Goal: Information Seeking & Learning: Learn about a topic

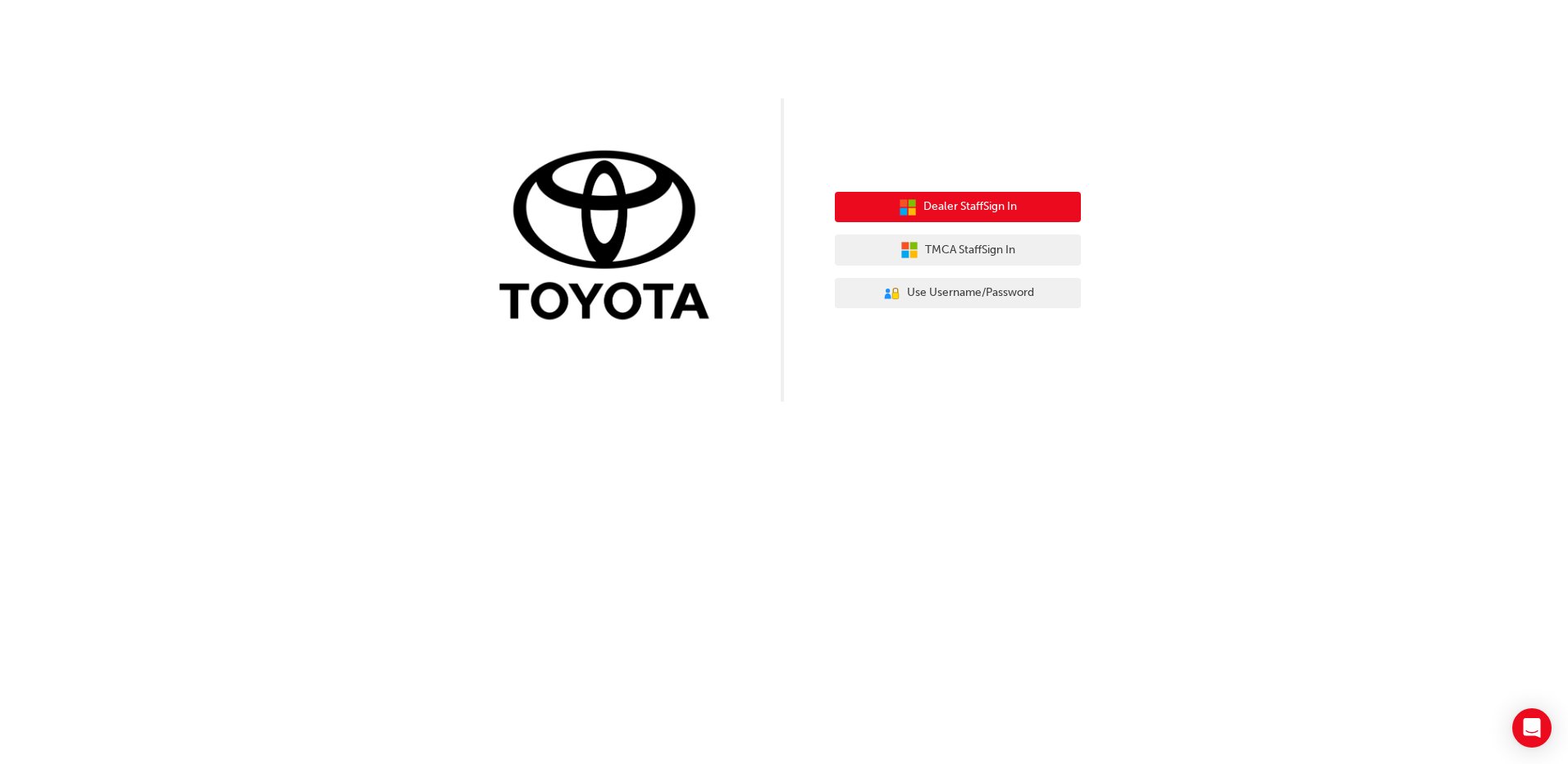
click at [951, 203] on span "Dealer Staff Sign In" at bounding box center [970, 207] width 94 height 19
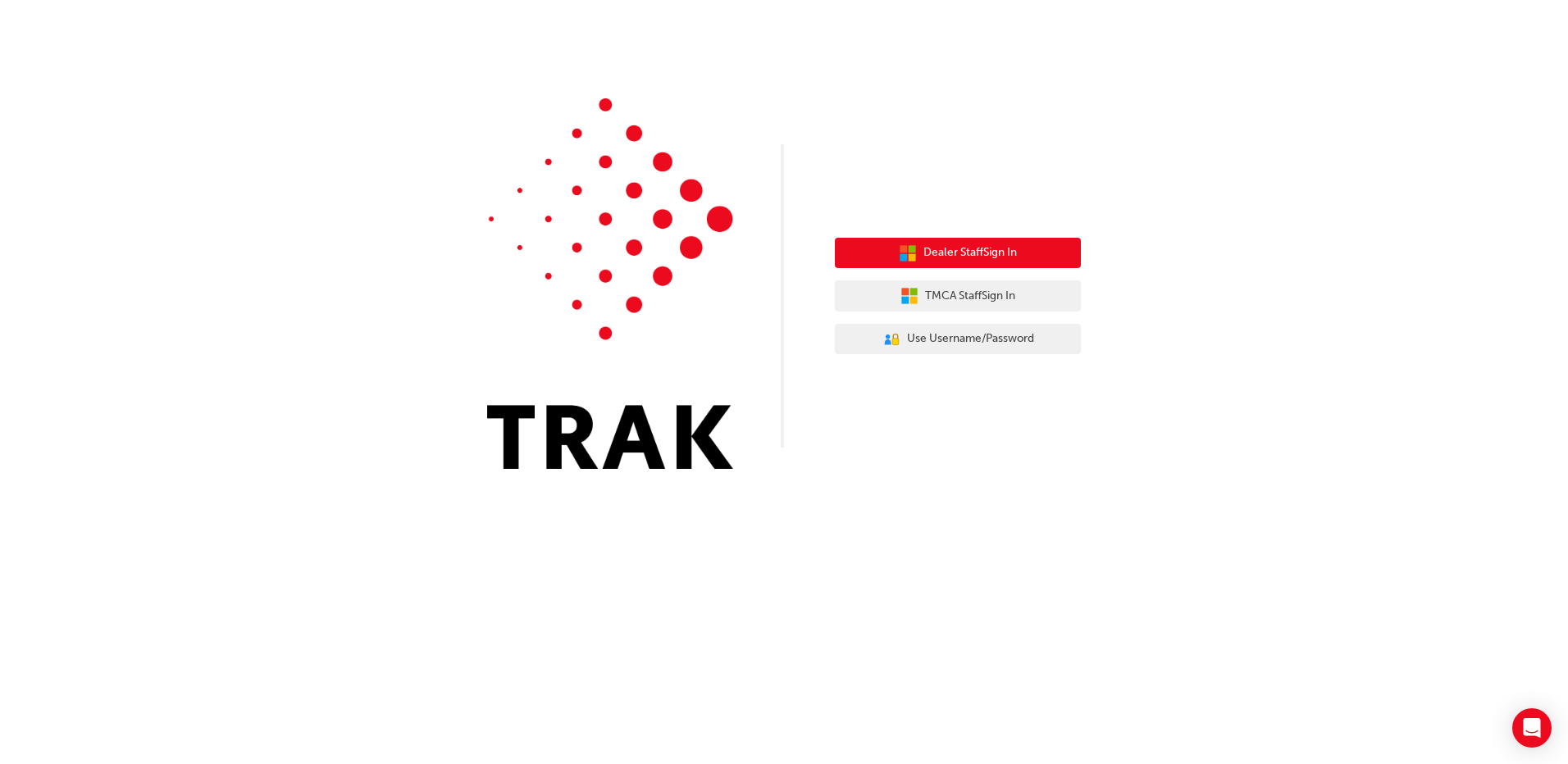
click at [974, 257] on span "Dealer Staff Sign In" at bounding box center [970, 252] width 94 height 19
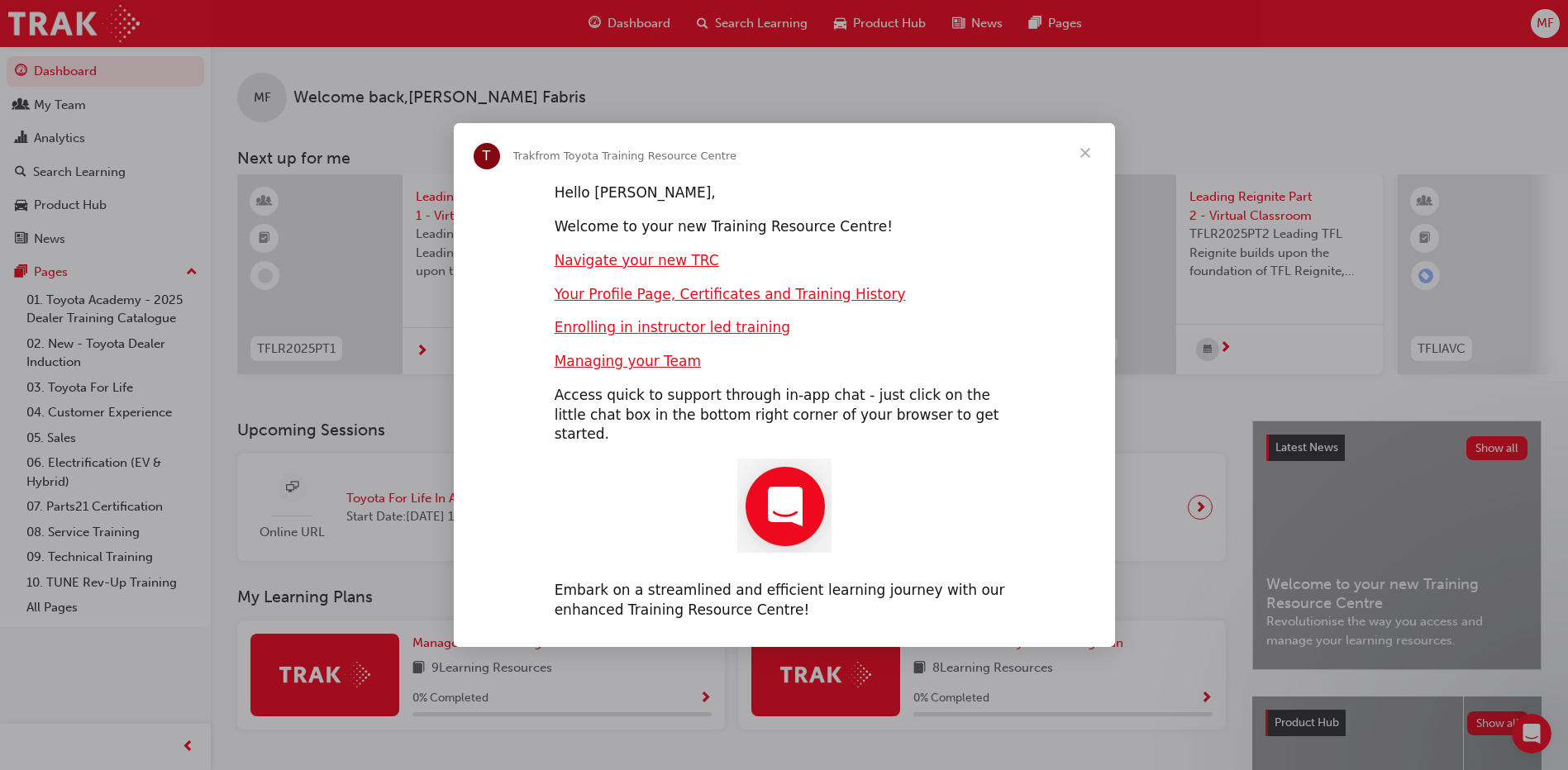
click at [1081, 159] on span "Close" at bounding box center [1085, 153] width 60 height 60
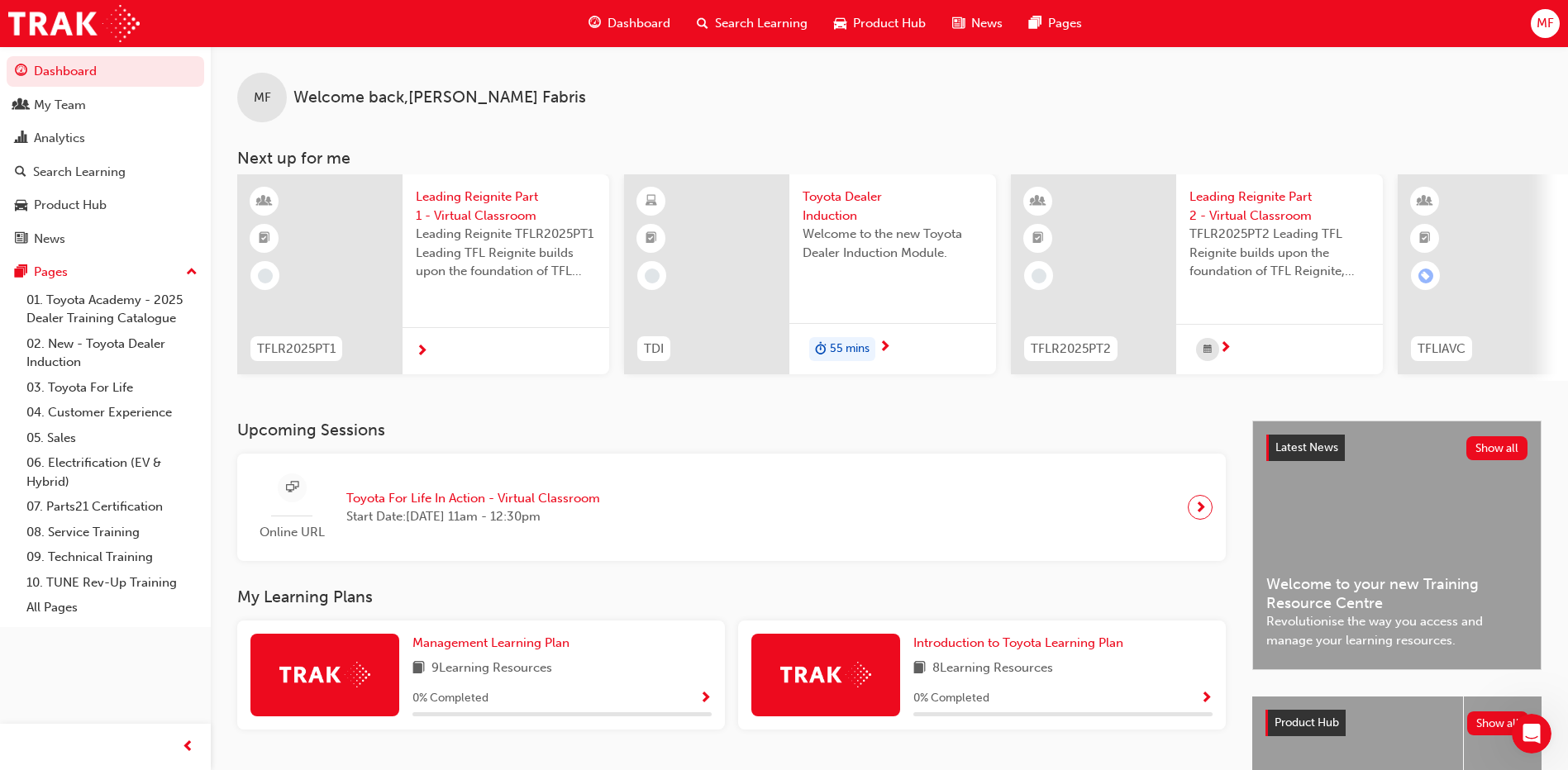
click at [861, 352] on span "55 mins" at bounding box center [850, 349] width 40 height 19
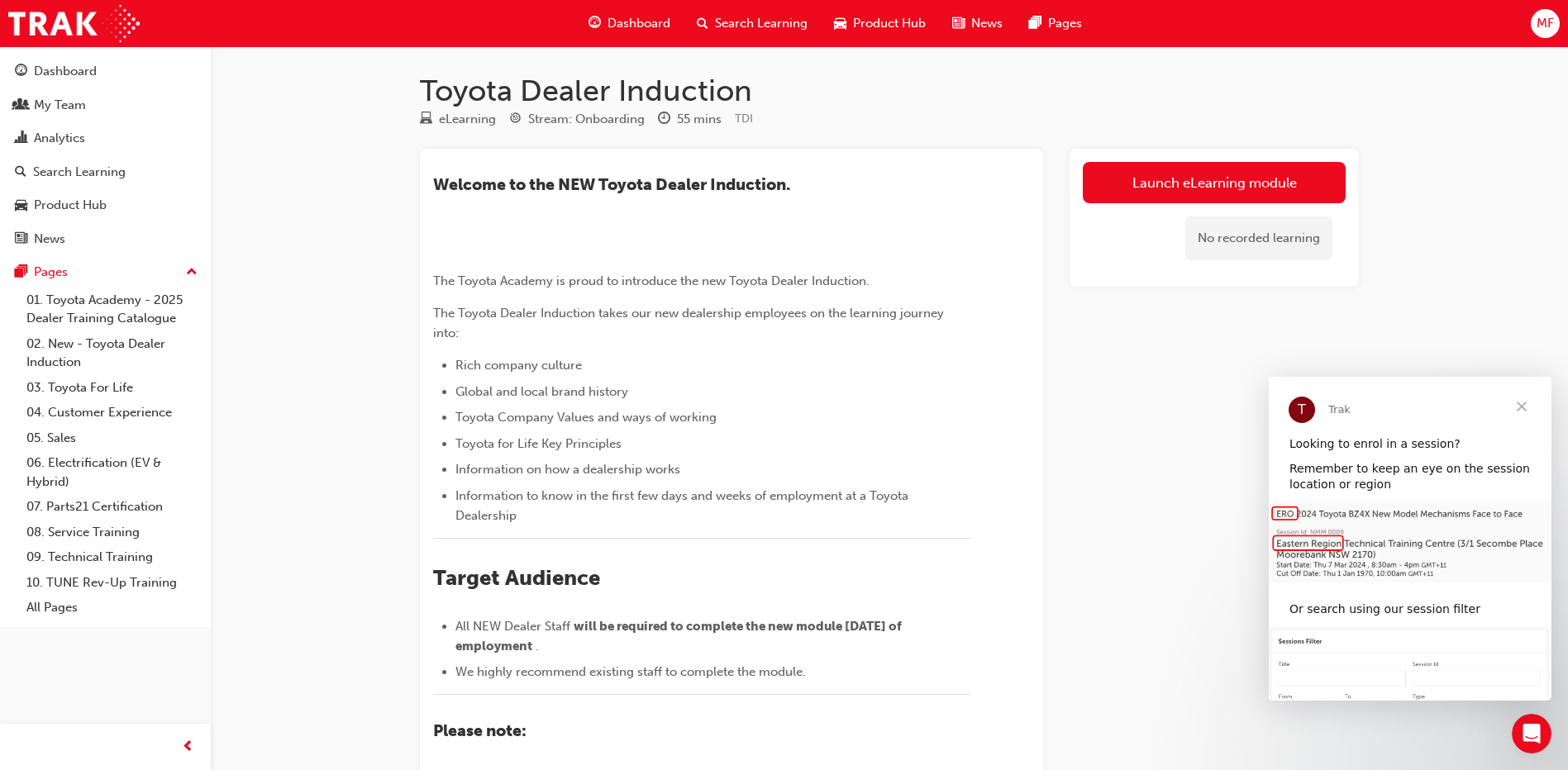
click at [1518, 403] on span "Close" at bounding box center [1522, 407] width 60 height 60
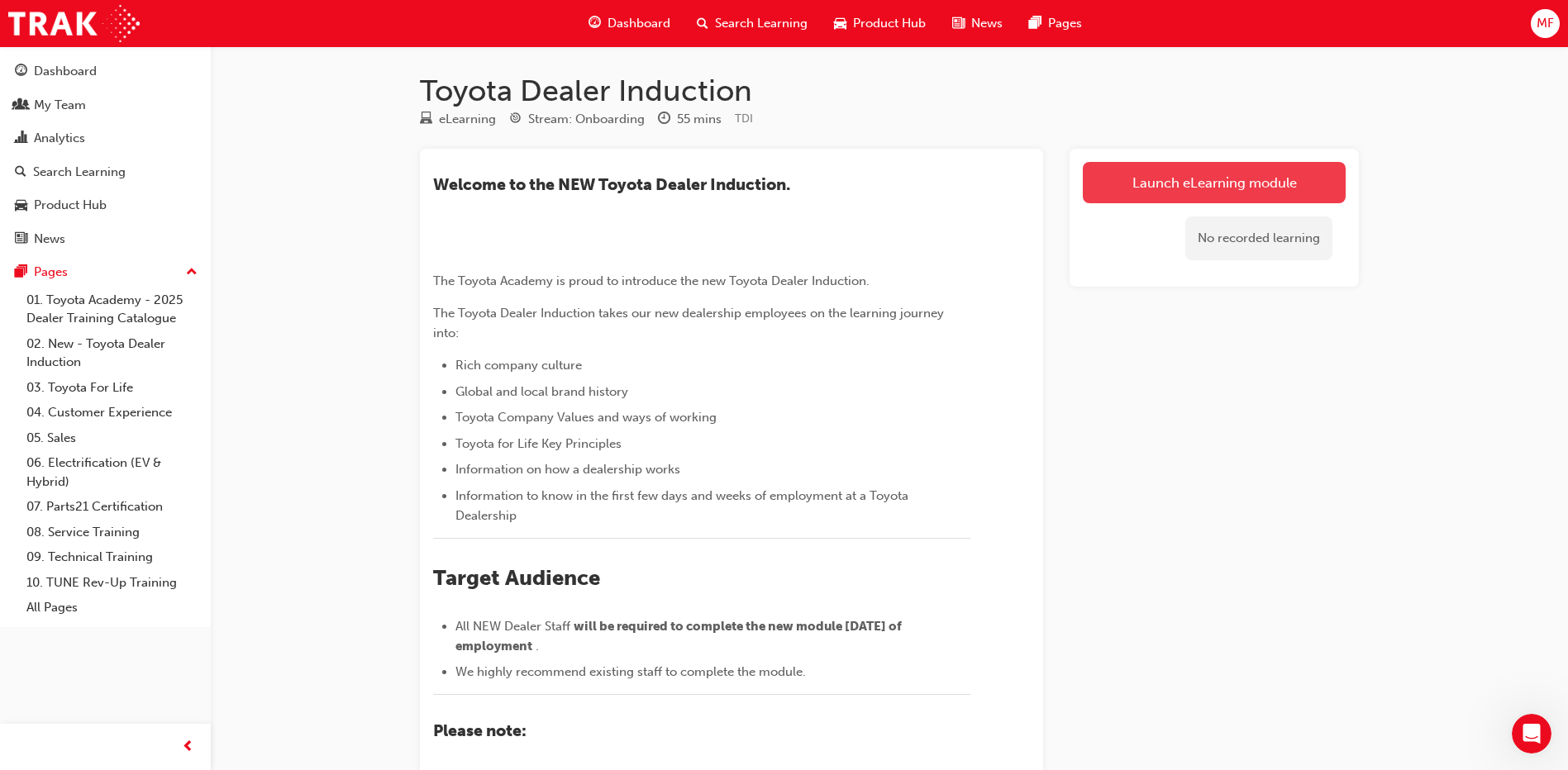
click at [1239, 185] on link "Launch eLearning module" at bounding box center [1214, 182] width 263 height 42
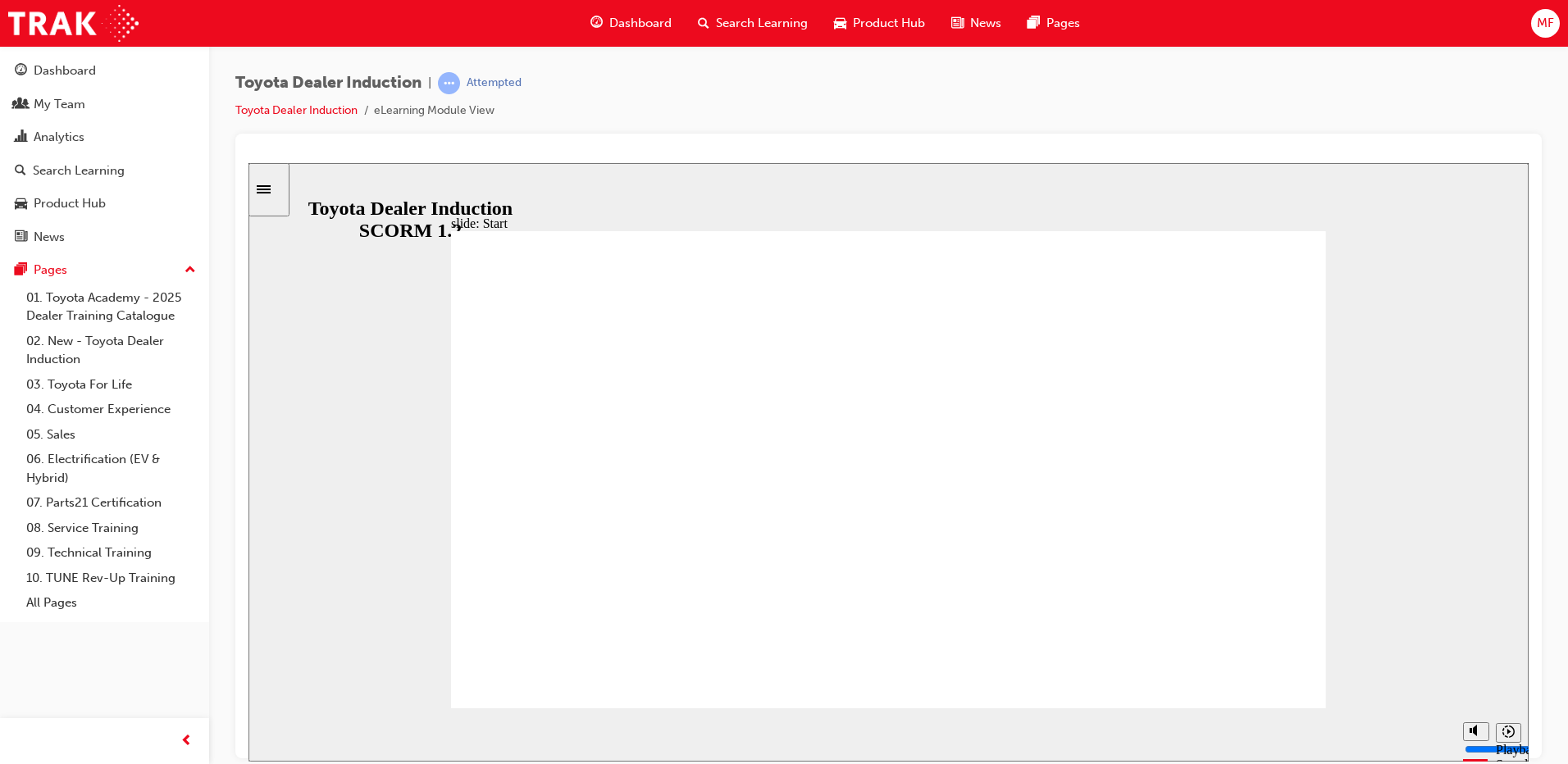
click at [272, 733] on rect "Pause (Ctrl+Alt+P)" at bounding box center [273, 728] width 3 height 12
click at [263, 734] on div "Play (Ctrl+Alt+P)" at bounding box center [275, 735] width 28 height 28
type input "58700"
drag, startPoint x: 1475, startPoint y: 671, endPoint x: 1475, endPoint y: 659, distance: 12.0
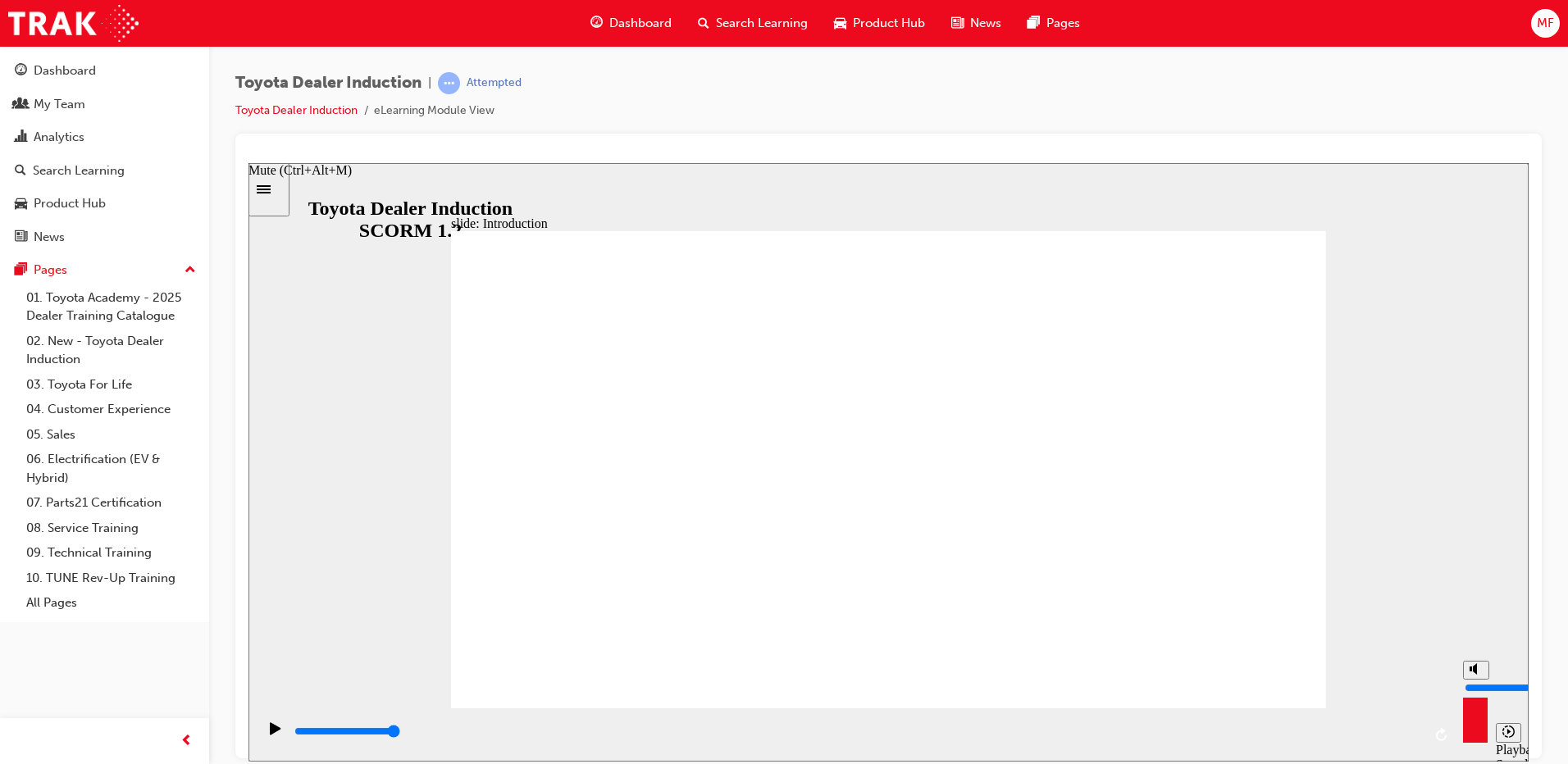
type input "10"
click at [1475, 680] on input "volume" at bounding box center [1517, 687] width 106 height 14
drag, startPoint x: 1040, startPoint y: 636, endPoint x: 552, endPoint y: 315, distance: 584.1
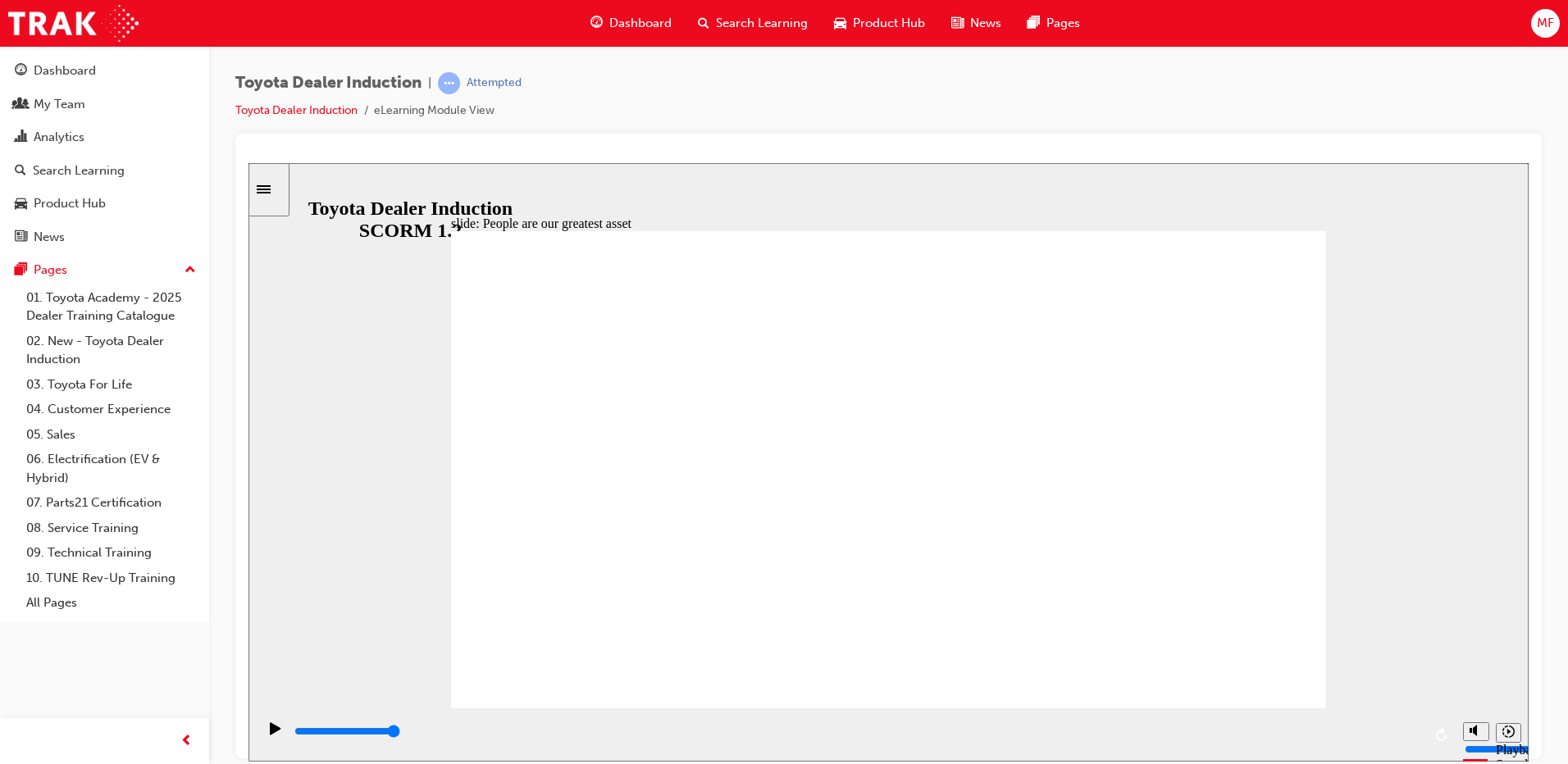
type input "7500"
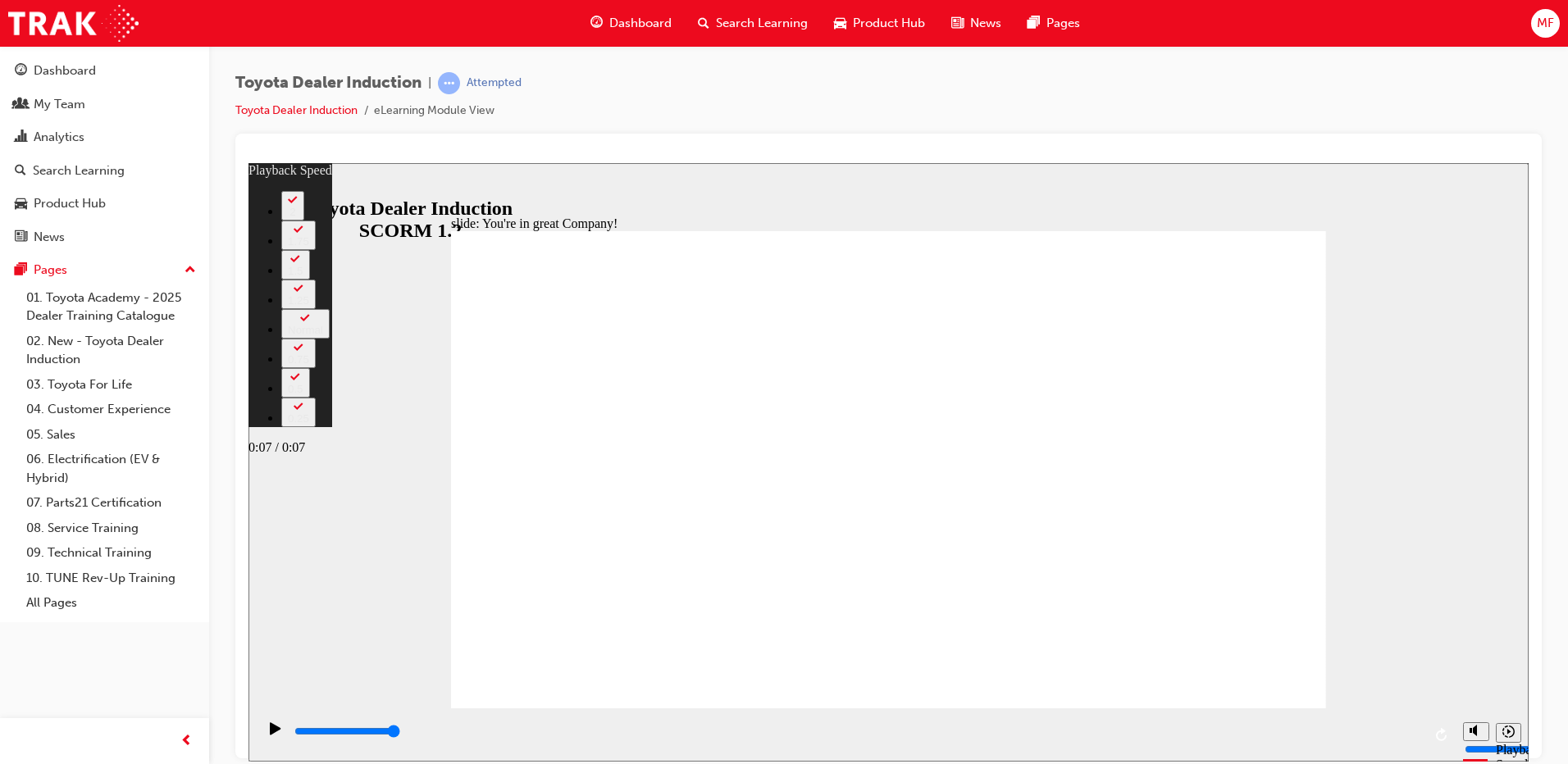
type input "6"
type input "7500"
type input "7"
click at [400, 734] on input "slide progress" at bounding box center [347, 731] width 106 height 14
type input "7500"
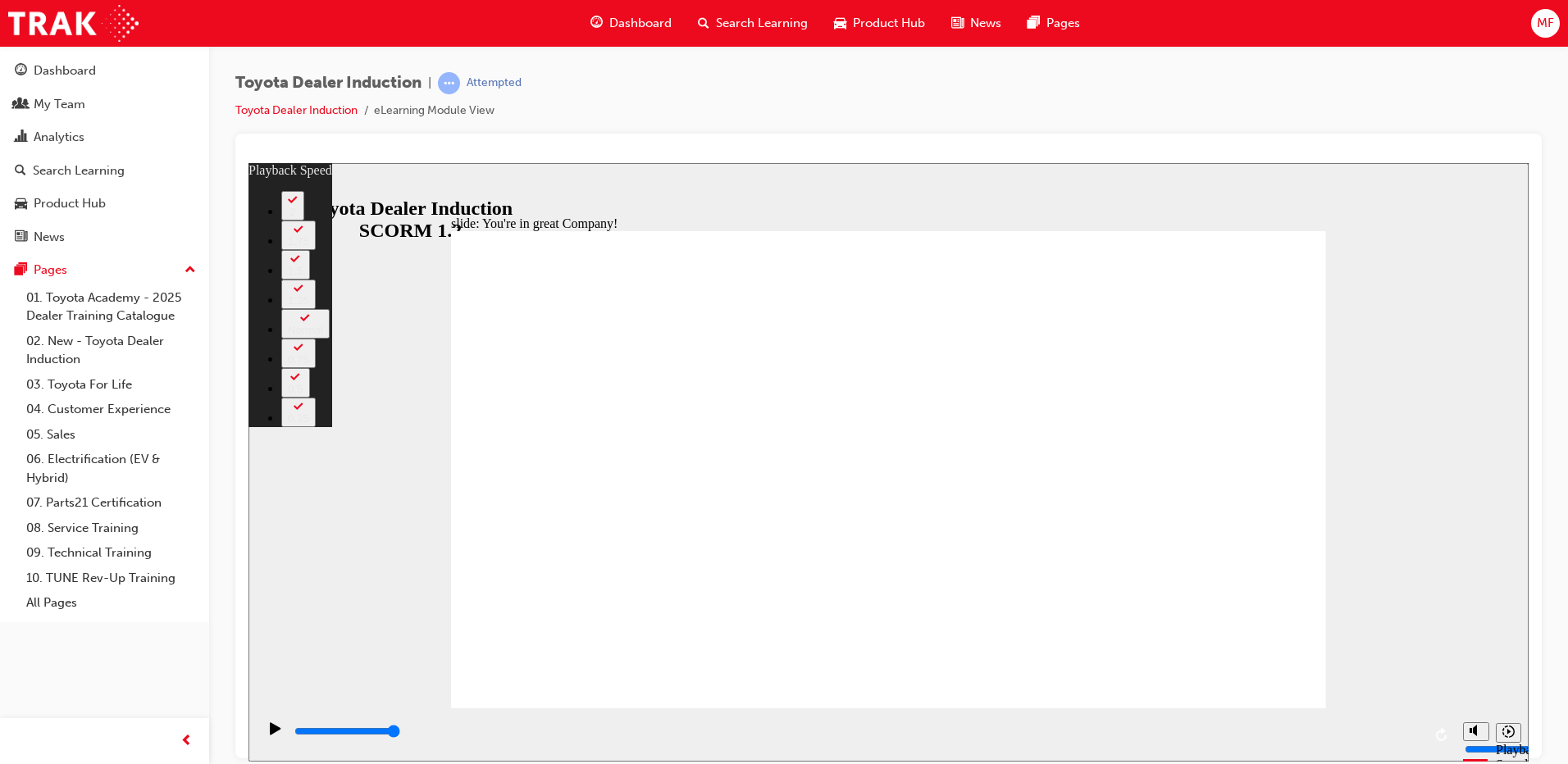
type input "156"
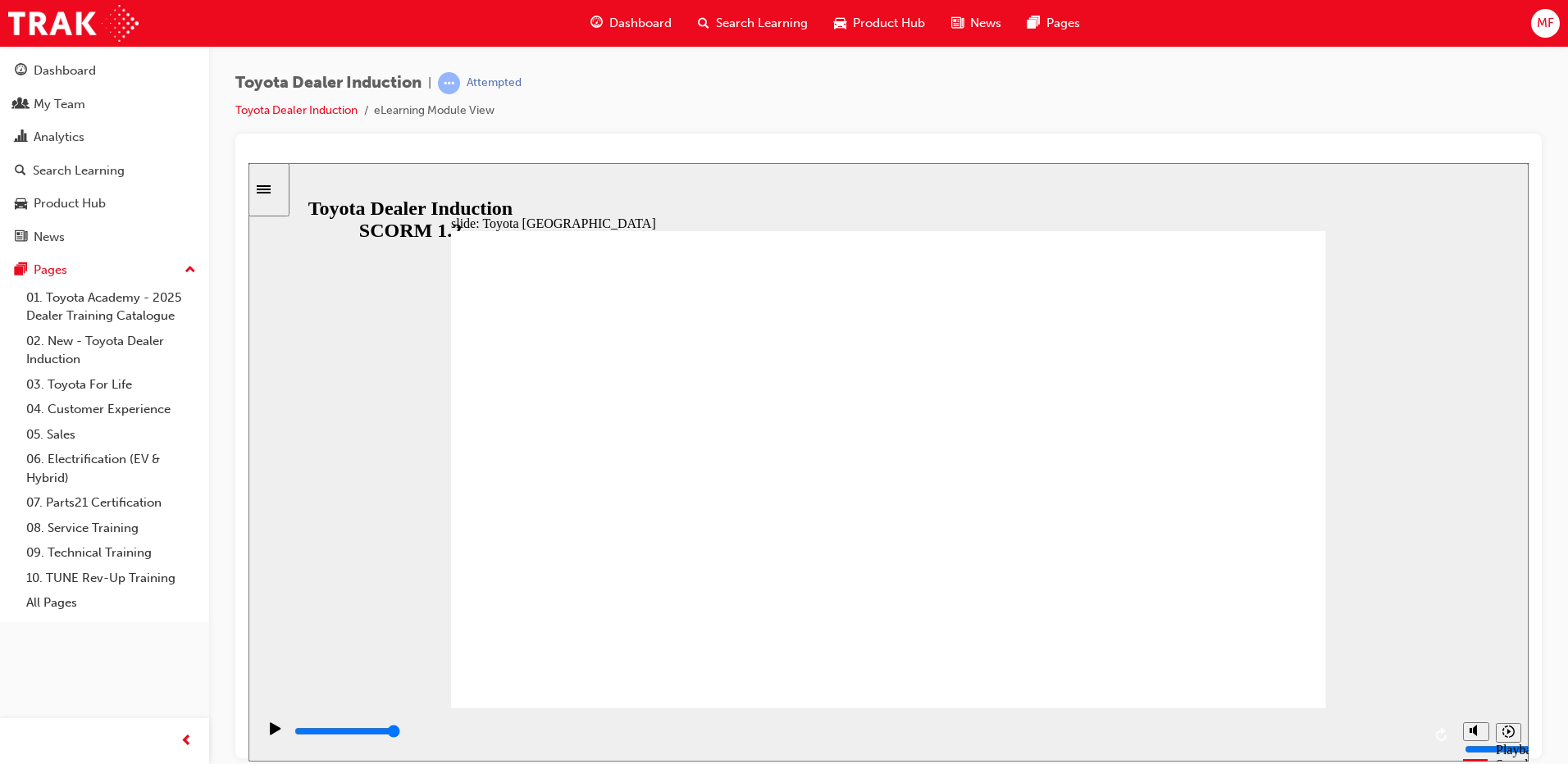
type input "8300"
drag, startPoint x: 648, startPoint y: 609, endPoint x: 769, endPoint y: 618, distance: 121.3
drag, startPoint x: 888, startPoint y: 606, endPoint x: 793, endPoint y: 609, distance: 95.0
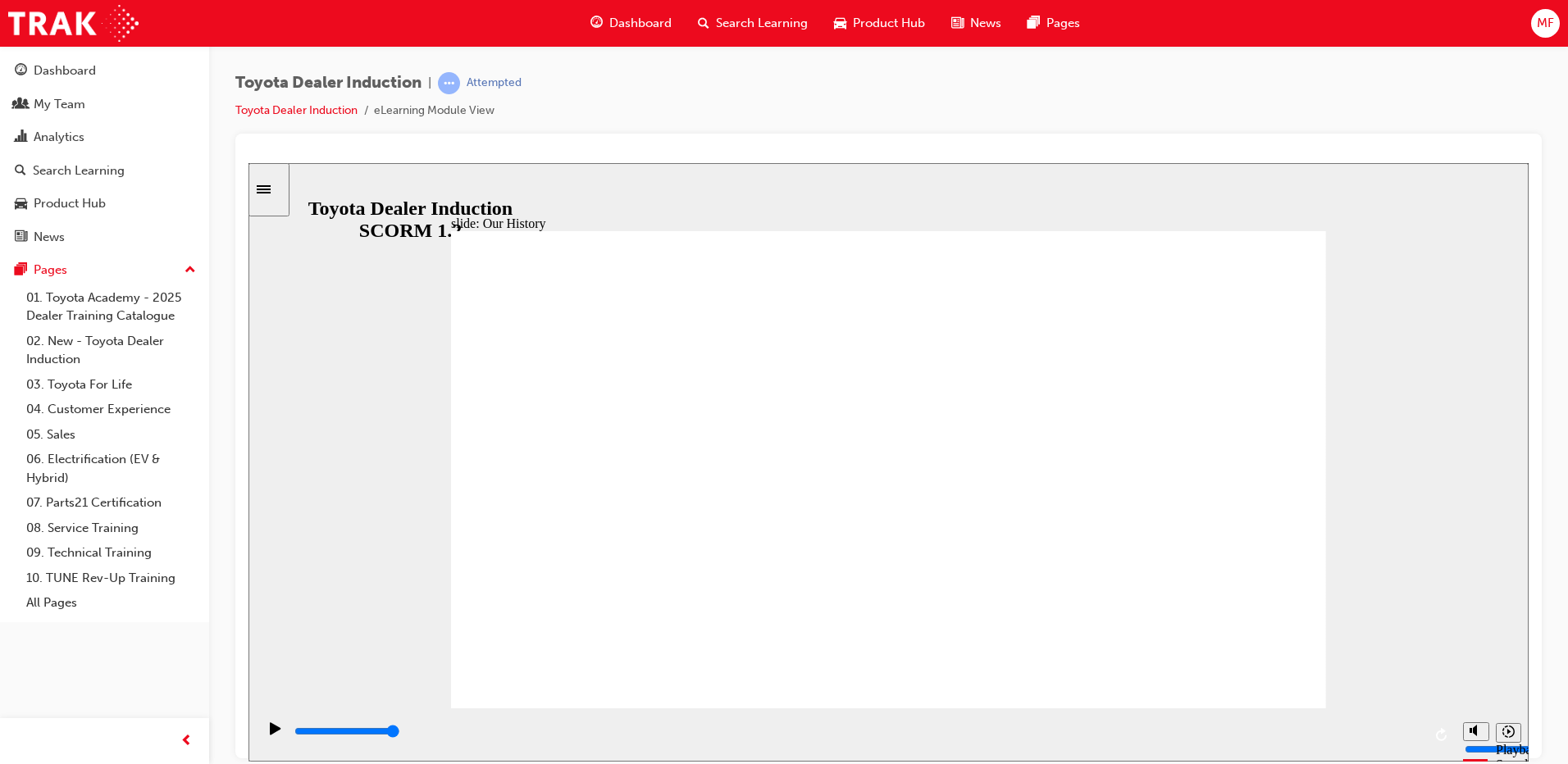
drag, startPoint x: 880, startPoint y: 612, endPoint x: 649, endPoint y: 602, distance: 231.2
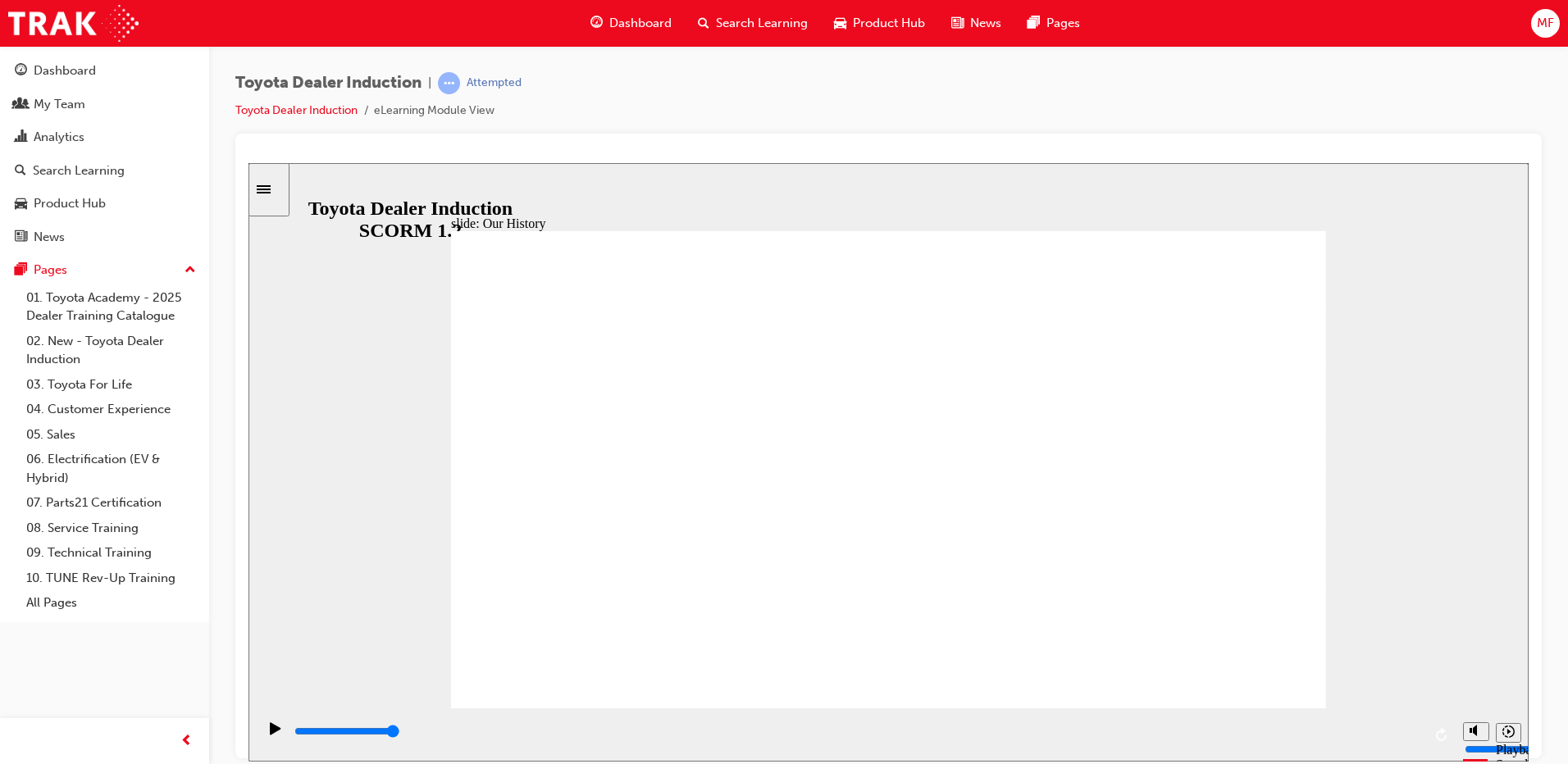
type input "2"
drag, startPoint x: 939, startPoint y: 610, endPoint x: 1130, endPoint y: 610, distance: 191.0
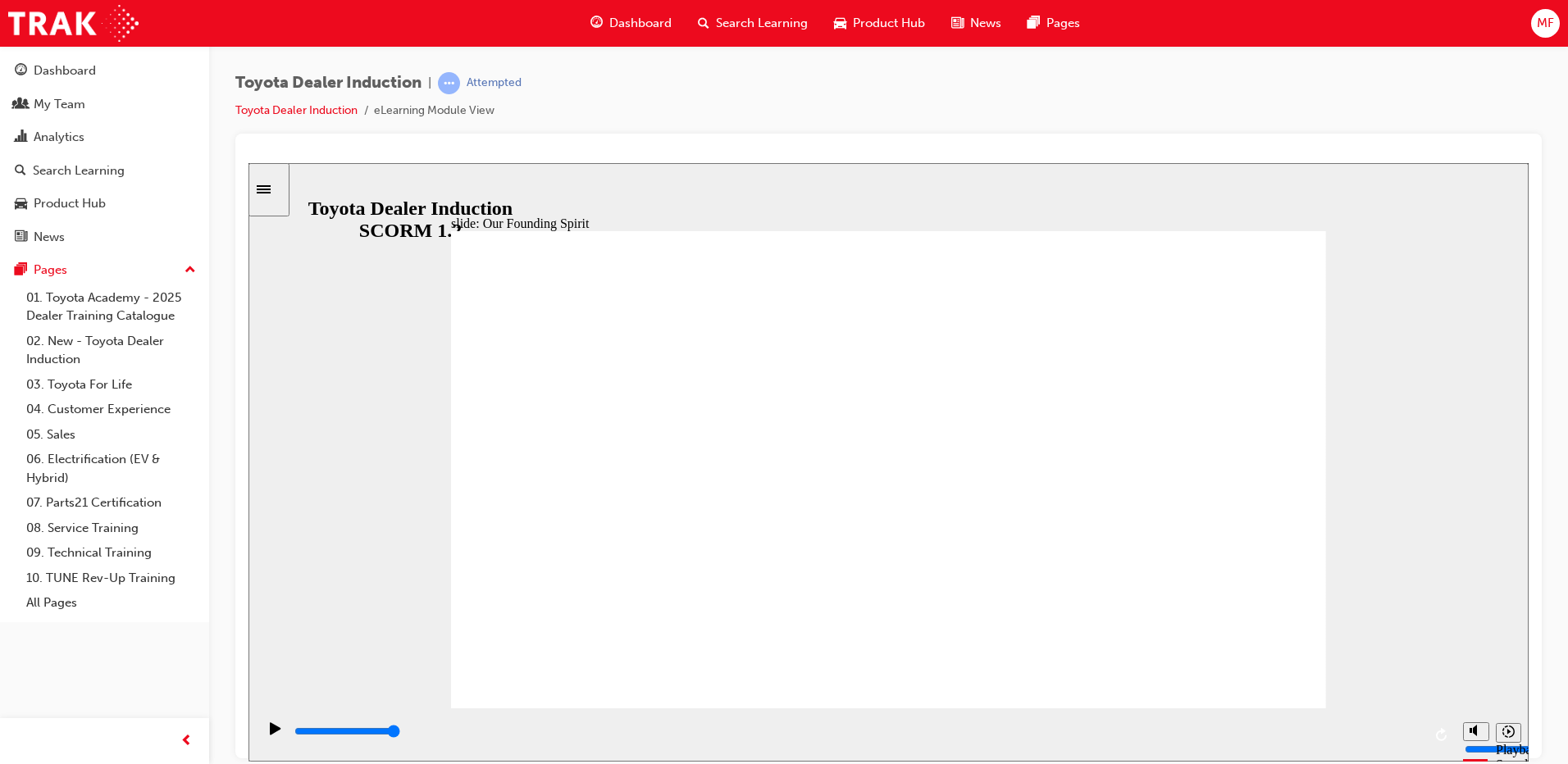
click at [277, 733] on rect "Pause (Ctrl+Alt+P)" at bounding box center [278, 728] width 3 height 12
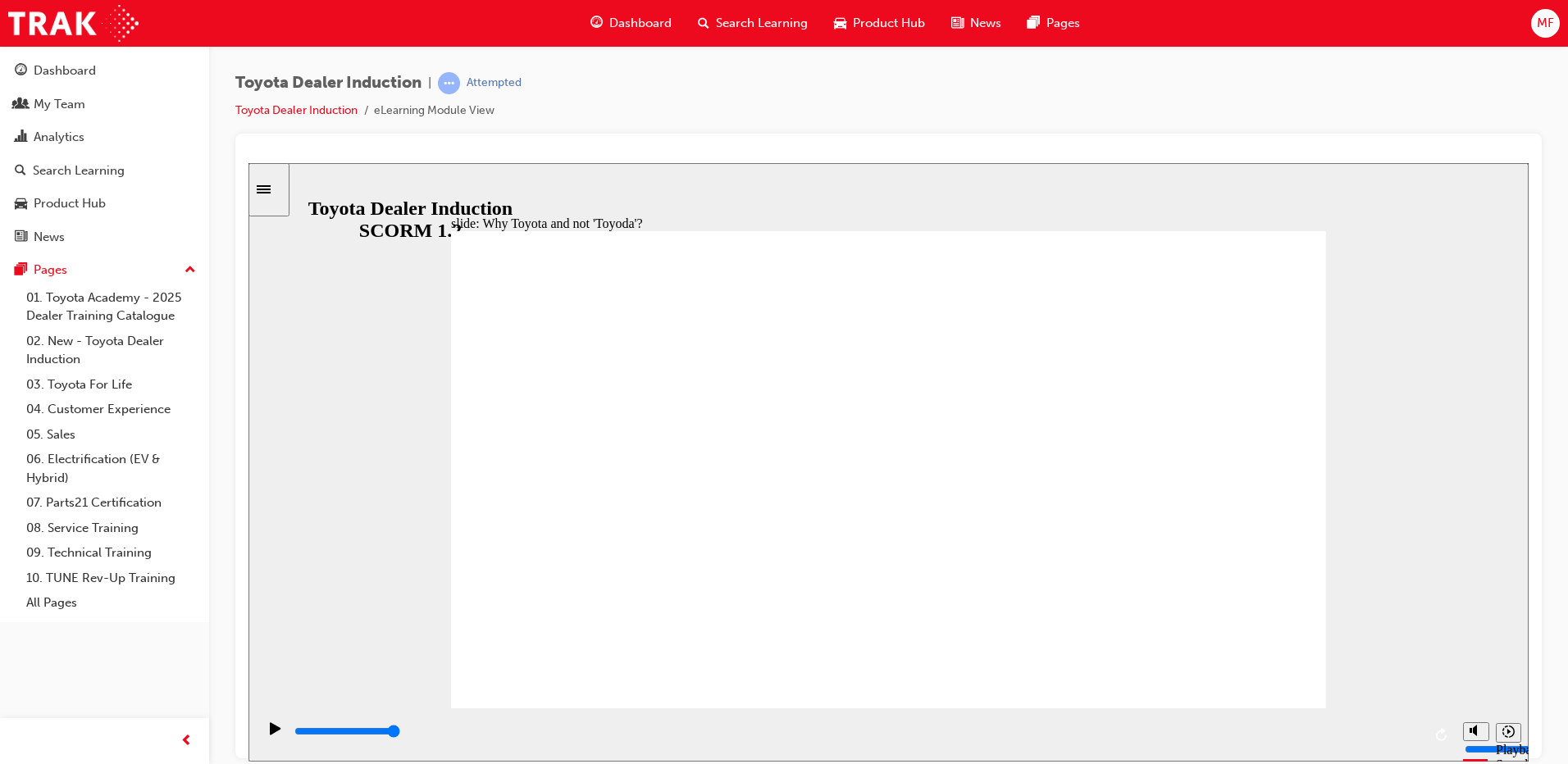
type input "5000"
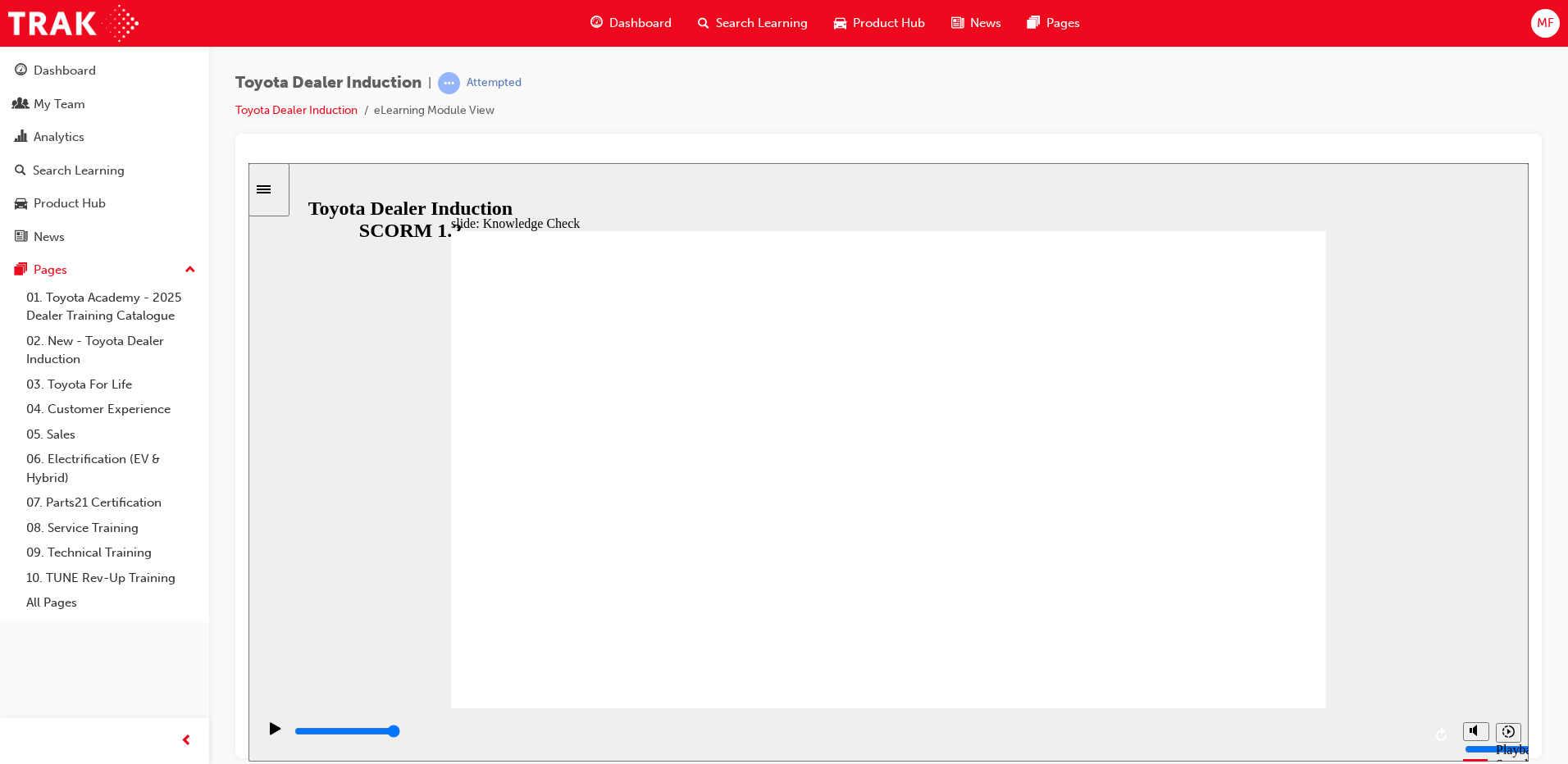
radio input "true"
type input "5000"
radio input "true"
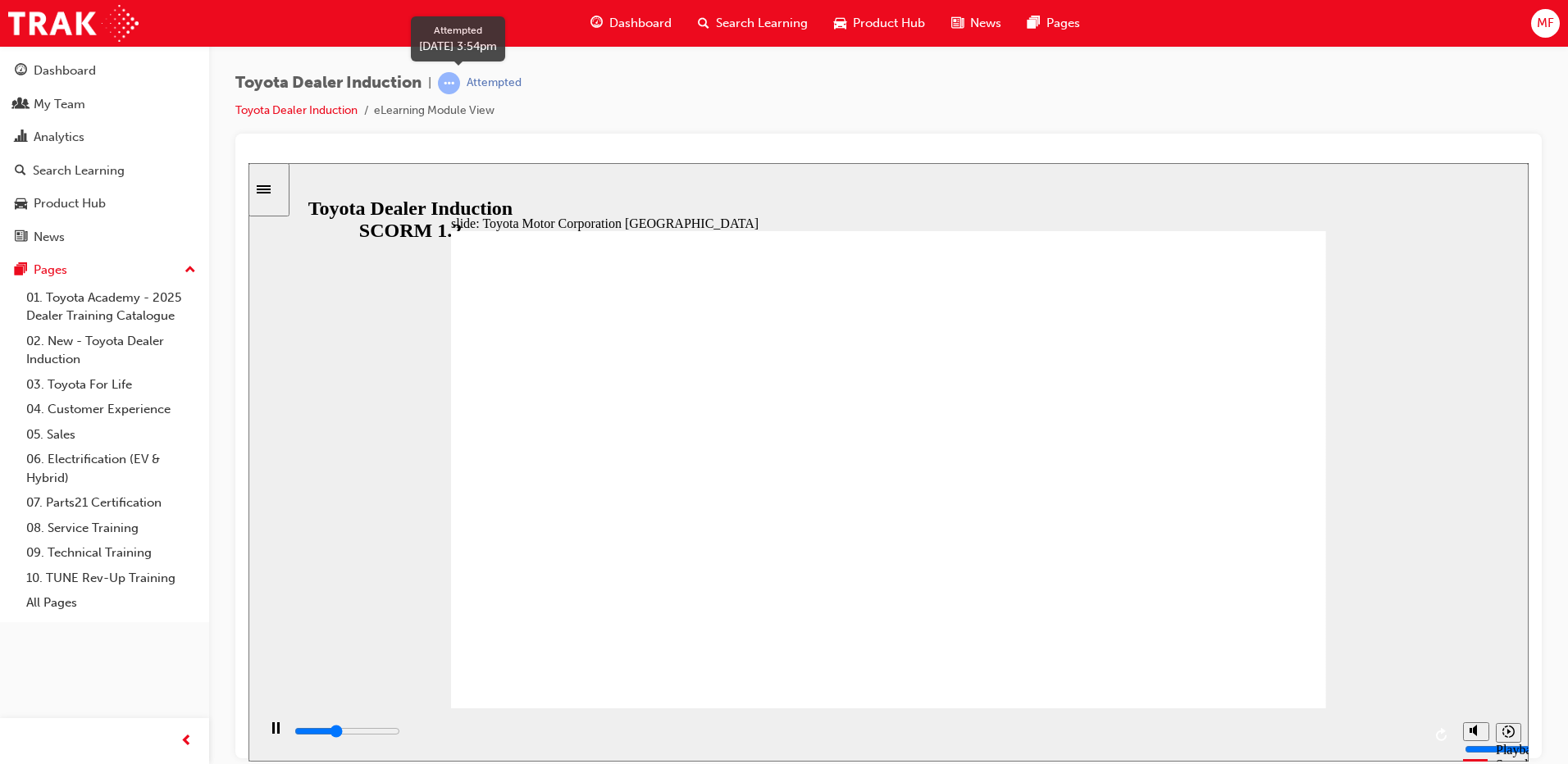
click at [447, 80] on span "learningRecordVerb_ATTEMPT-icon" at bounding box center [449, 83] width 22 height 22
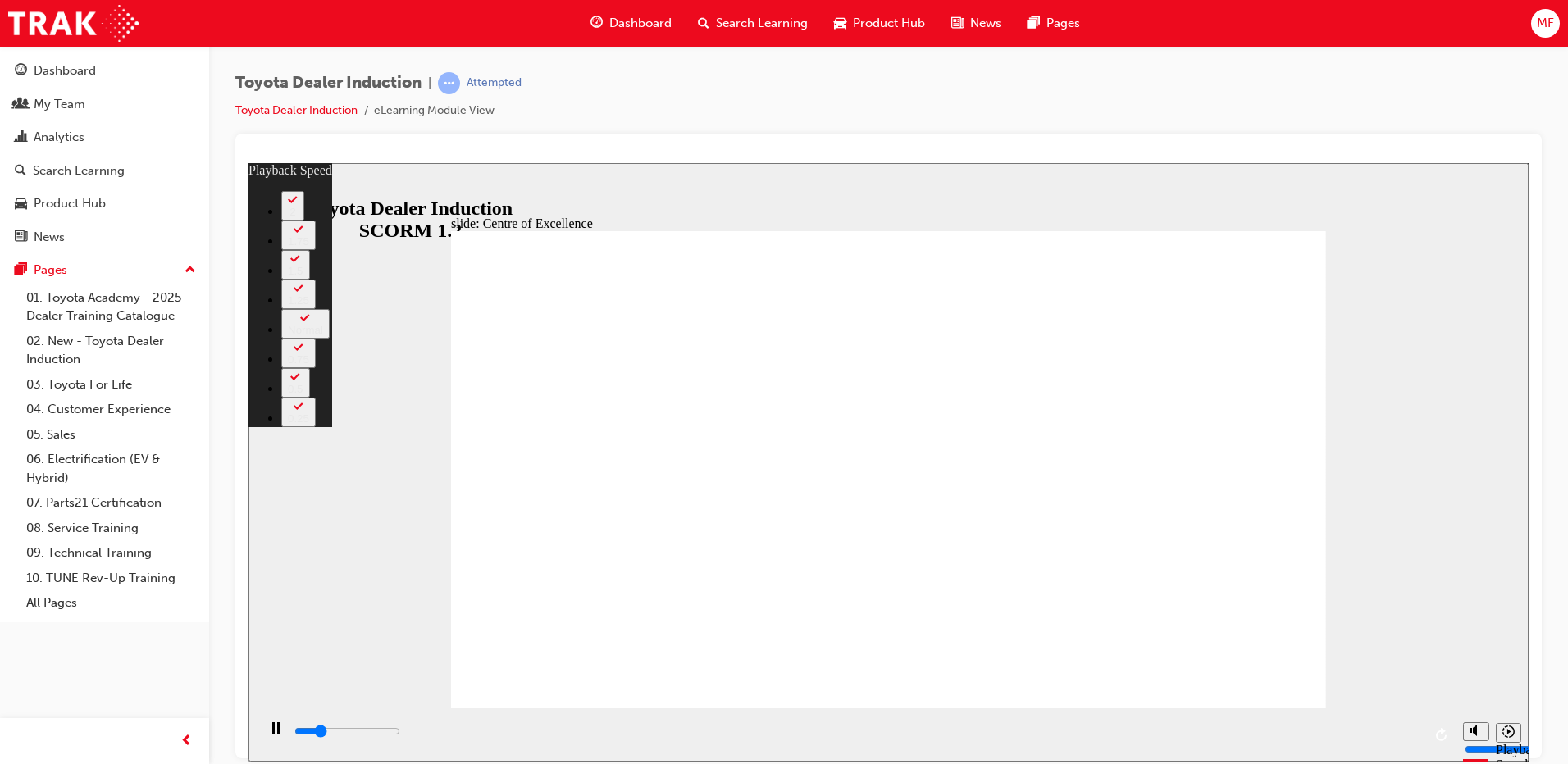
type input "3200"
type input "0"
type input "3500"
type input "1"
type input "3700"
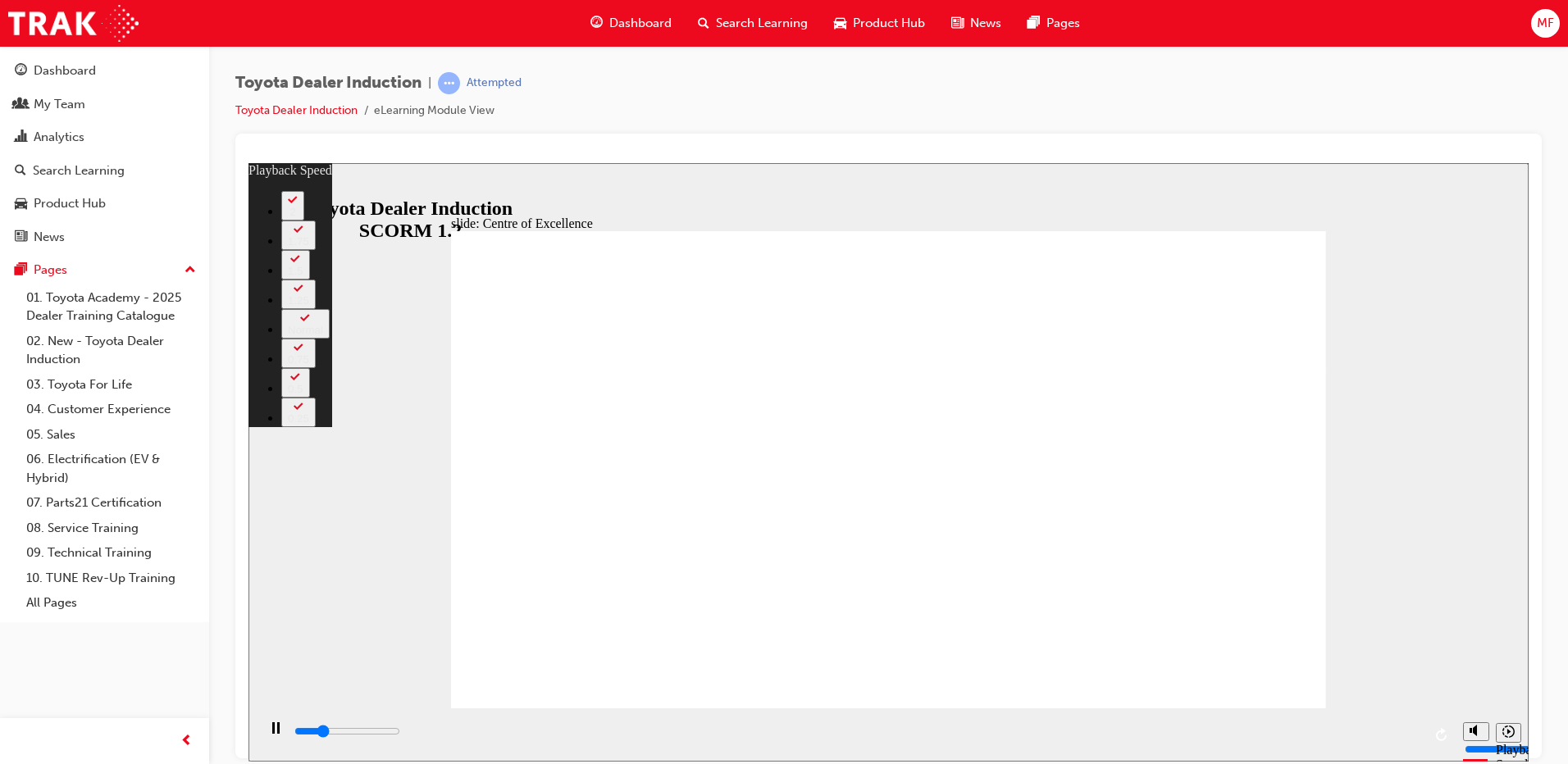
type input "1"
type input "4000"
type input "1"
type input "4300"
type input "1"
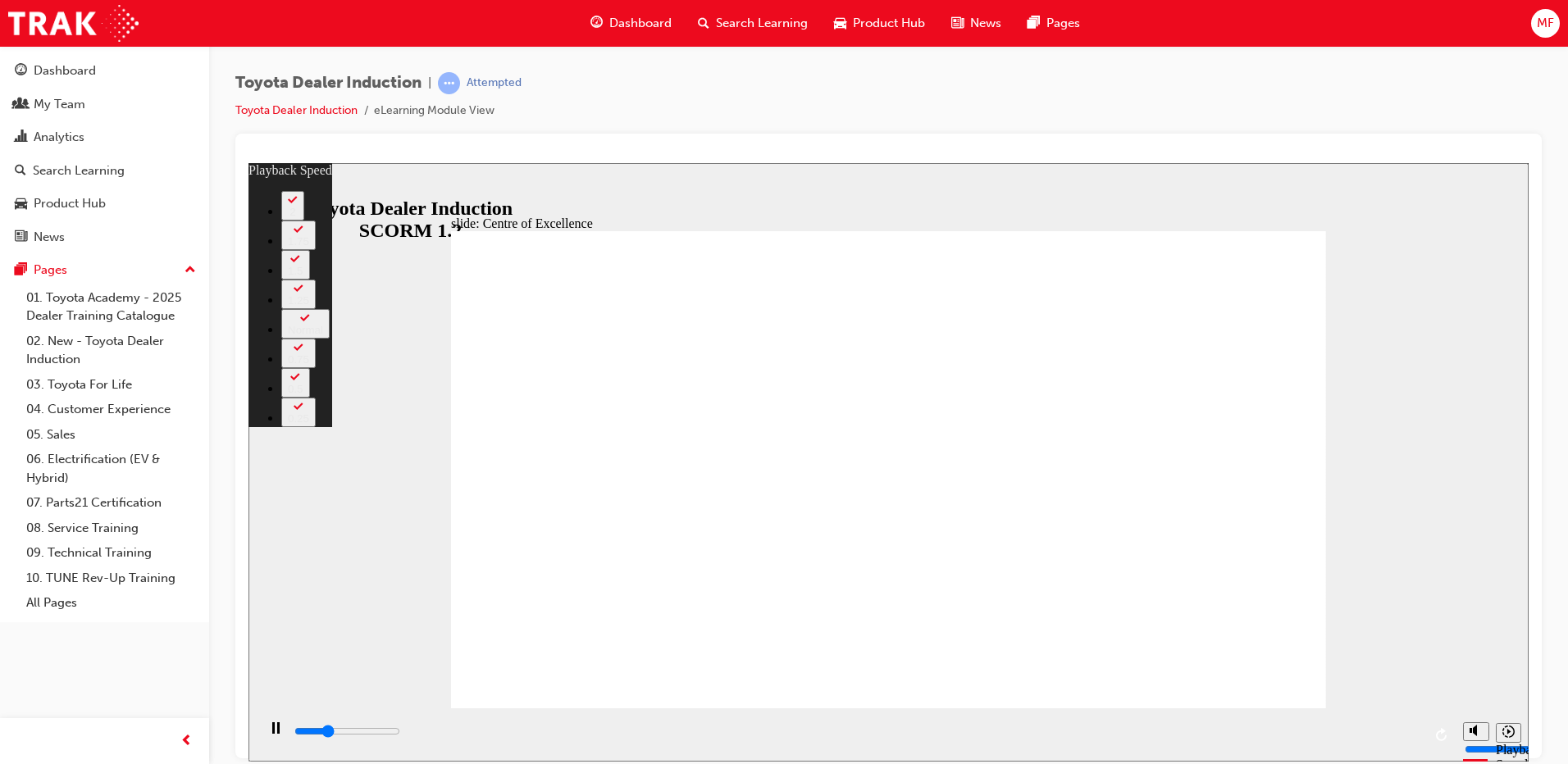
type input "4500"
type input "2"
type input "4800"
type input "2"
type input "5100"
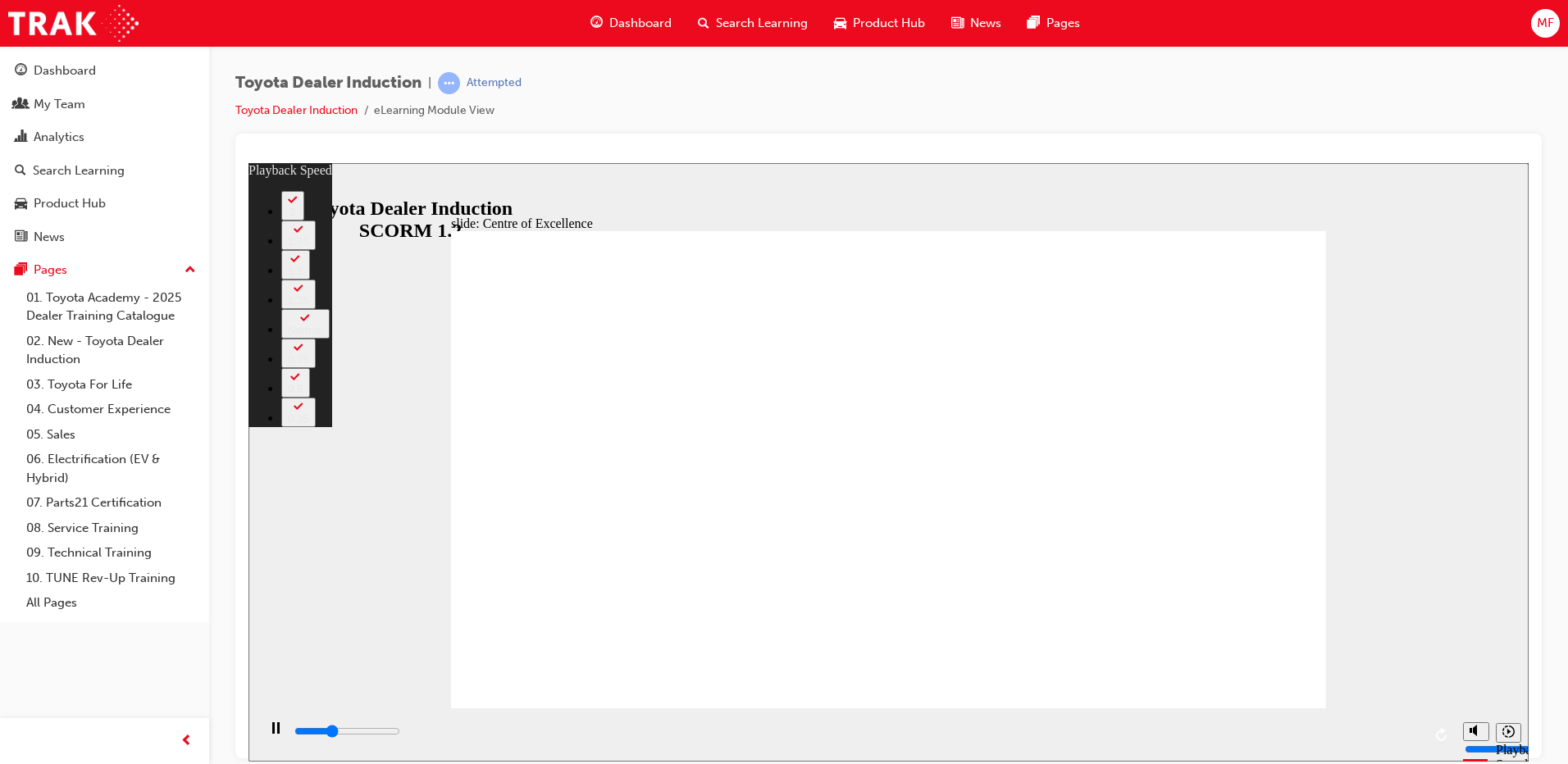
type input "2"
type input "5300"
type input "2"
type input "5600"
type input "3"
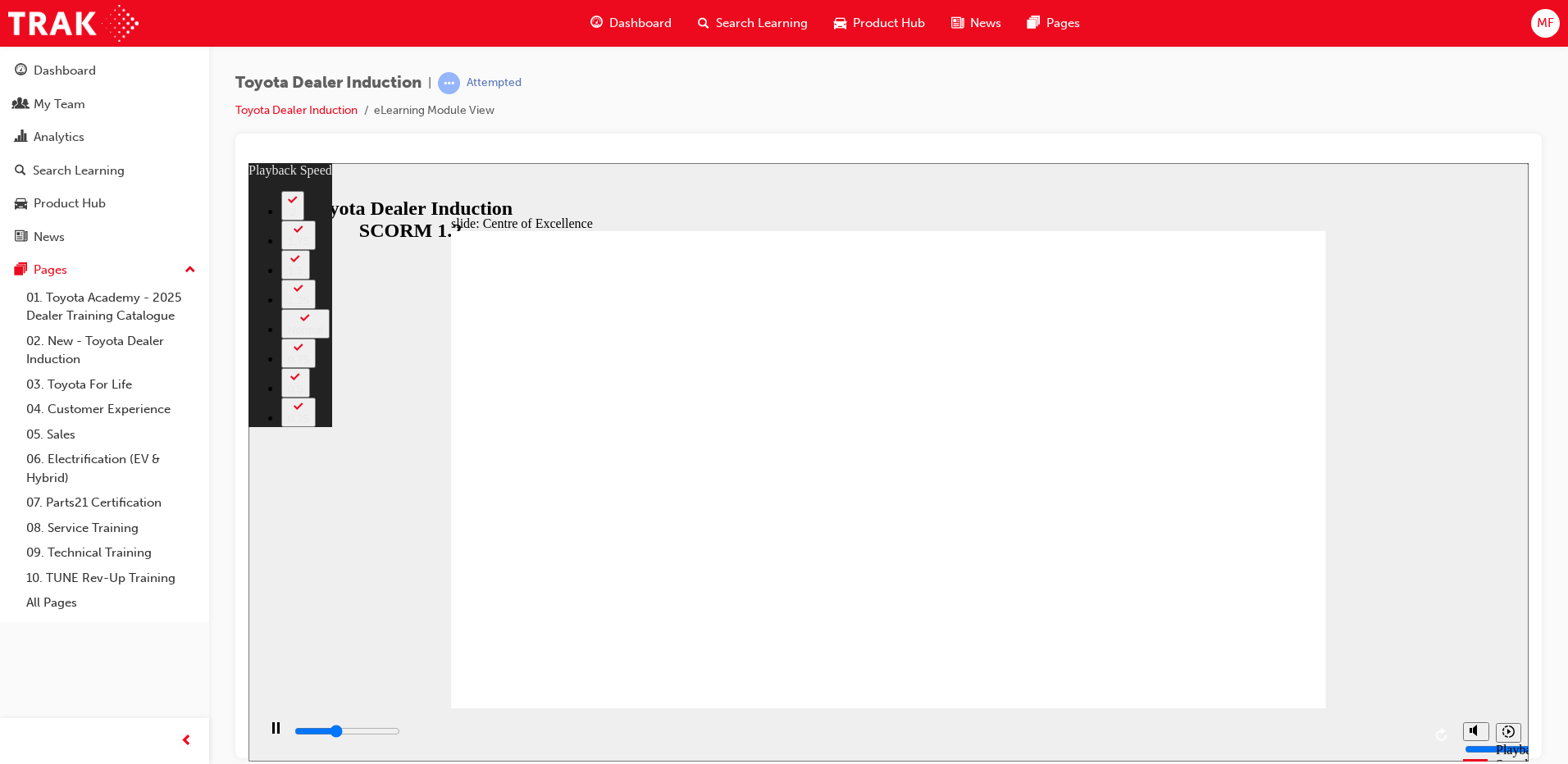
type input "5900"
type input "3"
type input "5900"
type input "3"
type input "6100"
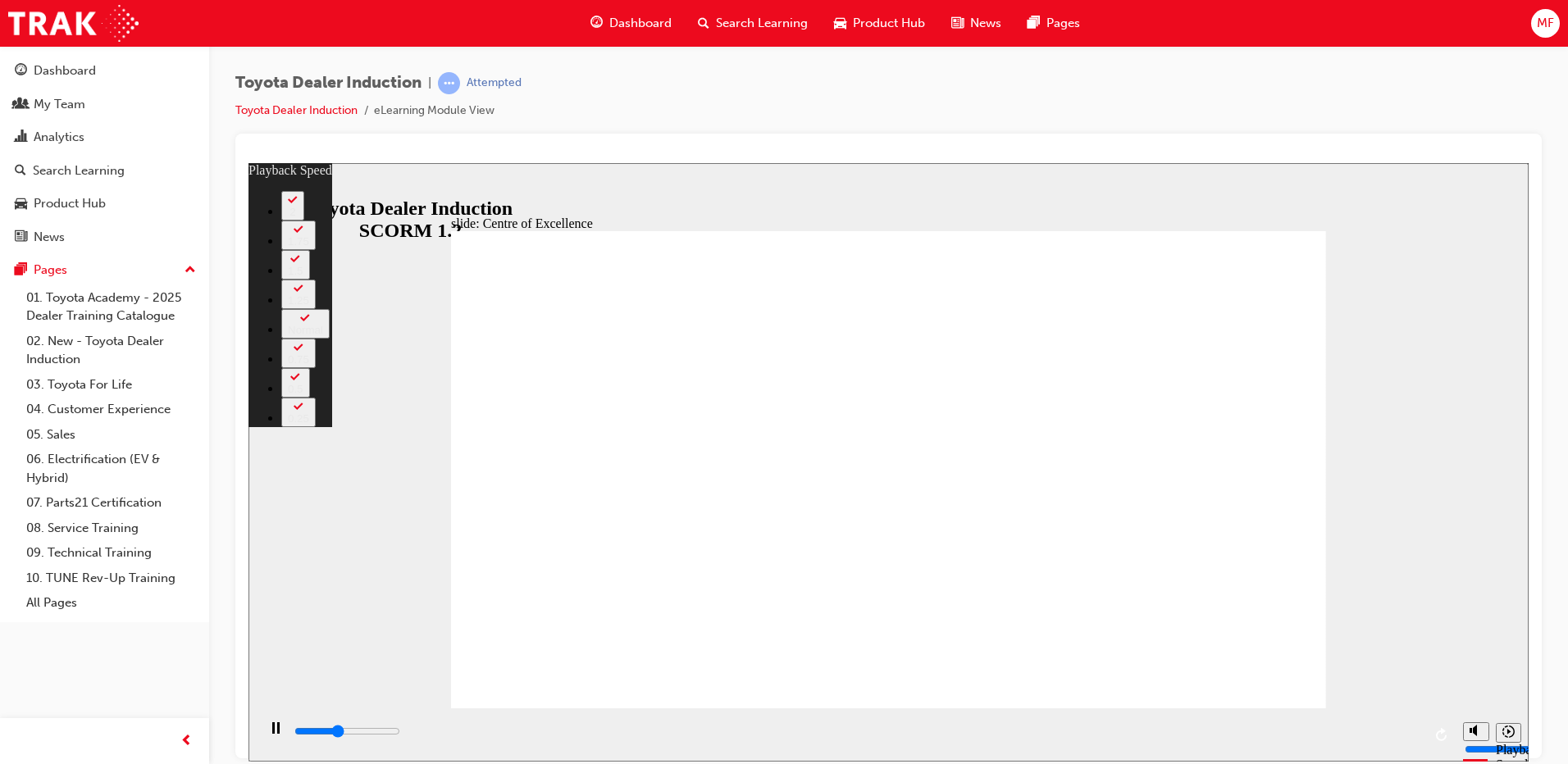
type input "3"
type input "6400"
type input "3"
type input "6700"
type input "4"
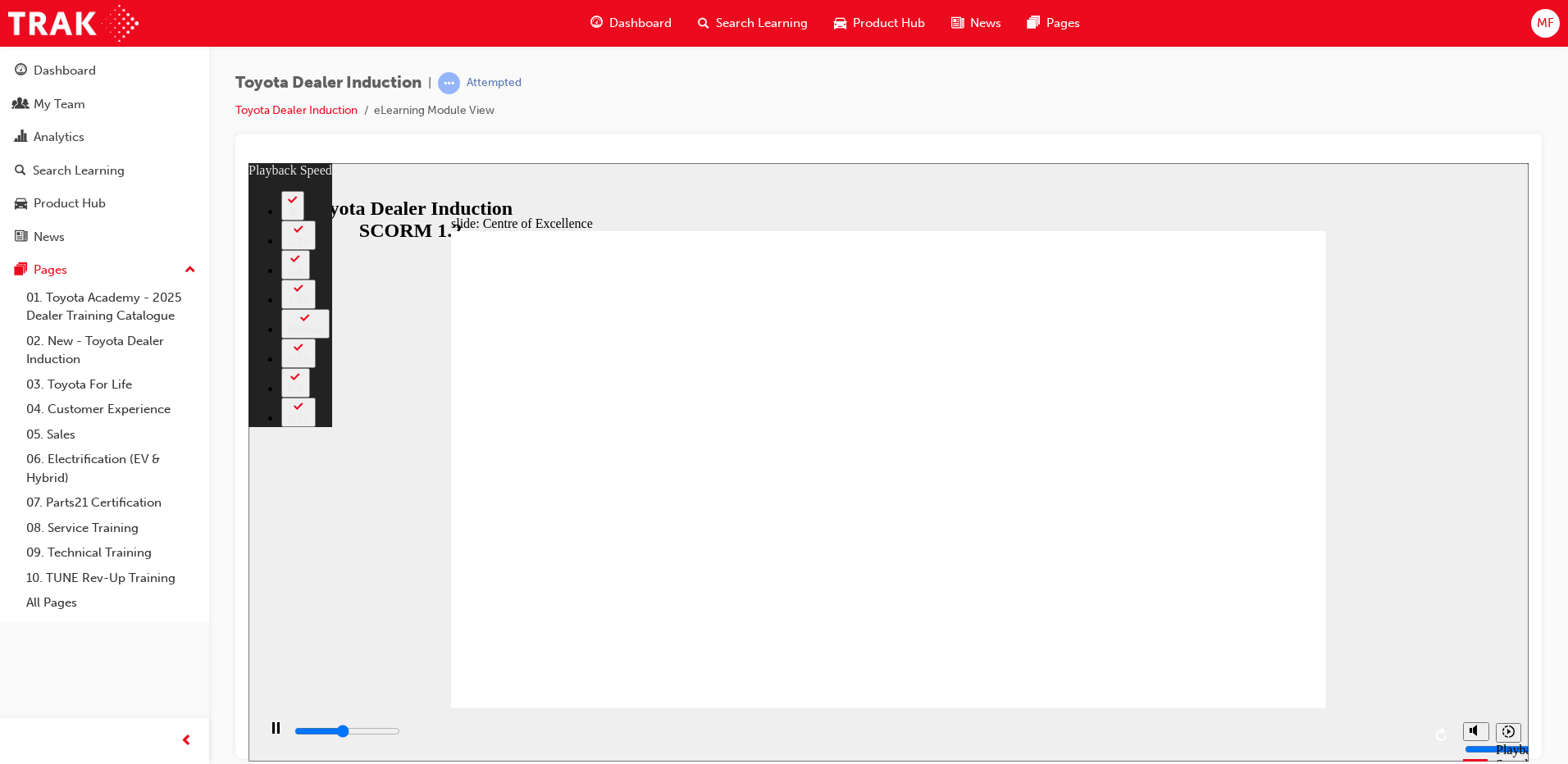
type input "6900"
type input "4"
type input "7200"
type input "4"
type input "7500"
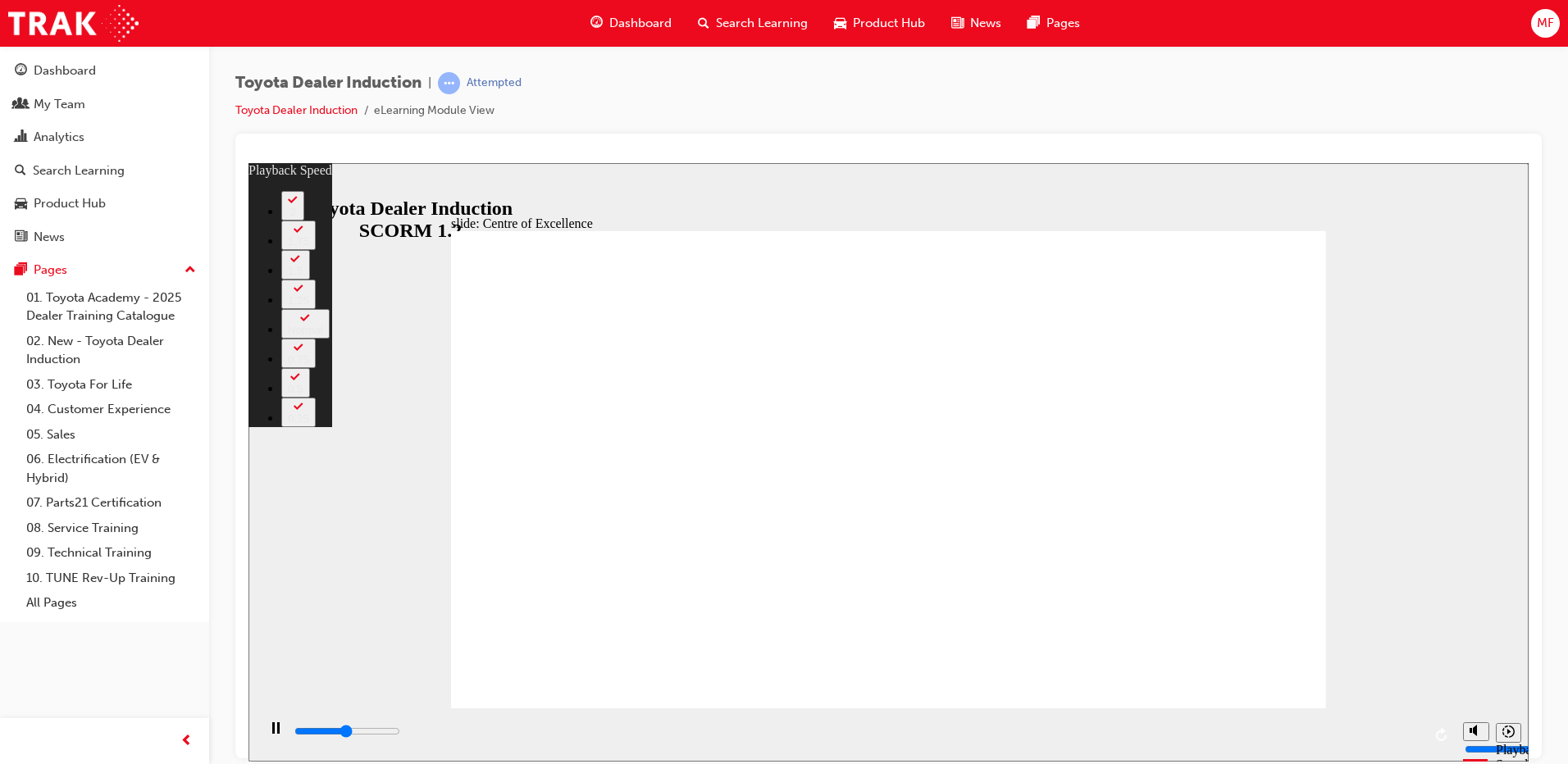
type input "4"
type input "7700"
type input "5"
type input "7700"
type input "5"
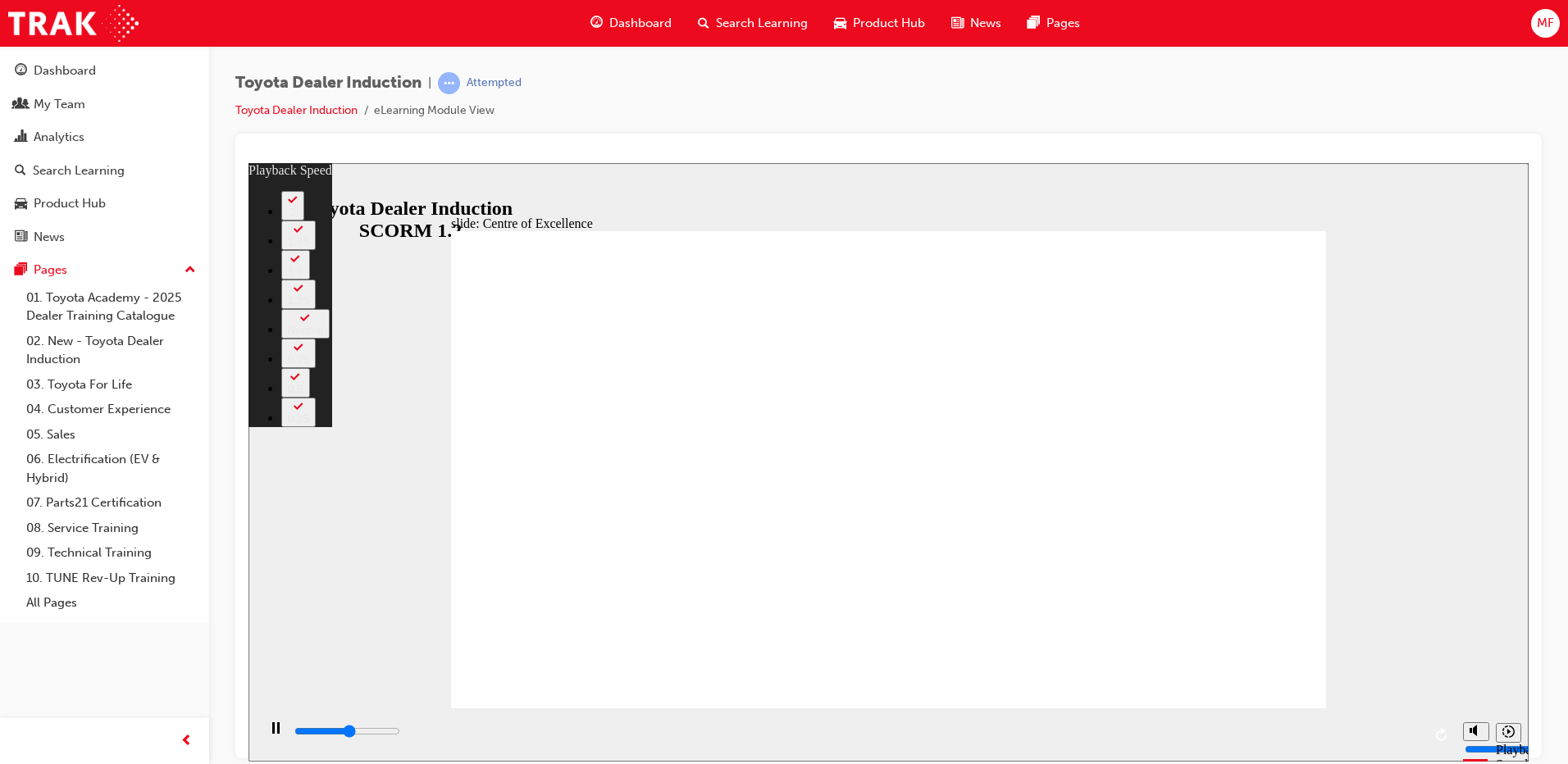
type input "8000"
type input "5"
type input "8100"
type input "5"
type input "8300"
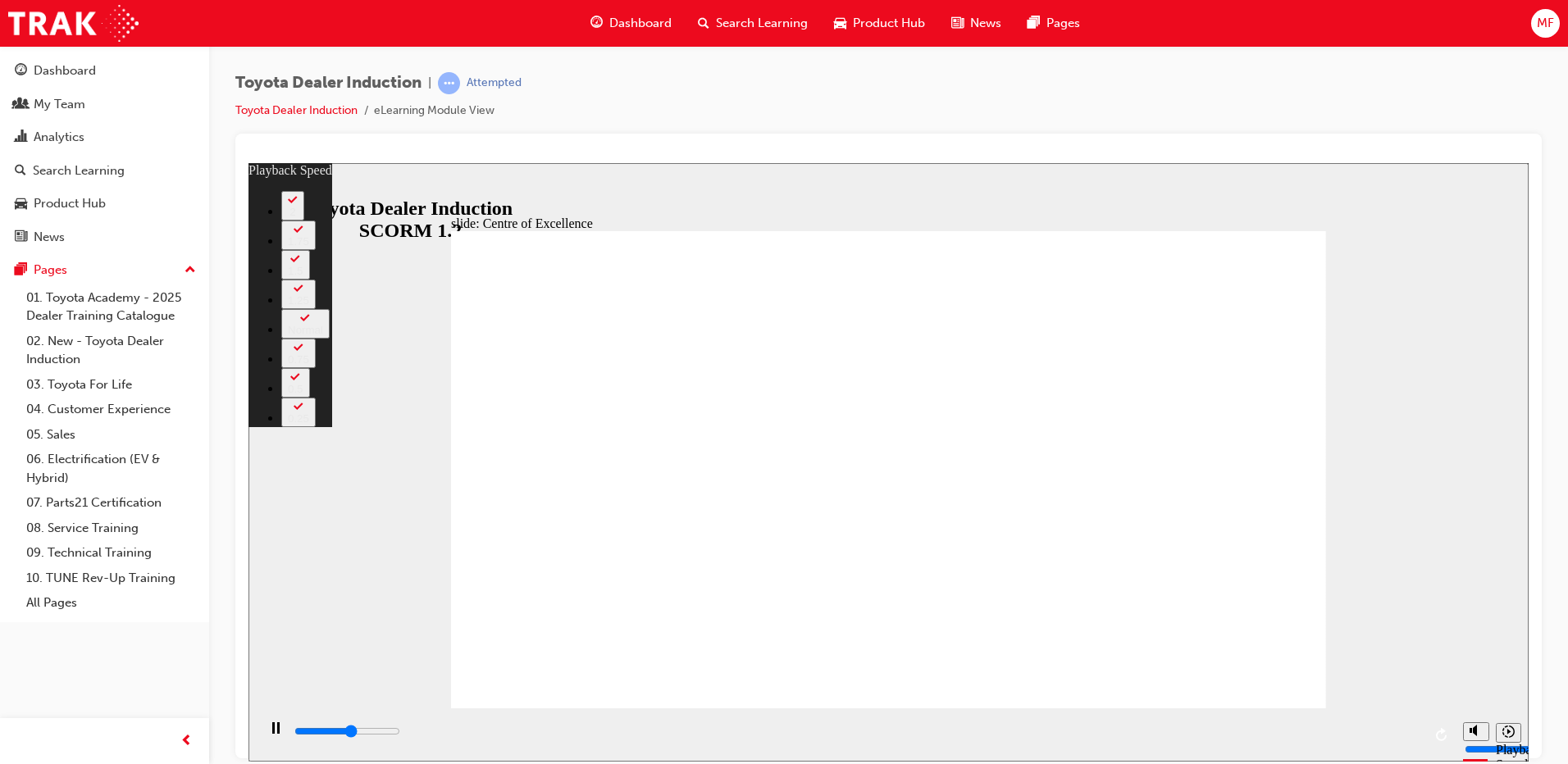
type input "5"
type input "8500"
type input "5"
type input "8500"
type input "6"
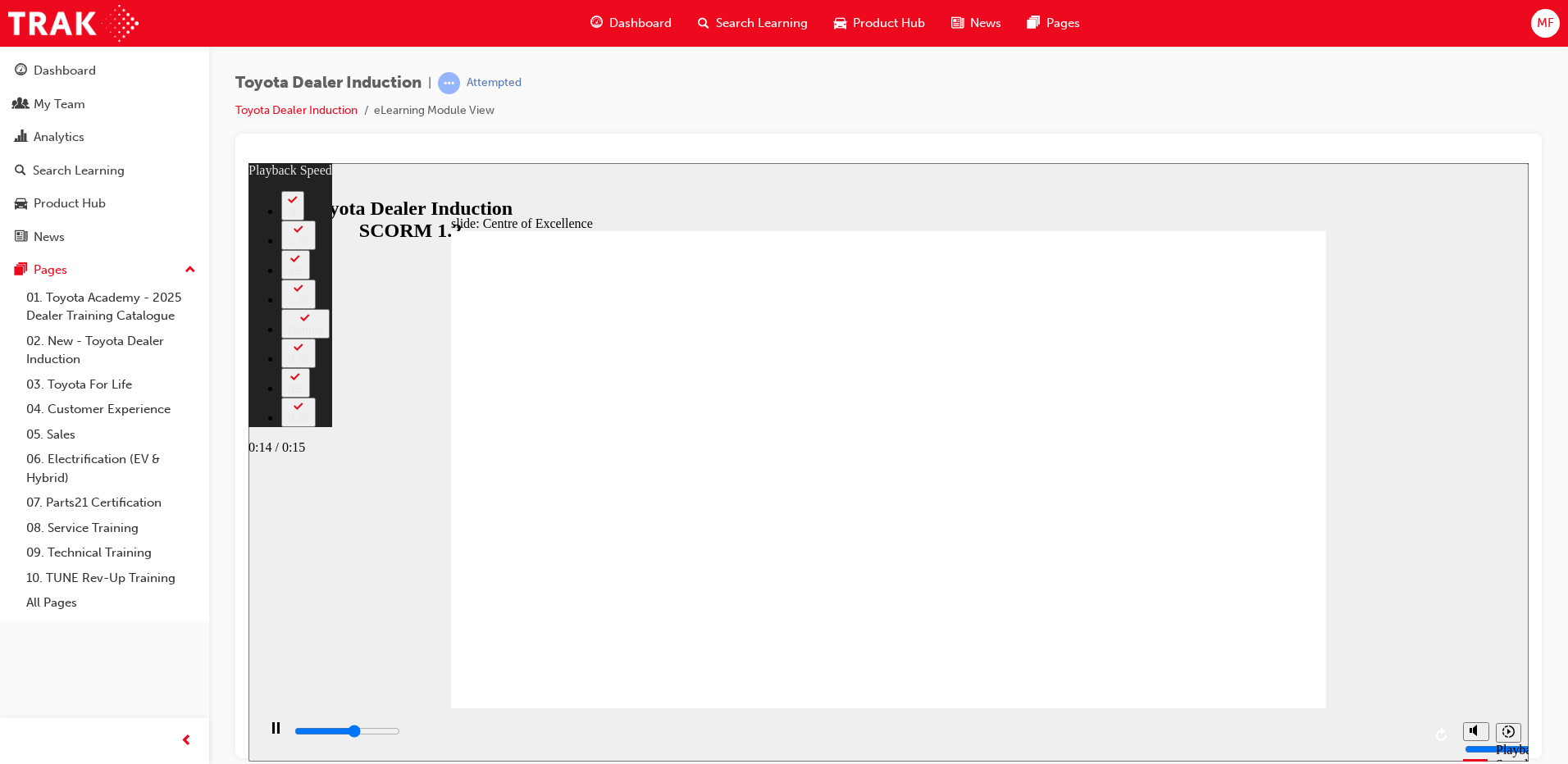
type input "8800"
type input "6"
type input "9100"
type input "6"
type input "9300"
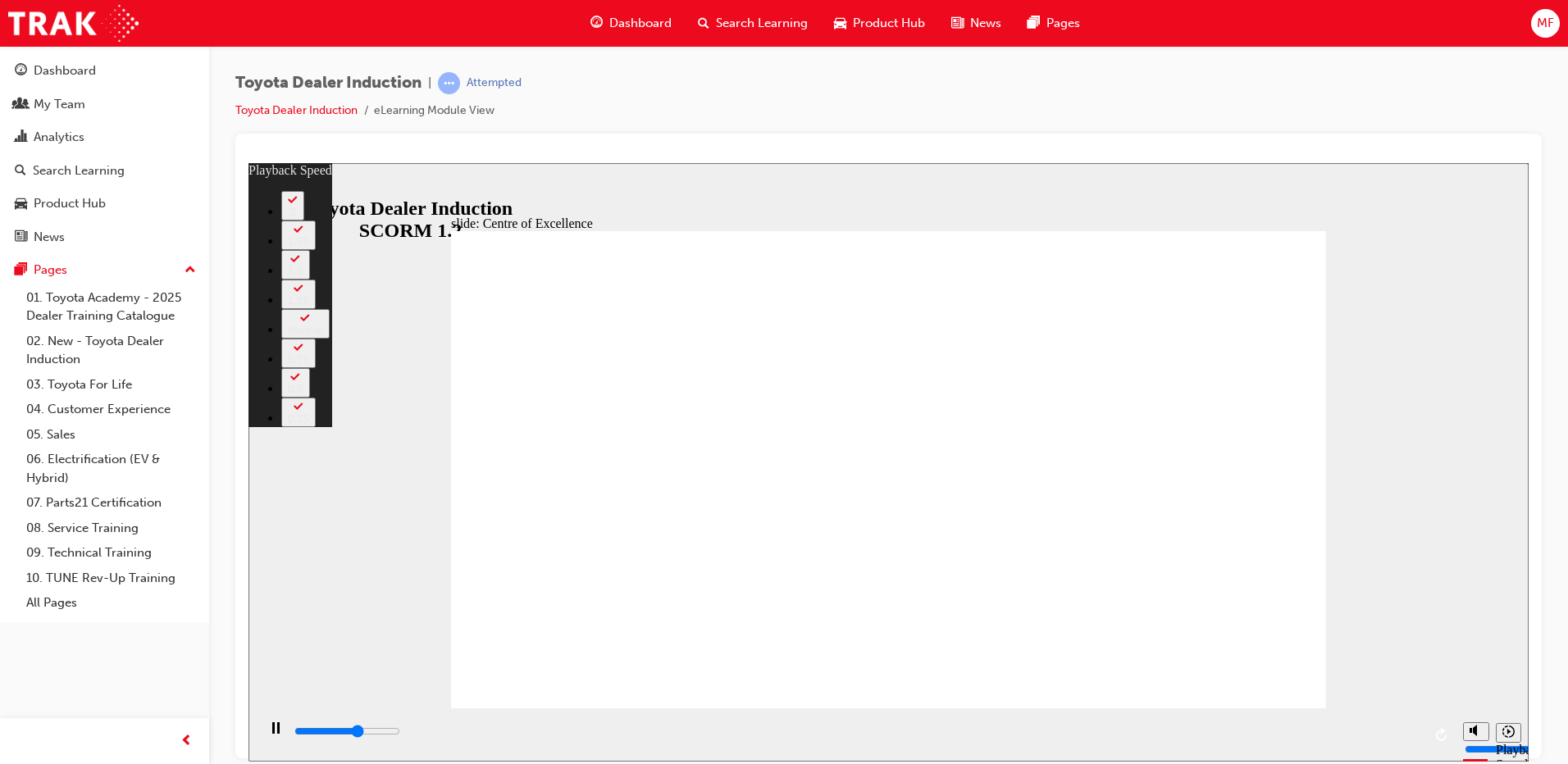
type input "6"
type input "9400"
type input "6"
type input "9600"
type input "7"
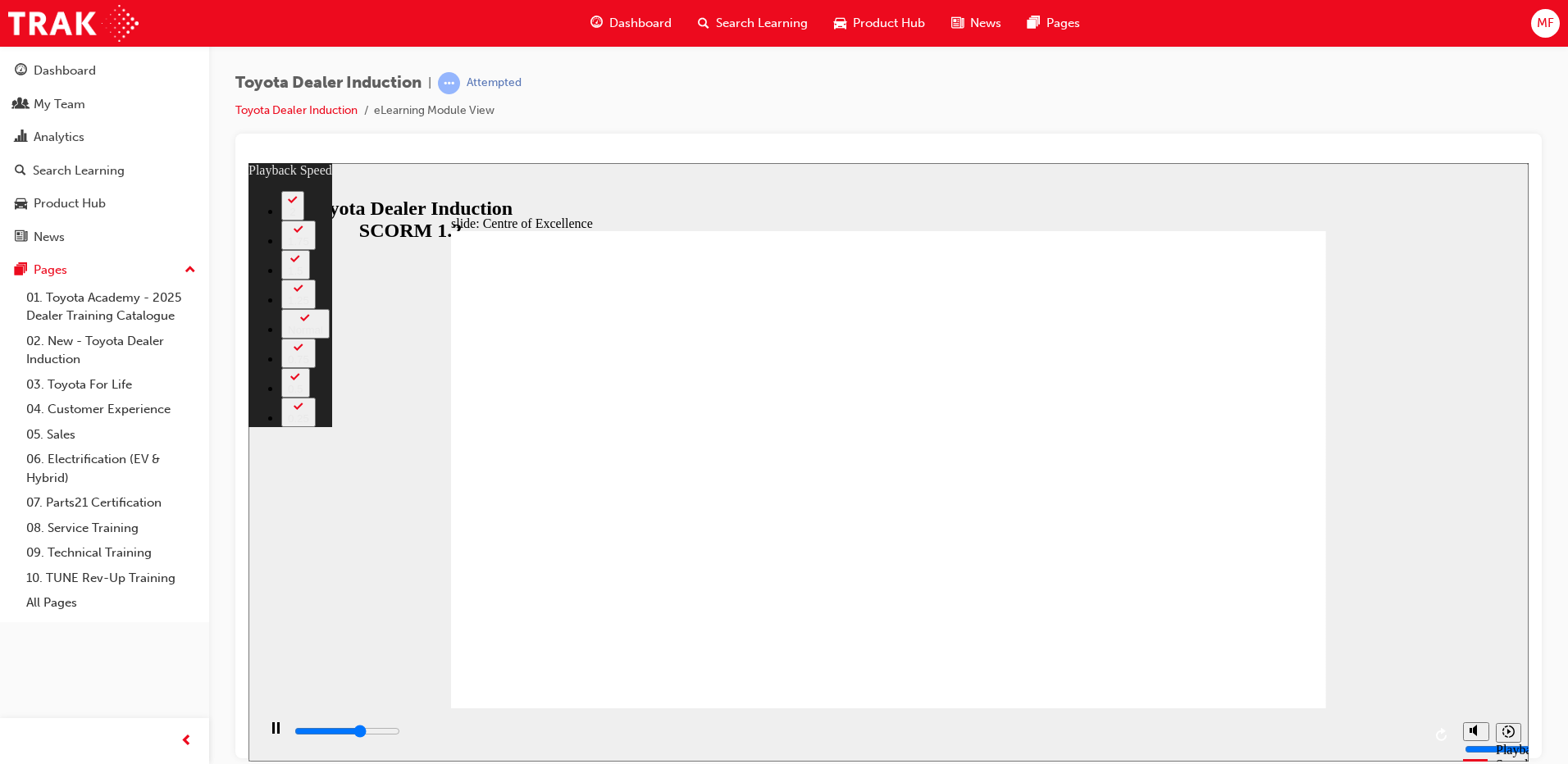
type input "9900"
type input "7"
type input "10100"
type input "7"
type input "10400"
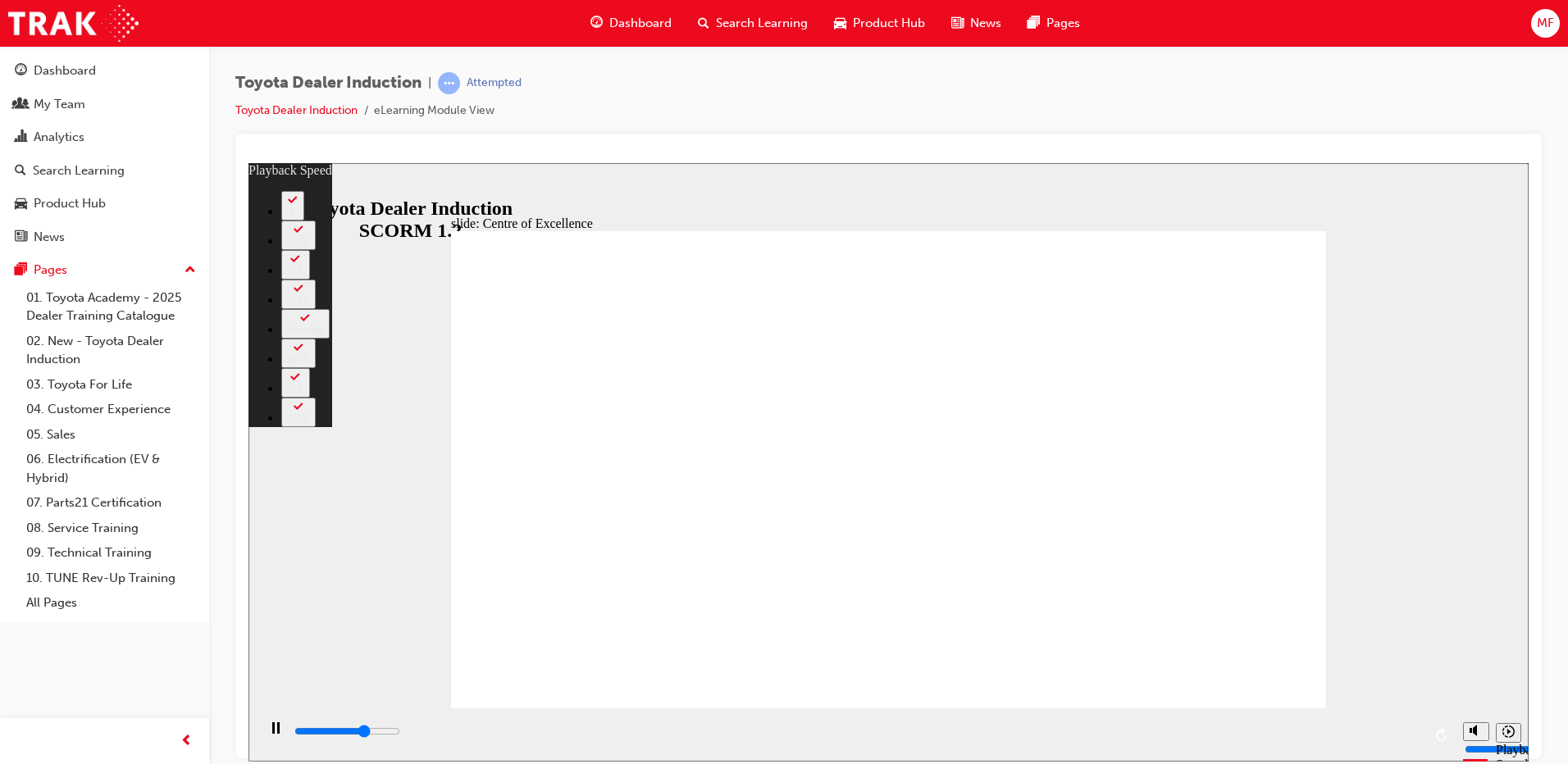
type input "7"
type input "10600"
type input "8"
type input "10900"
type input "8"
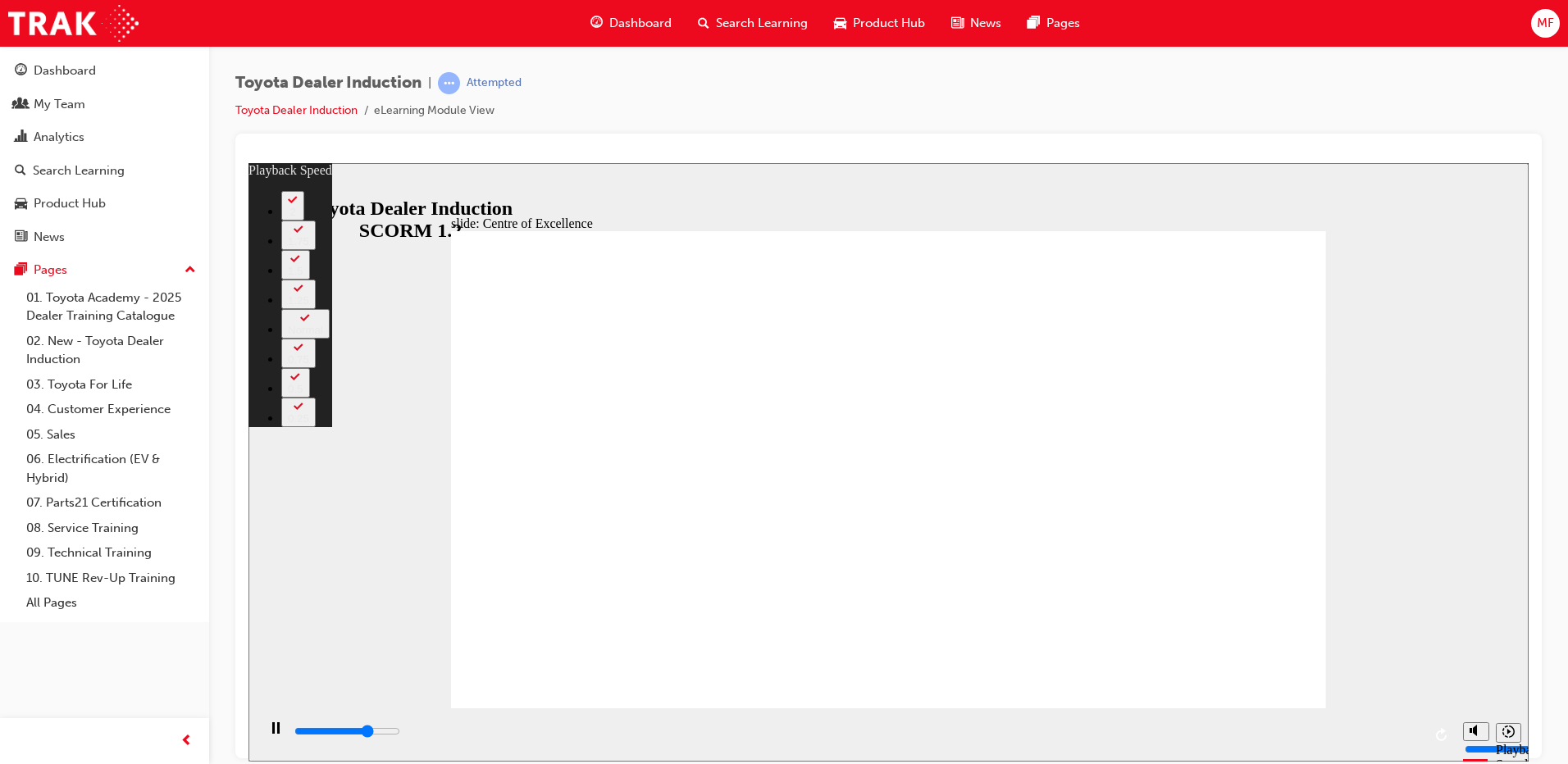
type input "11000"
type input "8"
type input "11200"
type input "8"
type input "11500"
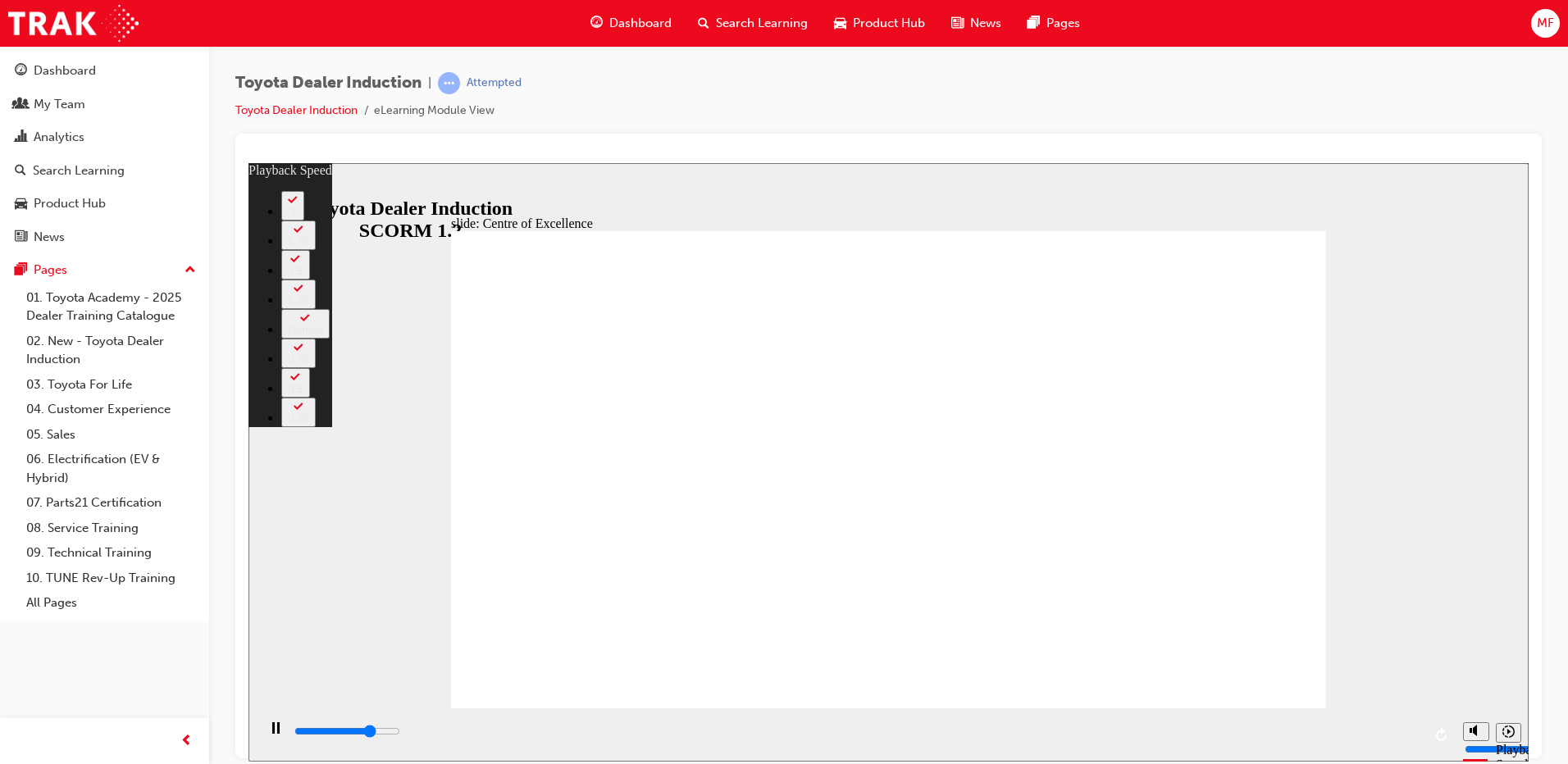
type input "8"
type input "11700"
type input "9"
type input "12000"
type input "9"
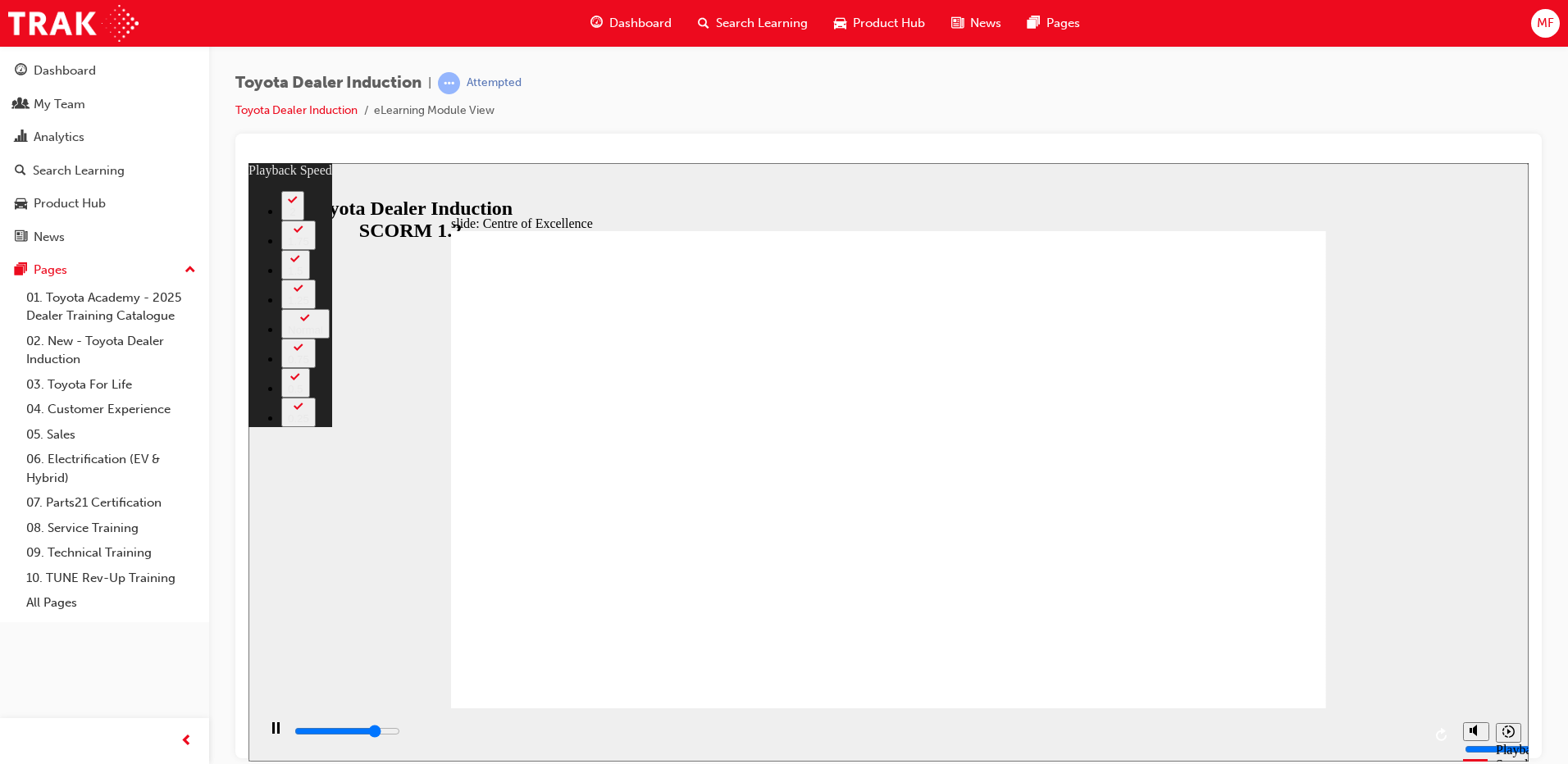
type input "12200"
type input "9"
type input "12500"
type input "10"
type input "12800"
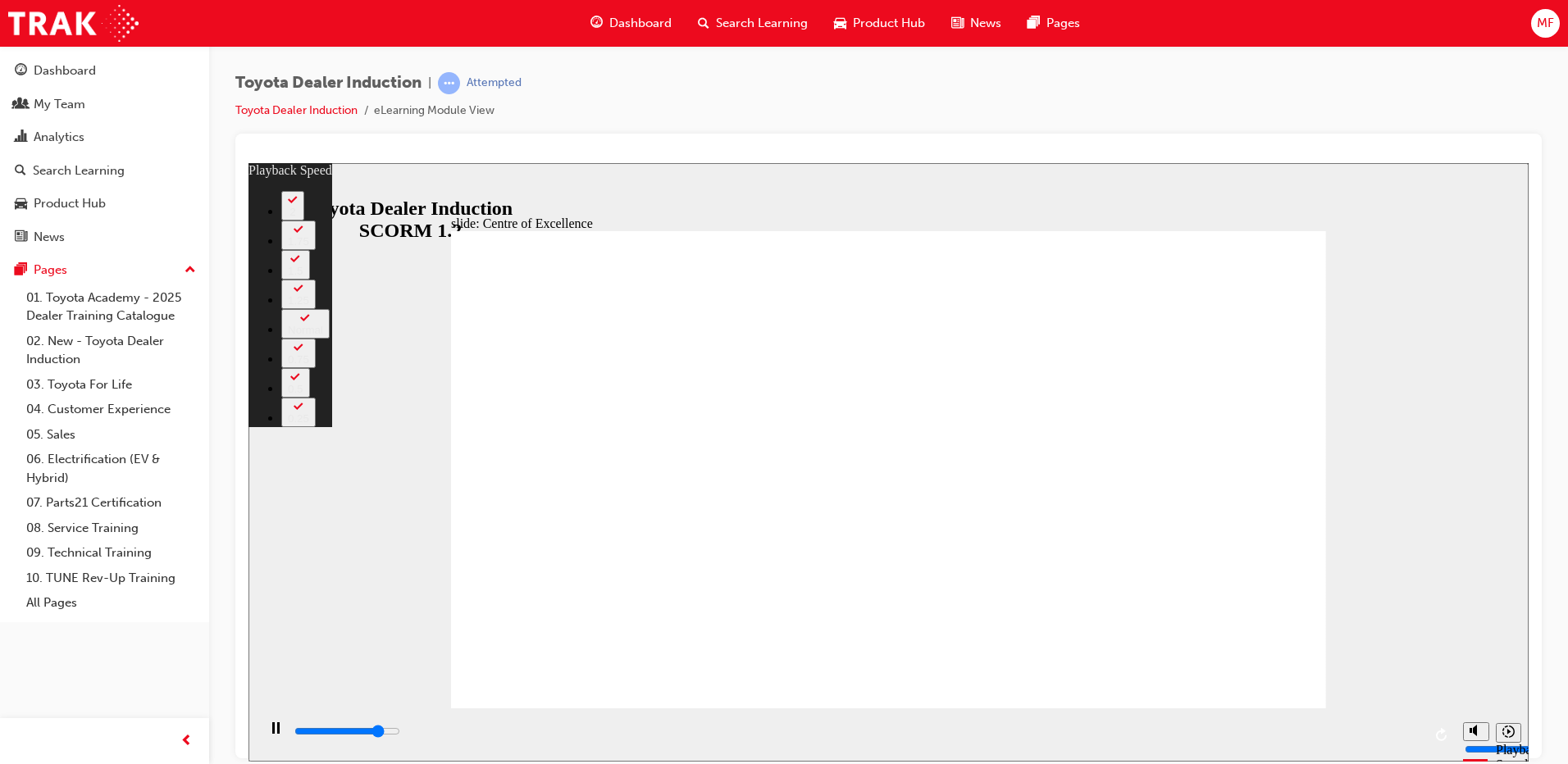
type input "10"
type input "13100"
type input "10"
type input "13300"
type input "10"
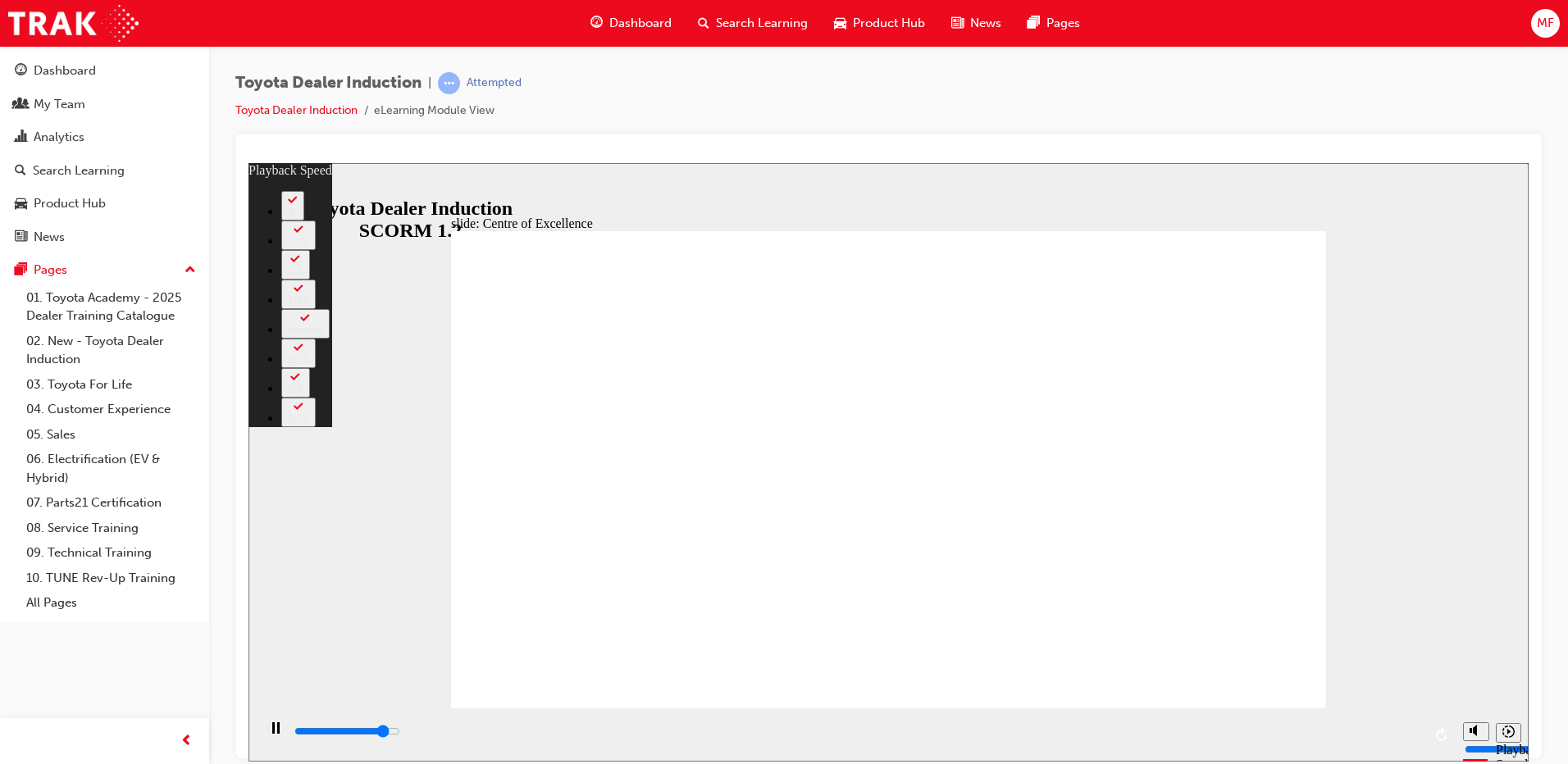
type input "13600"
type input "11"
type input "13900"
type input "11"
type input "14100"
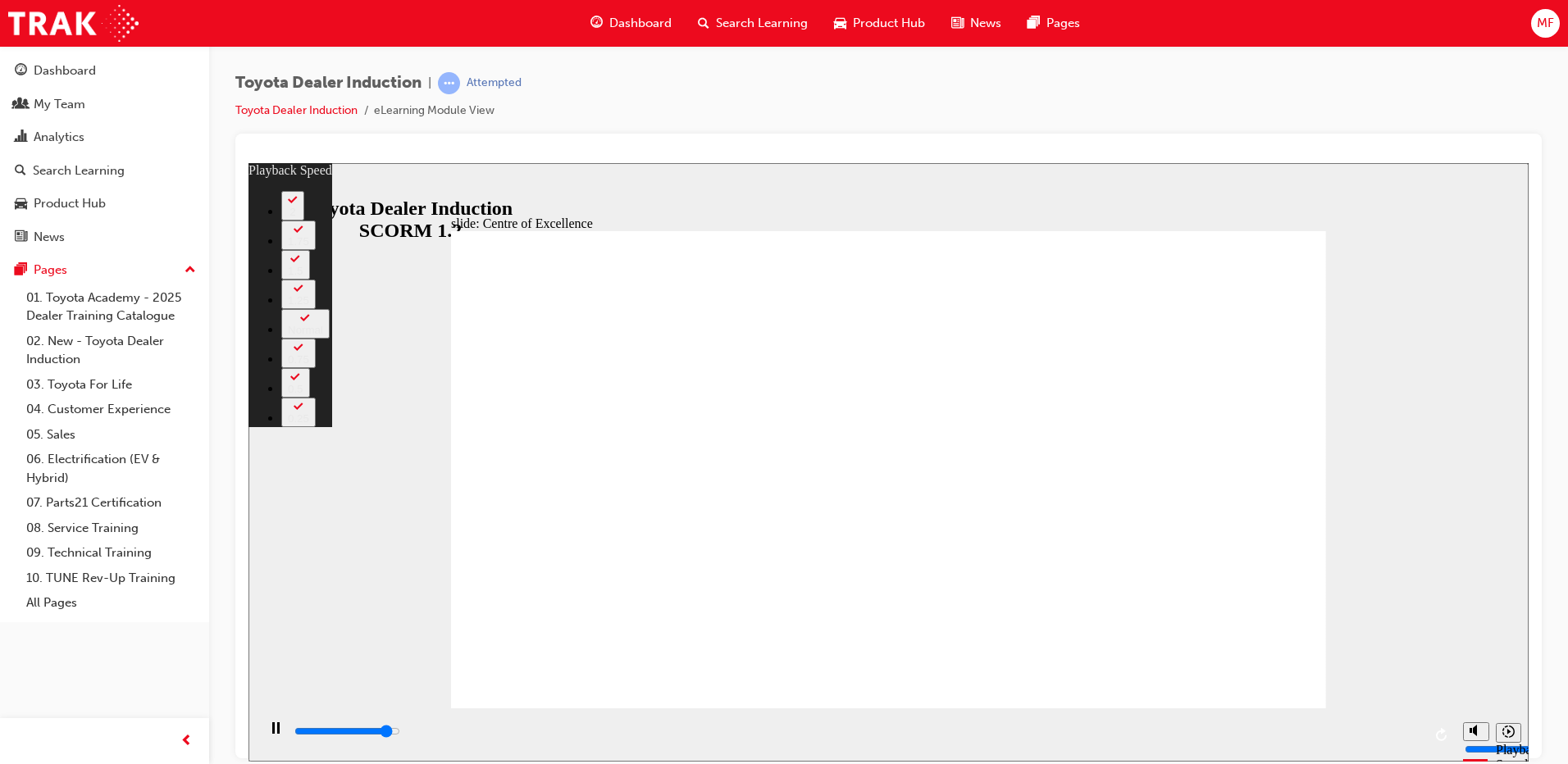
type input "11"
type input "14400"
type input "11"
type input "14600"
type input "12"
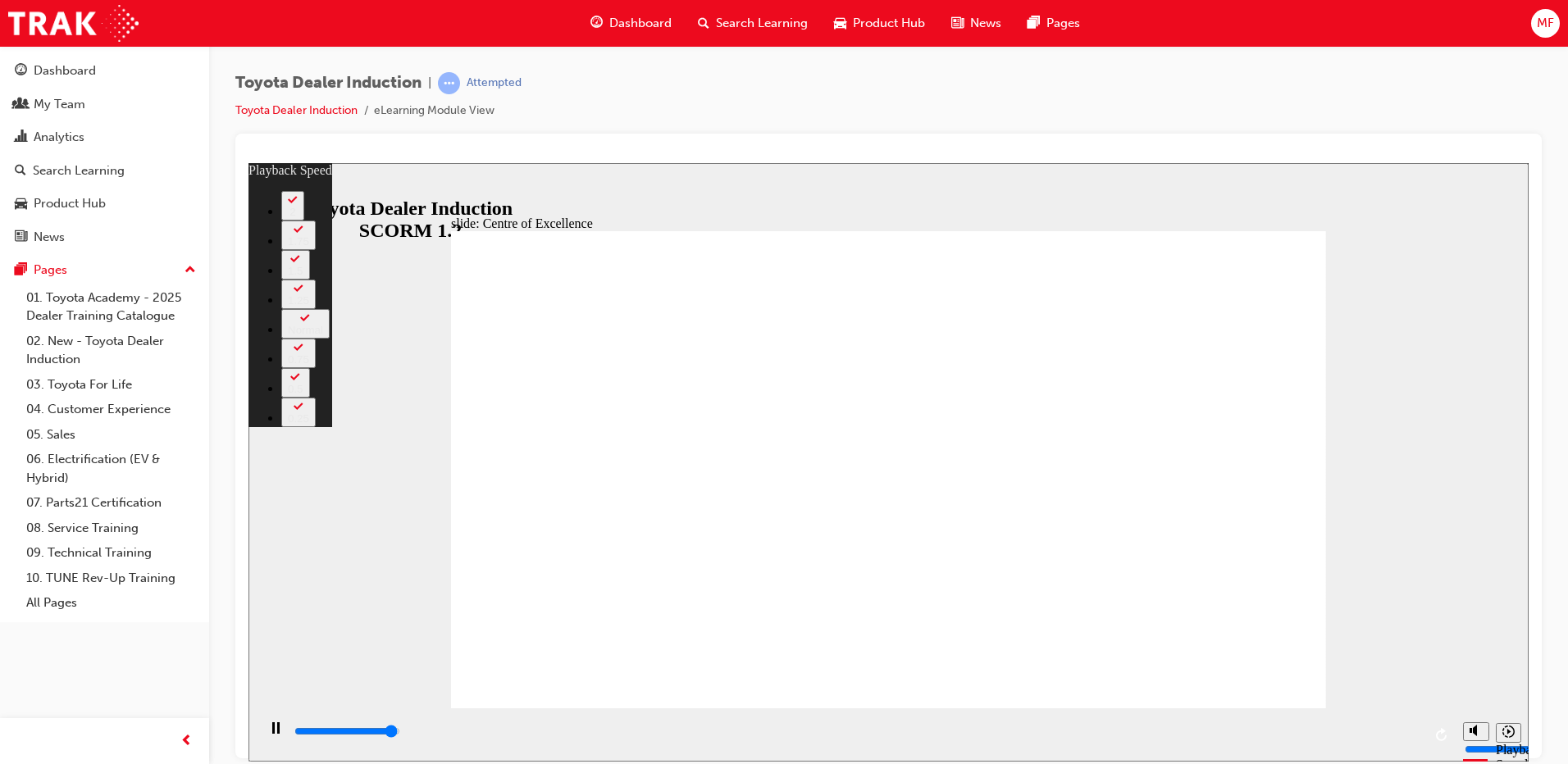
type input "14900"
type input "12"
type input "15200"
type input "12"
type input "15300"
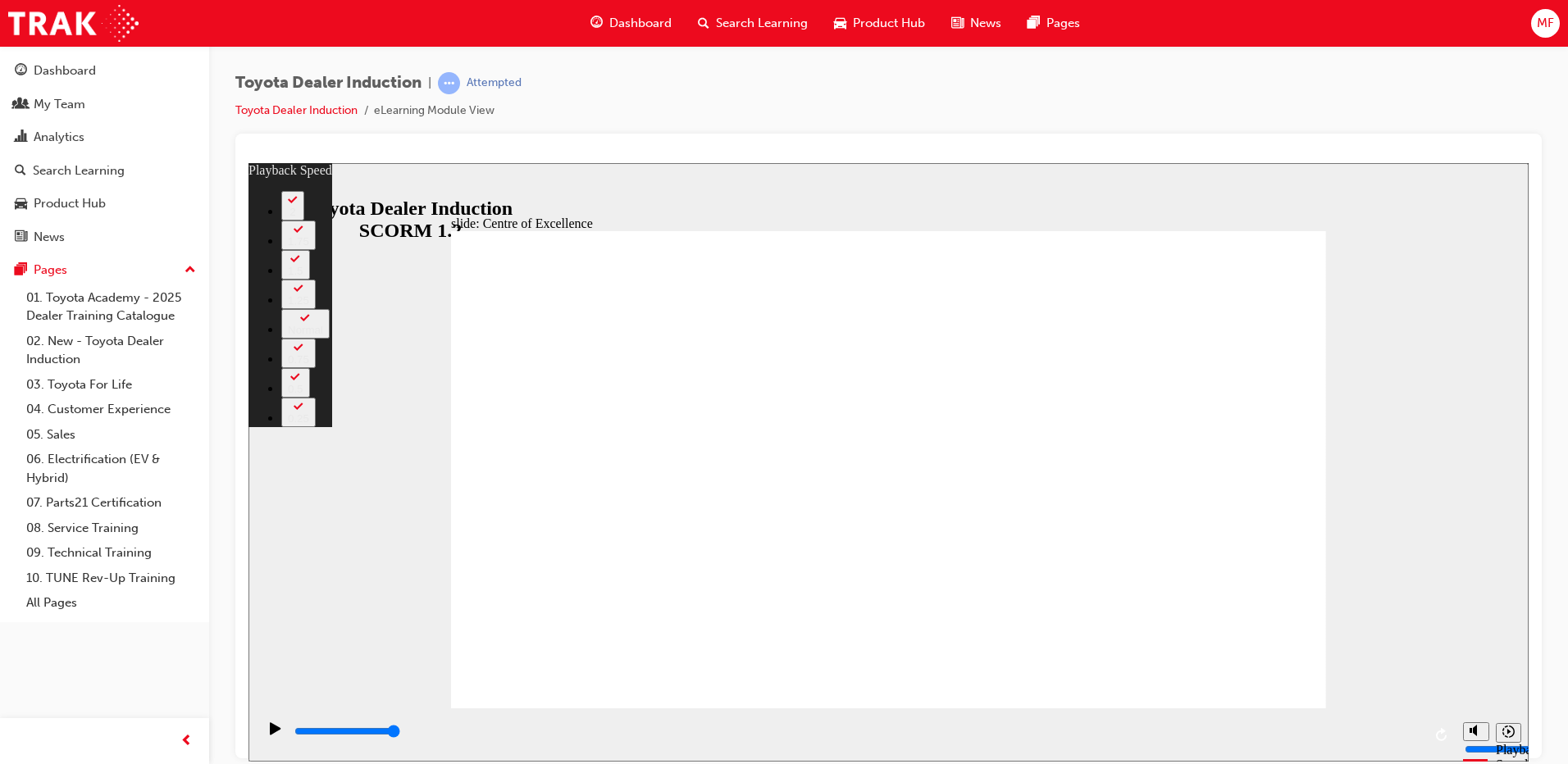
type input "248"
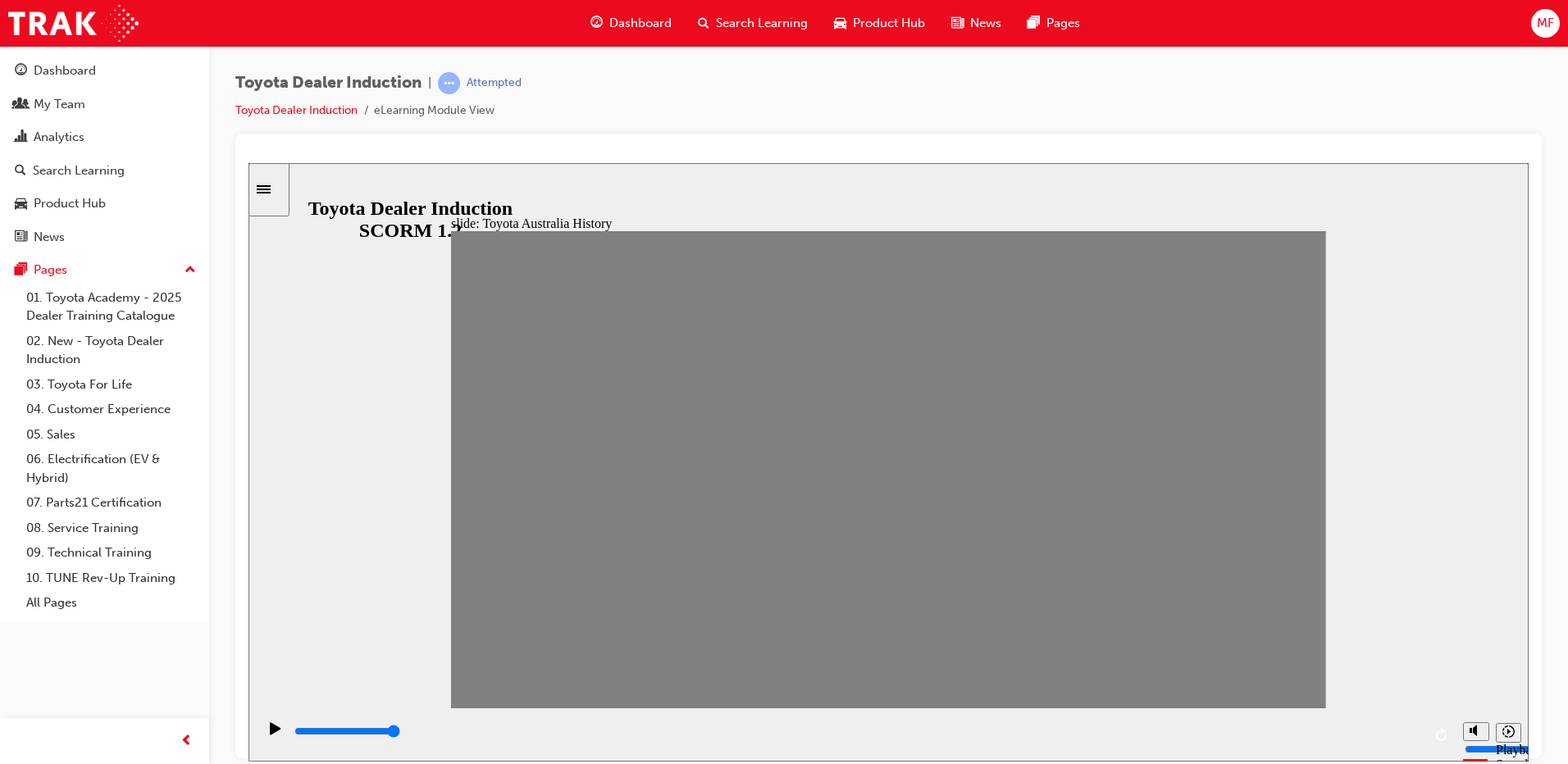
drag, startPoint x: 486, startPoint y: 481, endPoint x: 518, endPoint y: 482, distance: 32.0
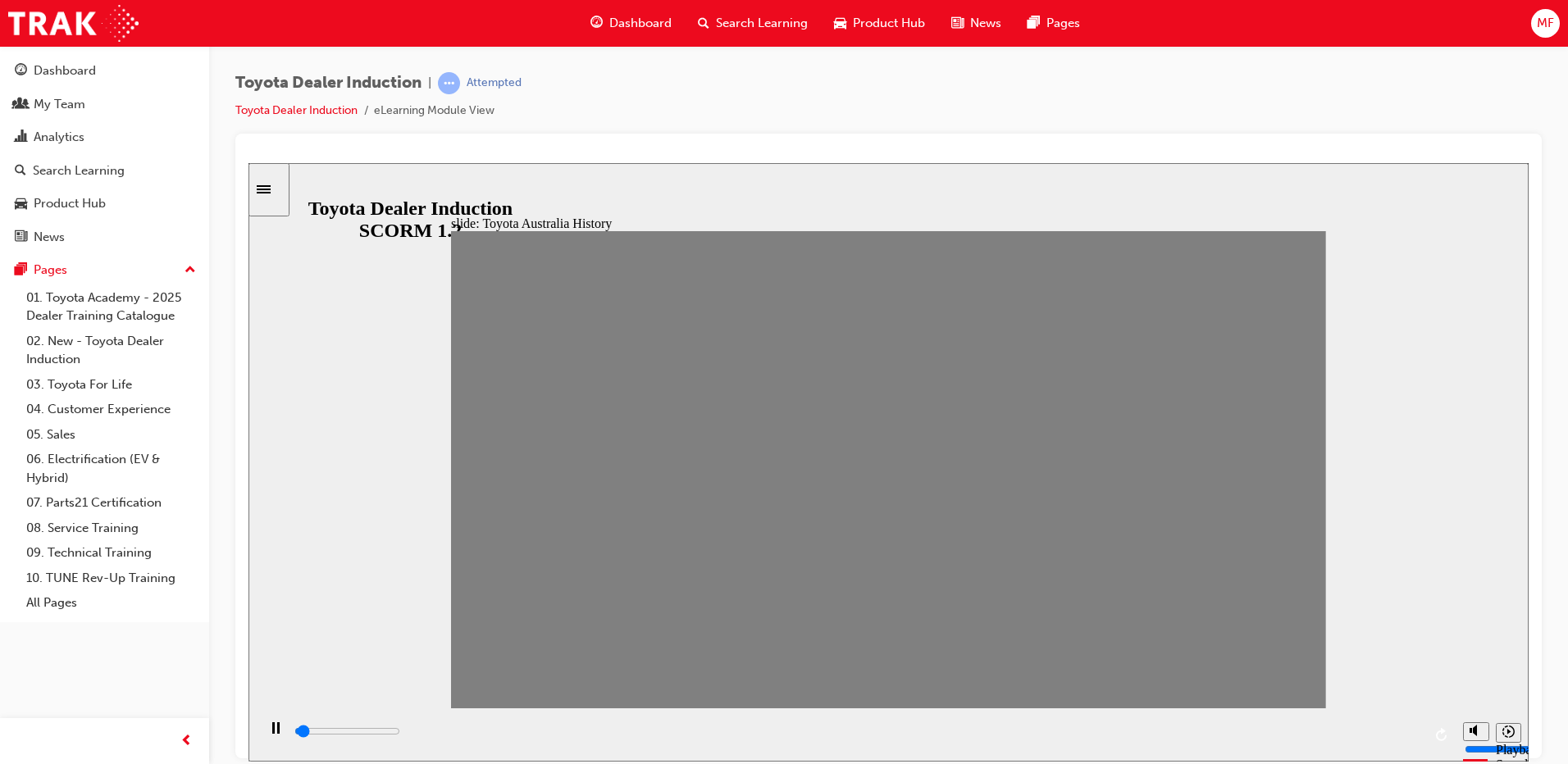
drag, startPoint x: 515, startPoint y: 474, endPoint x: 562, endPoint y: 476, distance: 47.0
drag, startPoint x: 573, startPoint y: 479, endPoint x: 610, endPoint y: 471, distance: 37.9
drag, startPoint x: 600, startPoint y: 475, endPoint x: 640, endPoint y: 474, distance: 40.0
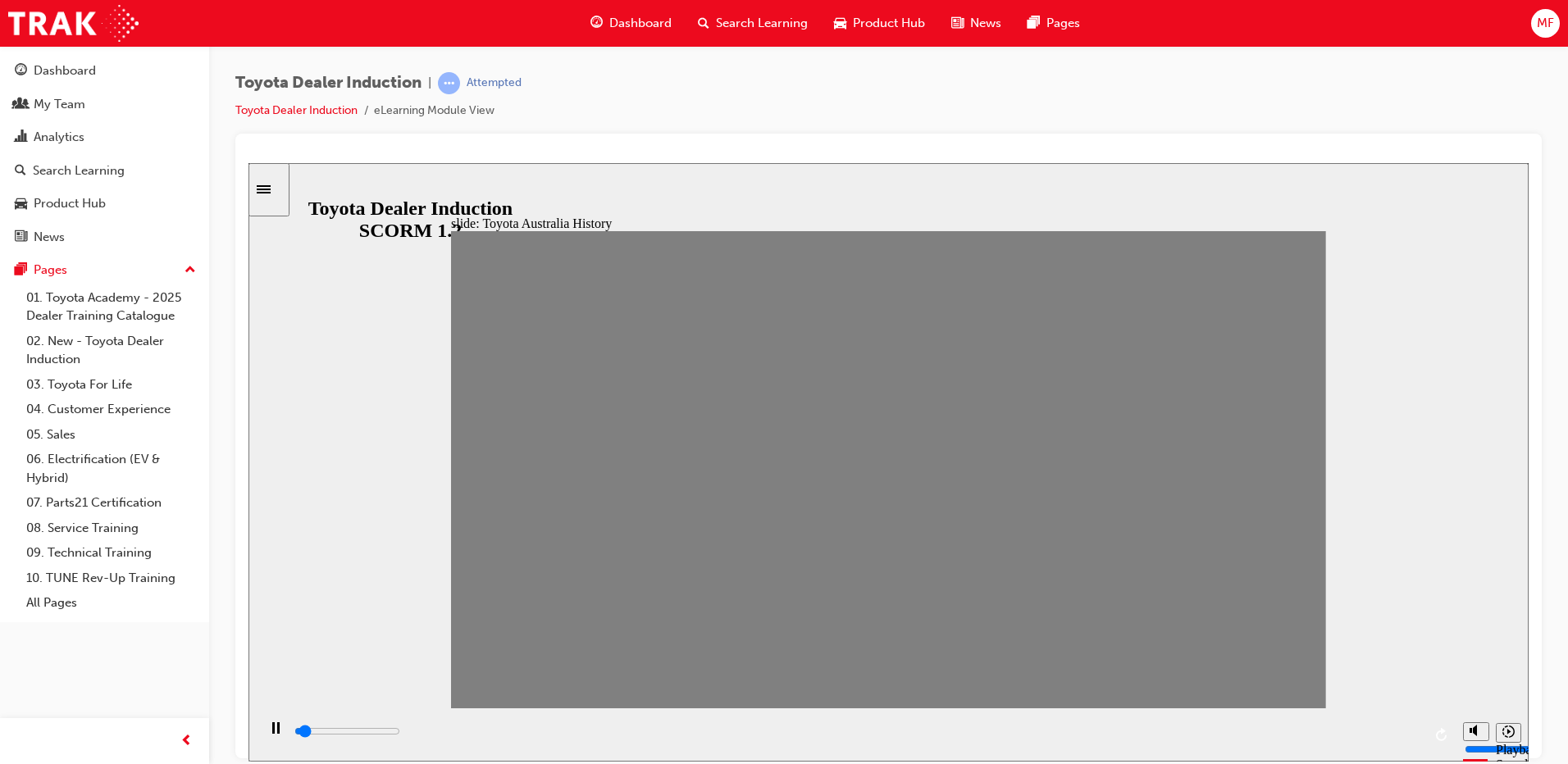
drag, startPoint x: 640, startPoint y: 474, endPoint x: 684, endPoint y: 476, distance: 44.0
drag, startPoint x: 683, startPoint y: 478, endPoint x: 725, endPoint y: 481, distance: 42.1
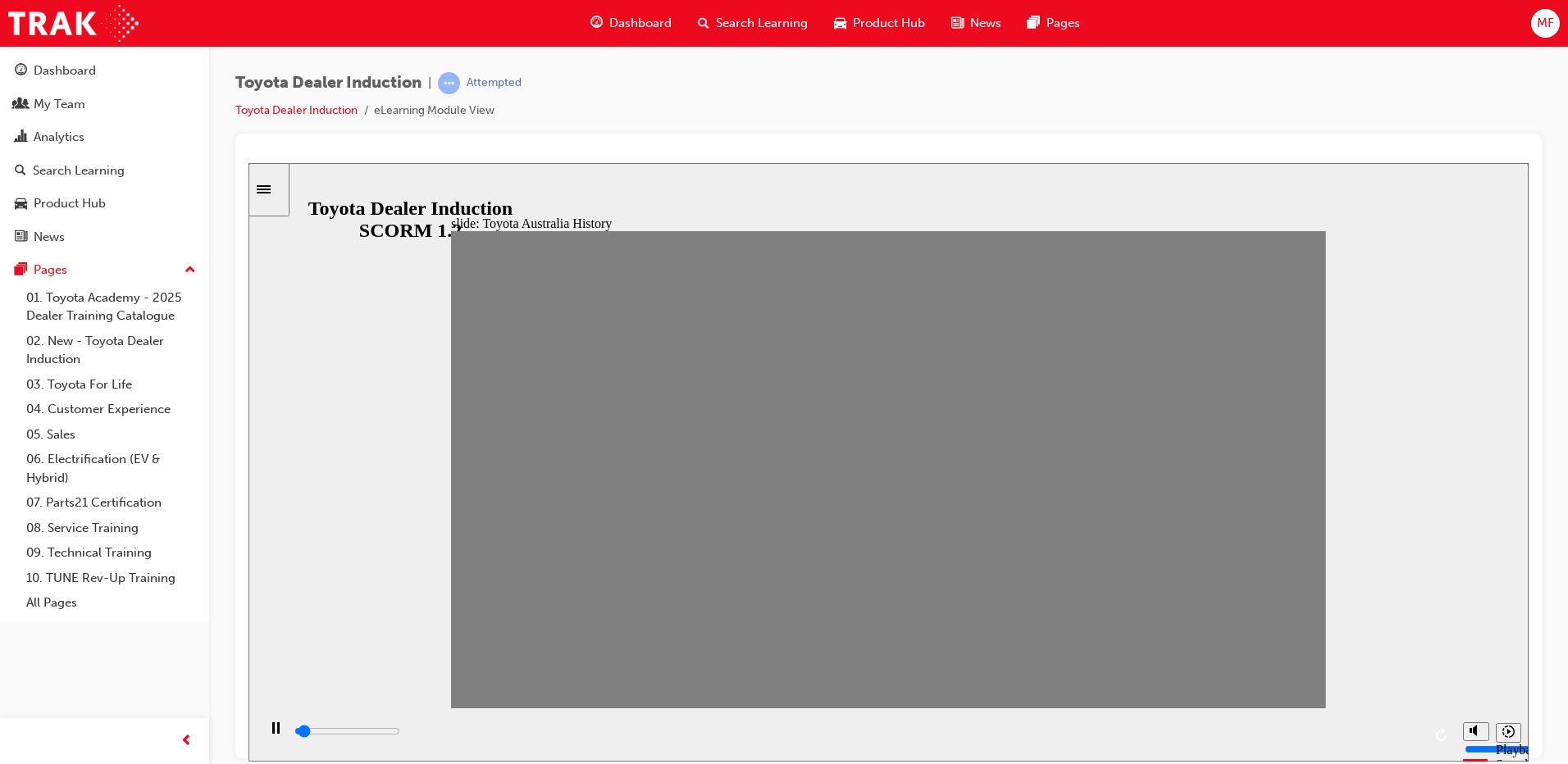
drag, startPoint x: 713, startPoint y: 477, endPoint x: 757, endPoint y: 481, distance: 44.2
drag, startPoint x: 756, startPoint y: 481, endPoint x: 803, endPoint y: 480, distance: 47.0
drag, startPoint x: 803, startPoint y: 481, endPoint x: 849, endPoint y: 479, distance: 46.0
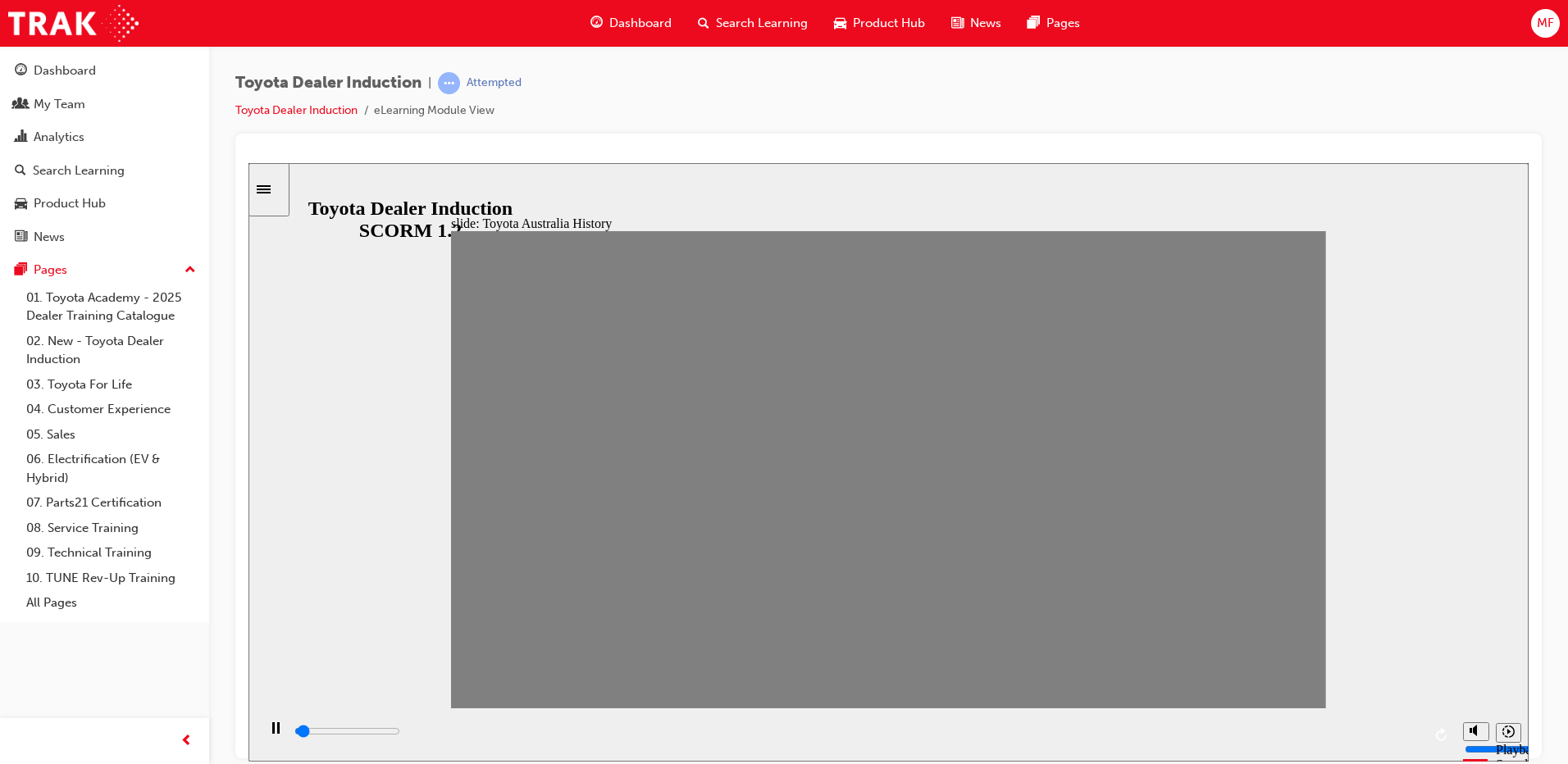
drag, startPoint x: 849, startPoint y: 479, endPoint x: 883, endPoint y: 475, distance: 34.2
drag, startPoint x: 883, startPoint y: 475, endPoint x: 928, endPoint y: 477, distance: 45.0
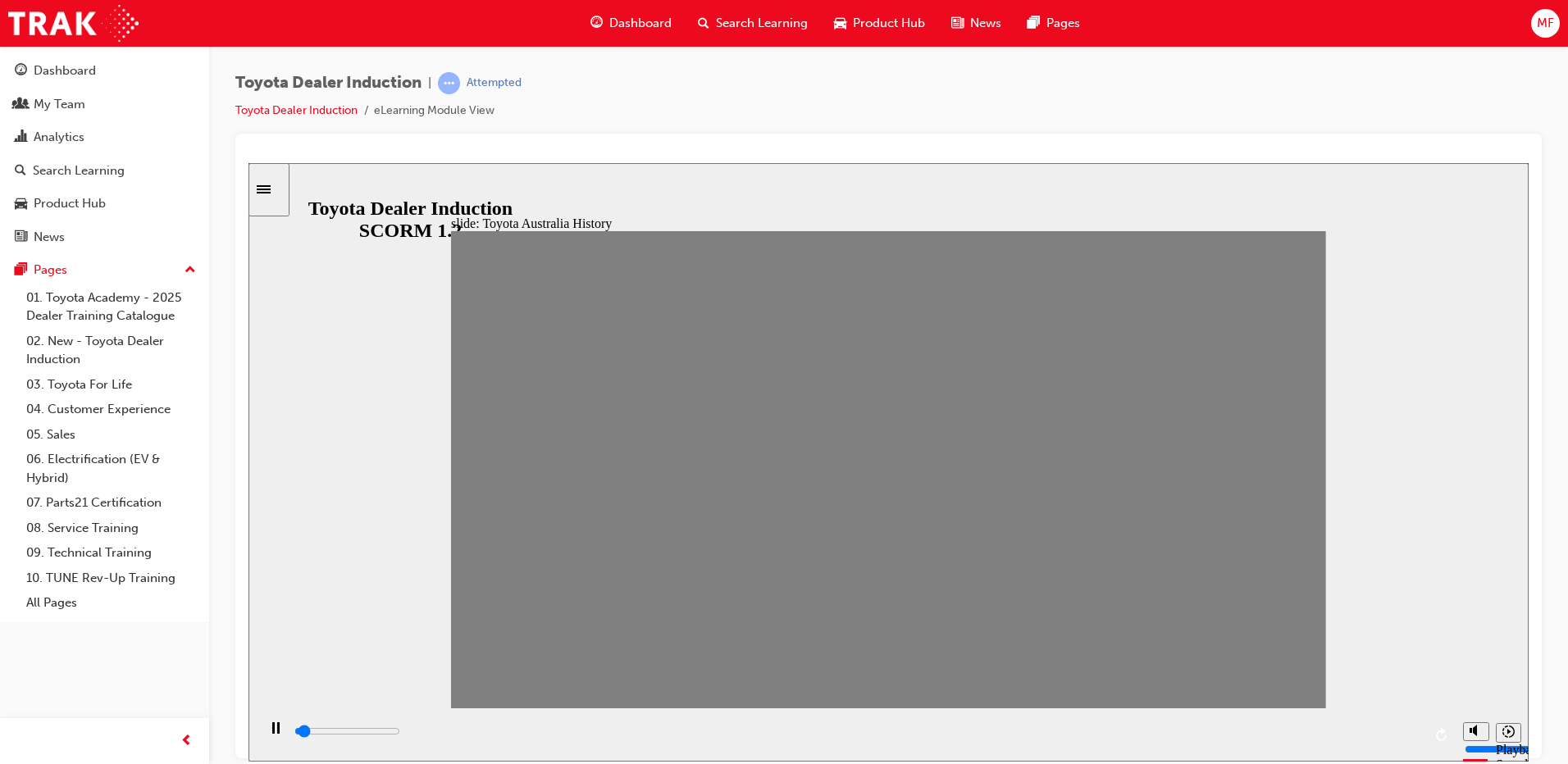
drag, startPoint x: 928, startPoint y: 478, endPoint x: 968, endPoint y: 485, distance: 40.6
drag, startPoint x: 968, startPoint y: 485, endPoint x: 999, endPoint y: 485, distance: 31.0
drag, startPoint x: 999, startPoint y: 485, endPoint x: 1039, endPoint y: 479, distance: 40.4
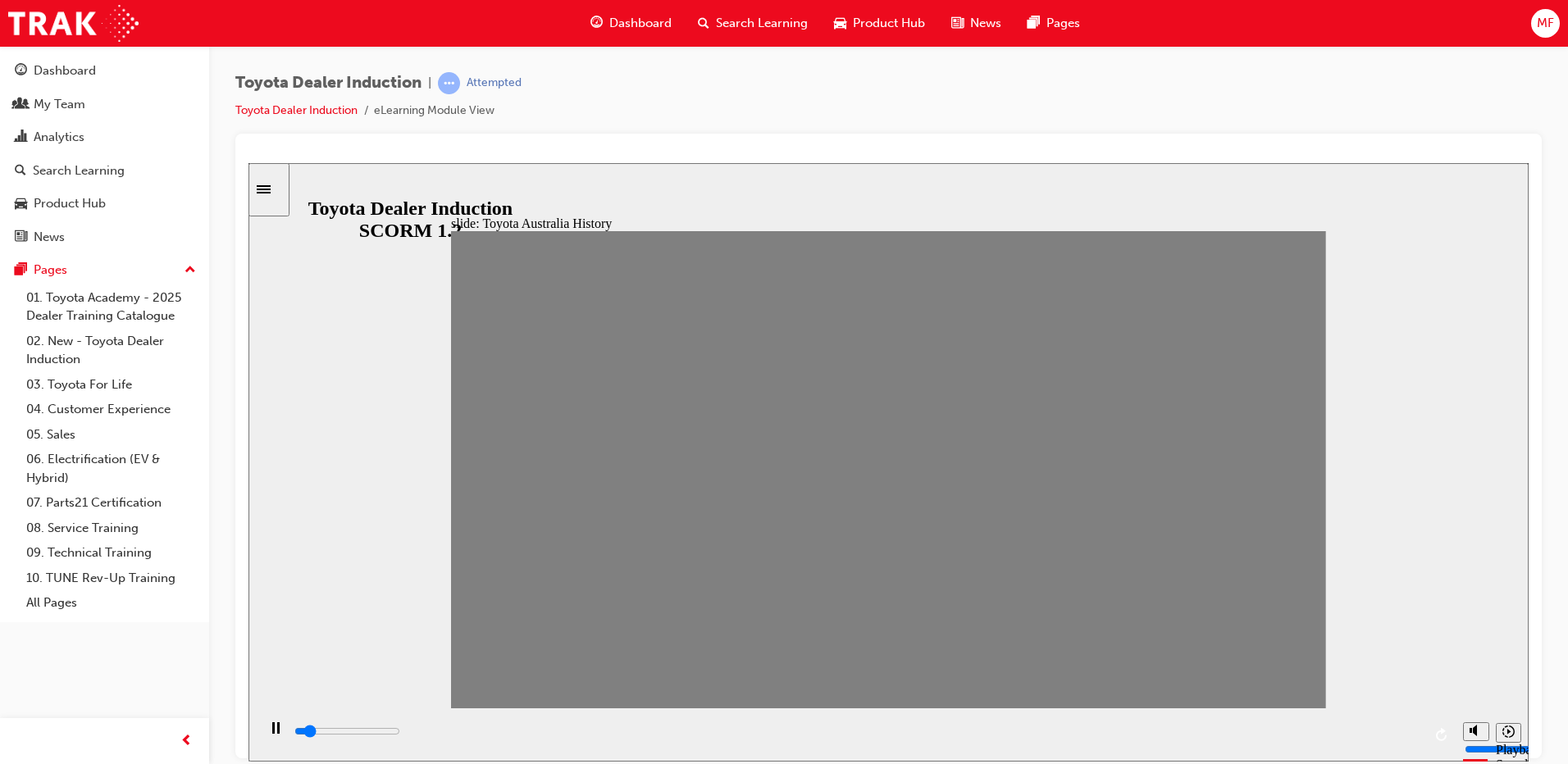
drag, startPoint x: 1039, startPoint y: 479, endPoint x: 1077, endPoint y: 483, distance: 38.2
drag, startPoint x: 1076, startPoint y: 478, endPoint x: 1115, endPoint y: 480, distance: 39.1
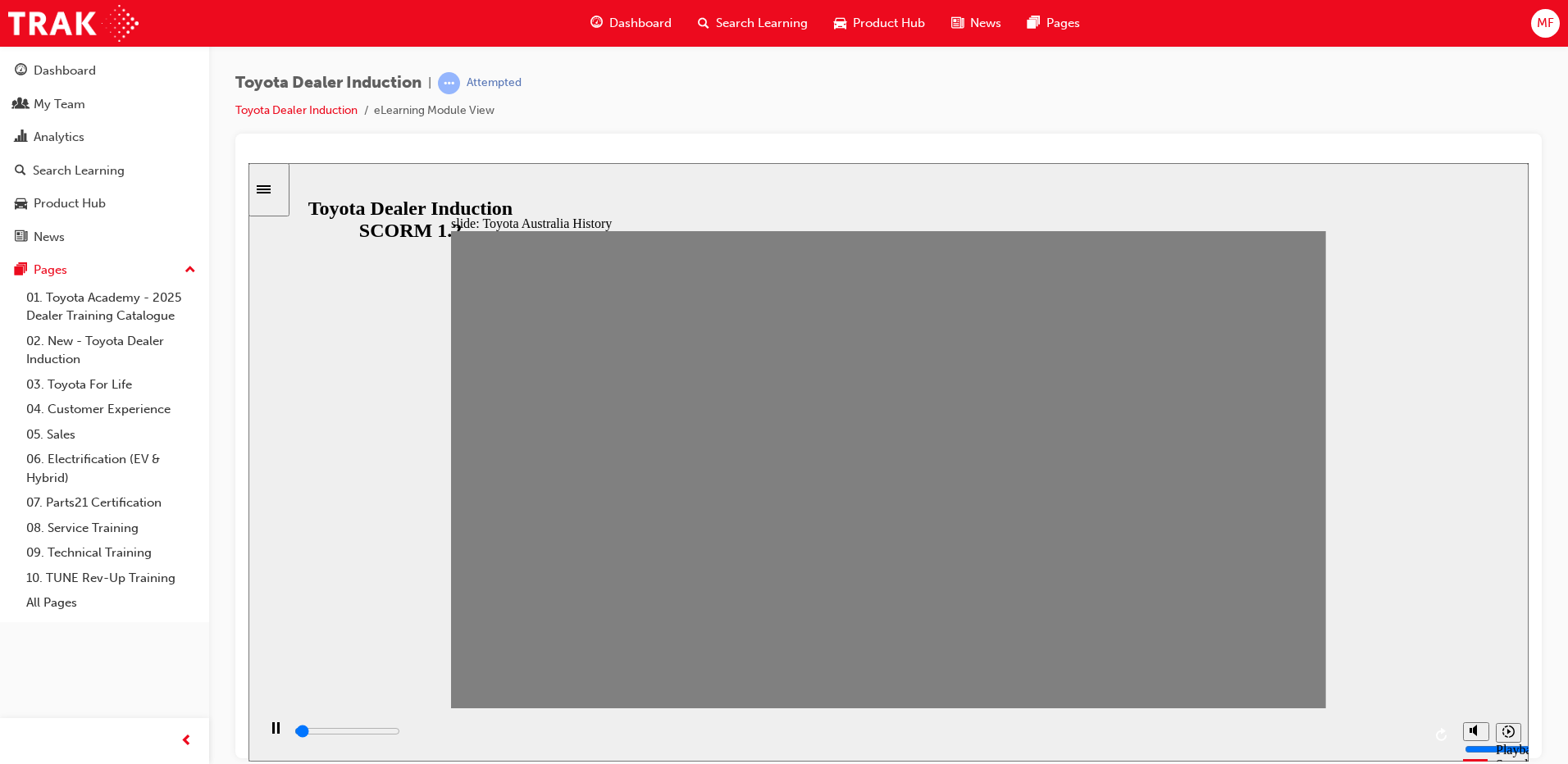
drag, startPoint x: 1115, startPoint y: 474, endPoint x: 1165, endPoint y: 479, distance: 50.2
drag, startPoint x: 1164, startPoint y: 478, endPoint x: 1200, endPoint y: 475, distance: 36.1
drag, startPoint x: 1197, startPoint y: 476, endPoint x: 1237, endPoint y: 485, distance: 41.0
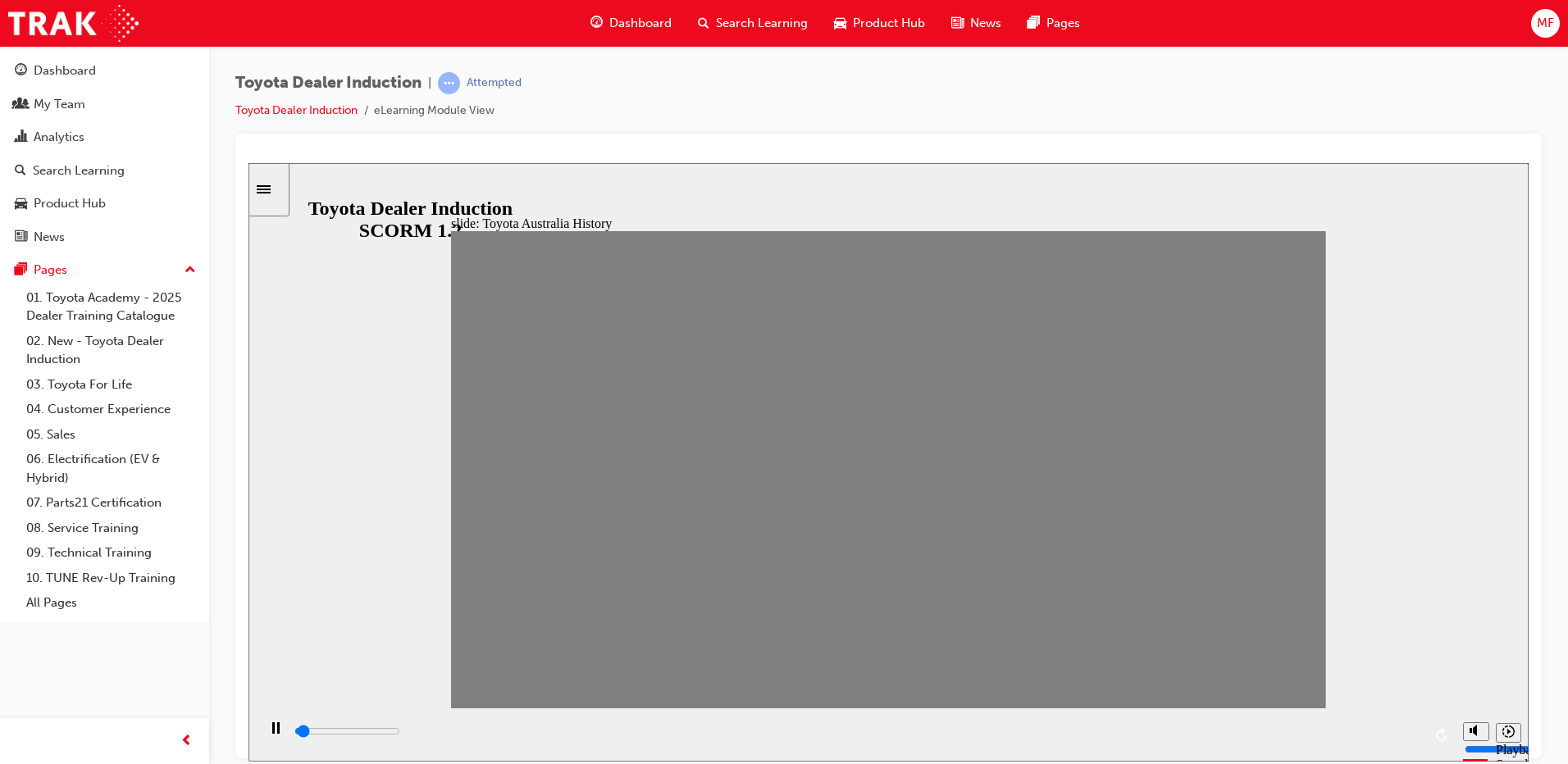
drag, startPoint x: 1237, startPoint y: 485, endPoint x: 1280, endPoint y: 481, distance: 43.2
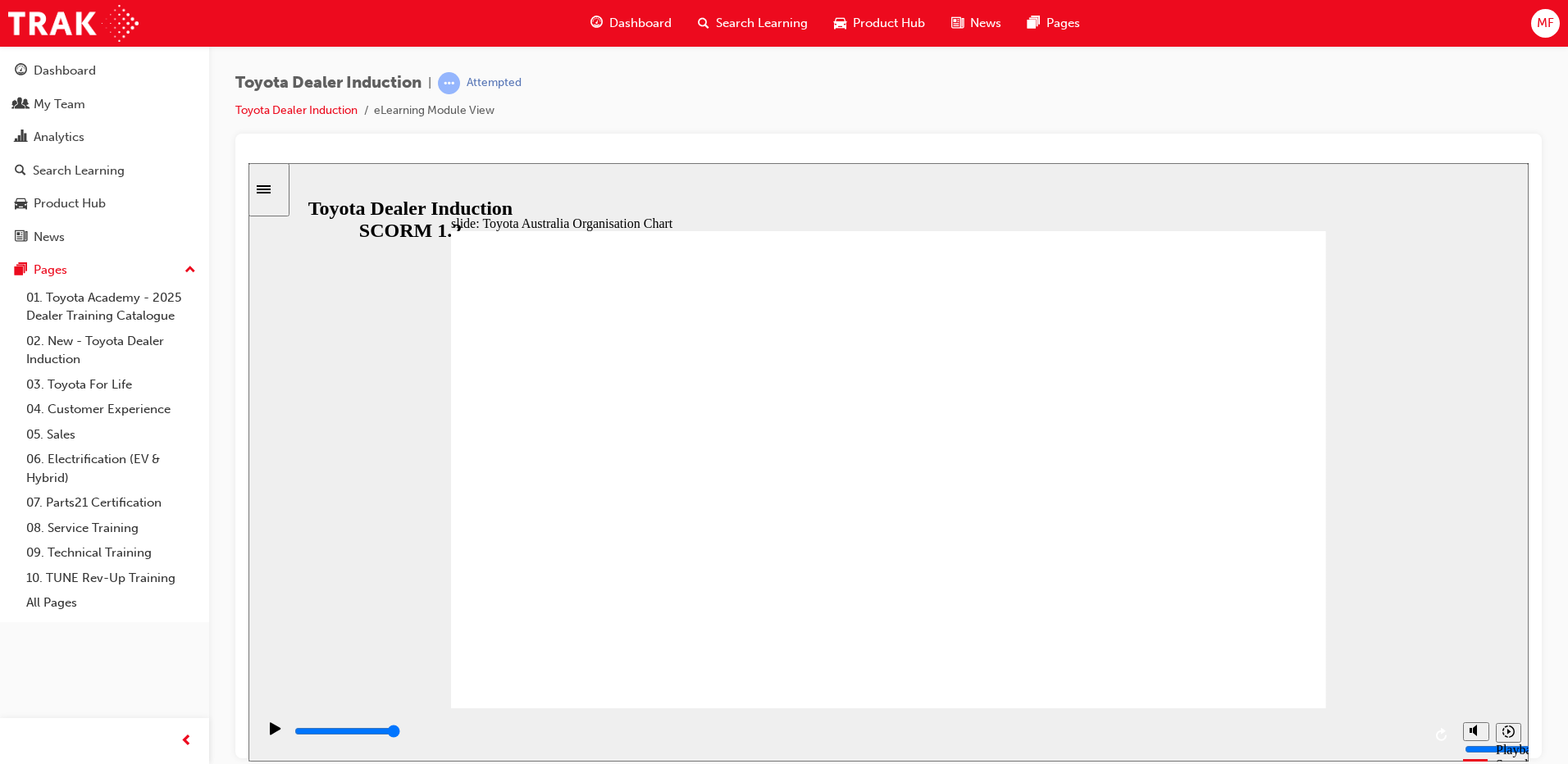
drag, startPoint x: 1289, startPoint y: 653, endPoint x: 1285, endPoint y: 665, distance: 12.6
type input "5000"
radio input "true"
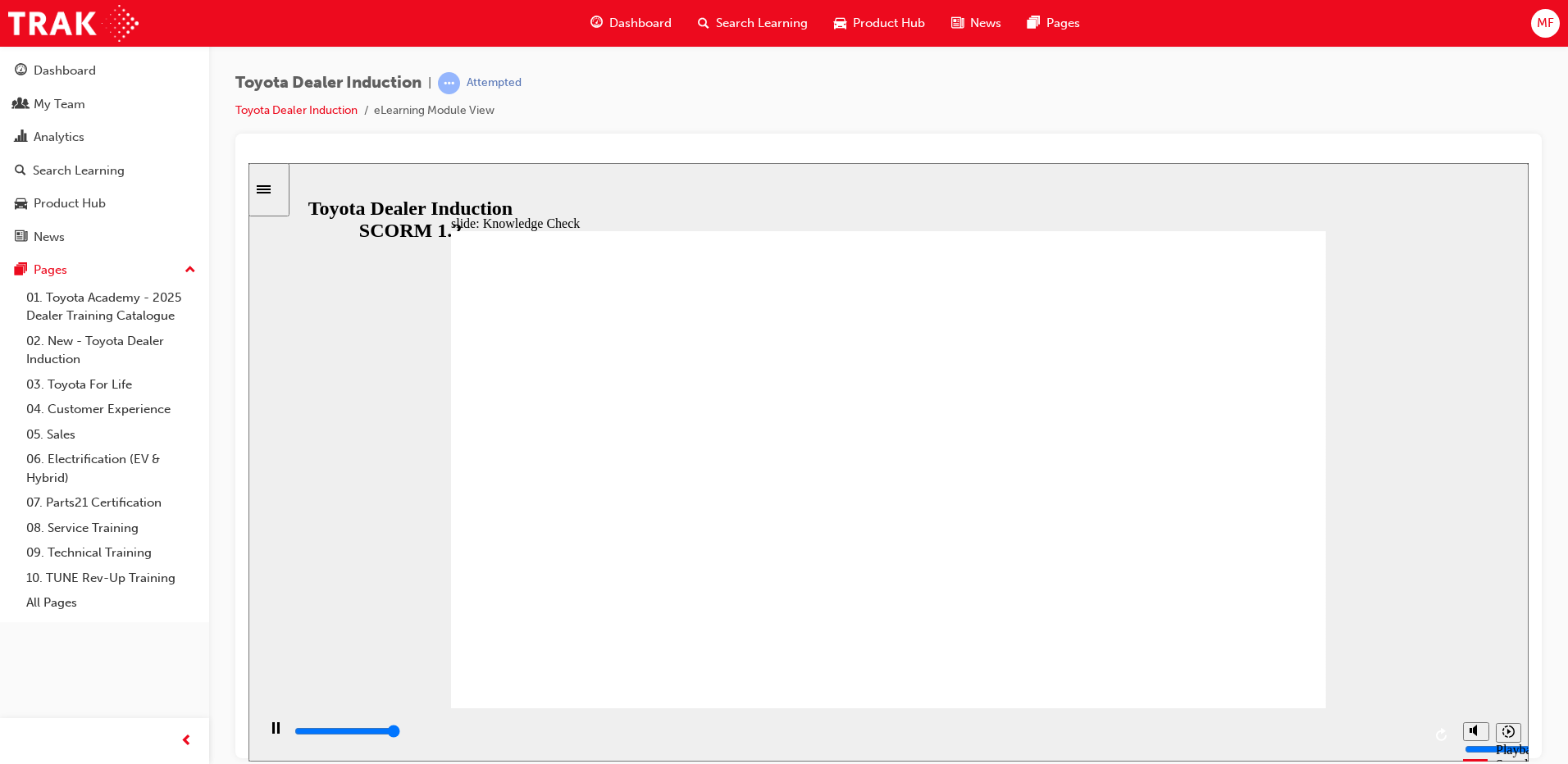
type input "5000"
radio input "true"
type input "5000"
radio input "true"
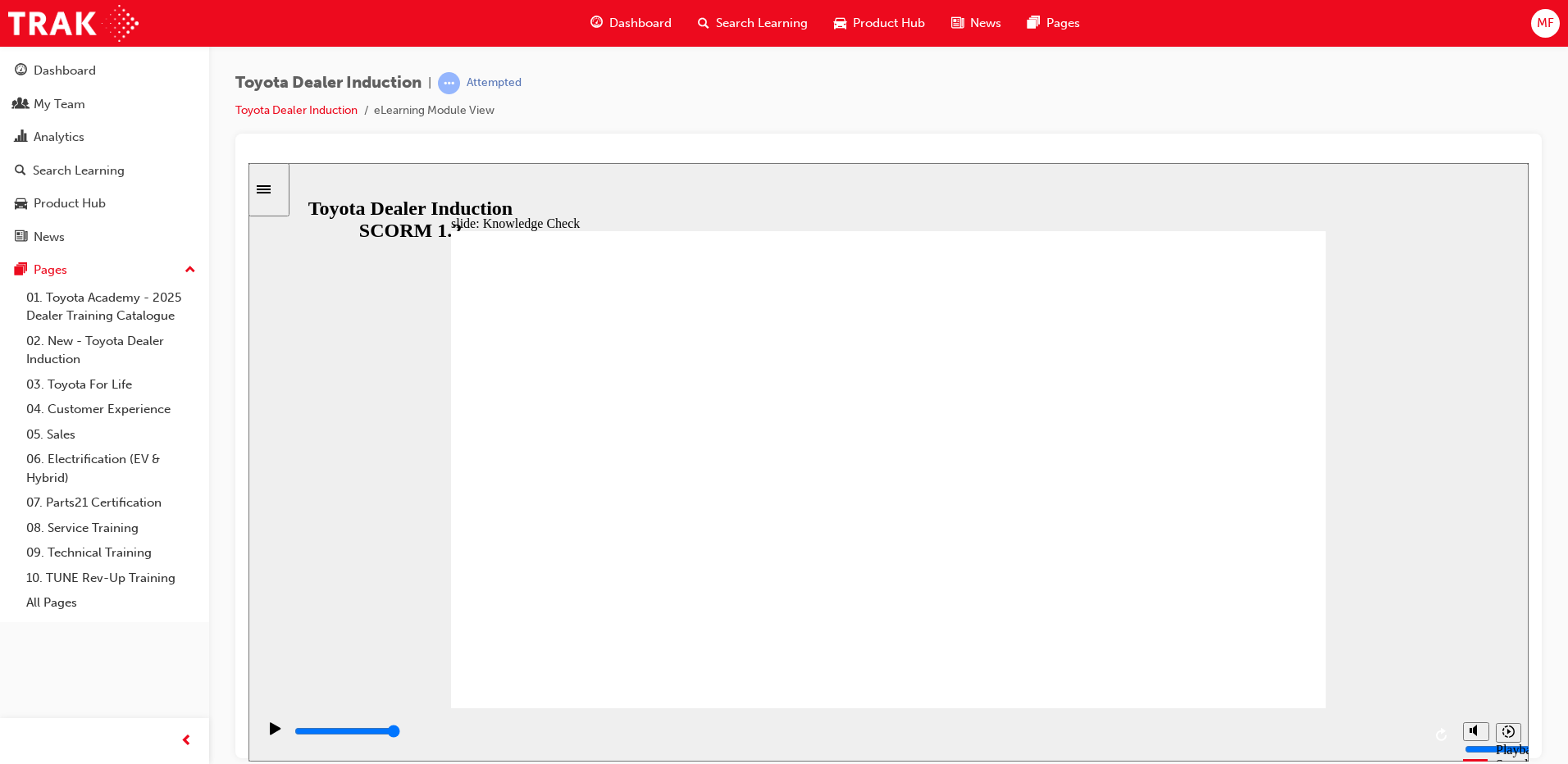
type input "9200"
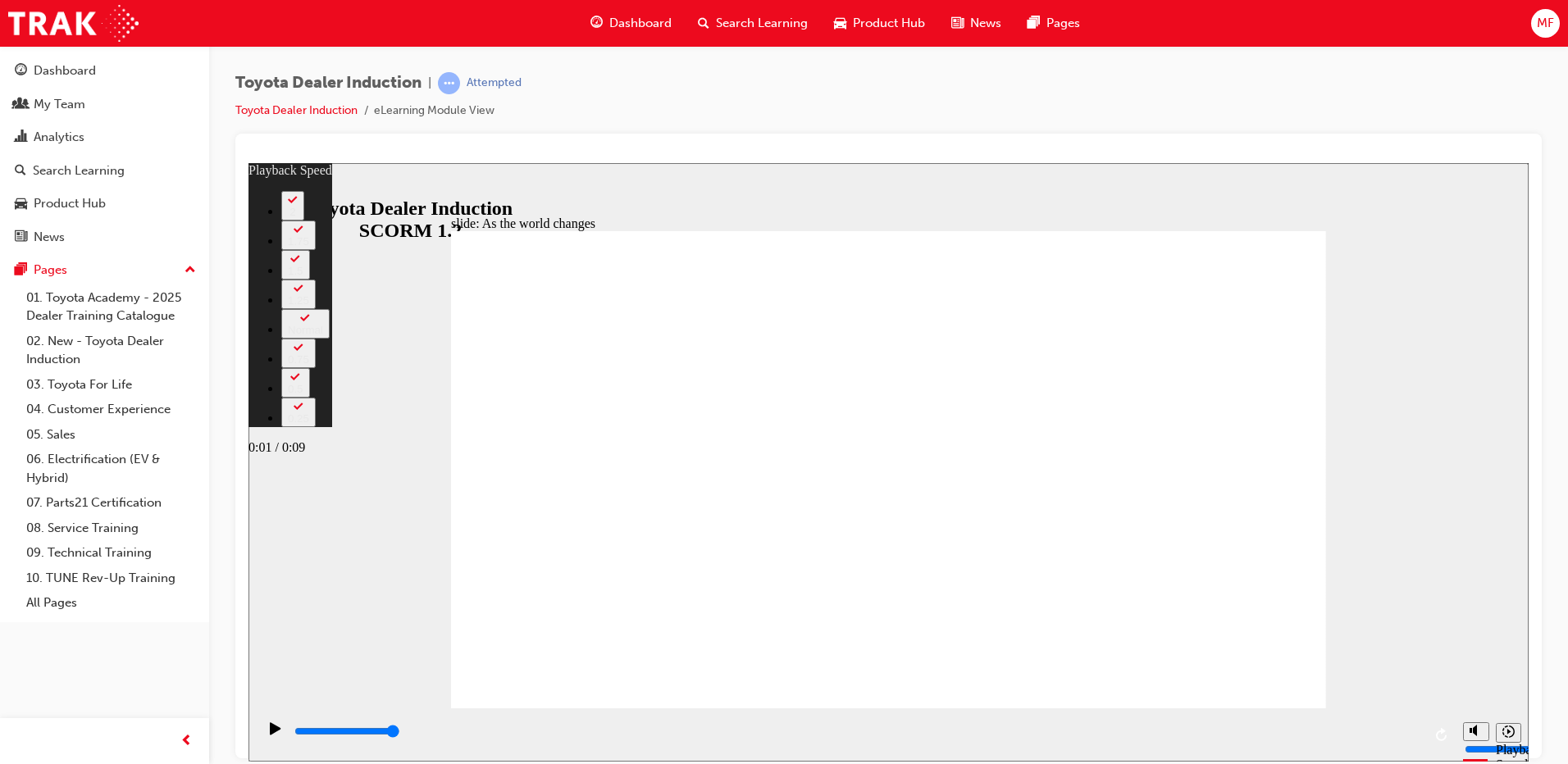
click at [332, 454] on div "0:01 / 0:09" at bounding box center [290, 447] width 84 height 14
type input "128"
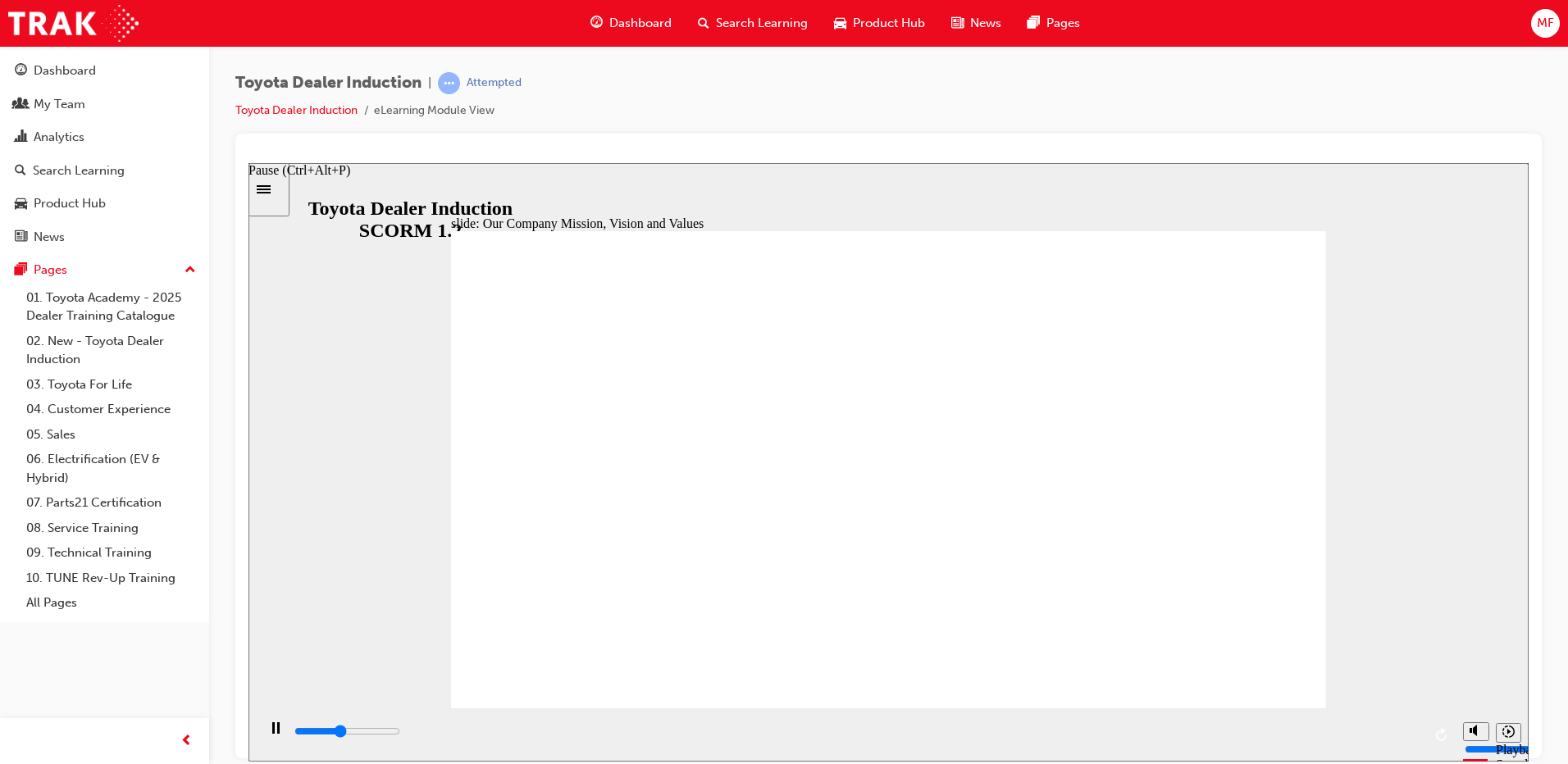
click at [272, 733] on icon "Pause (Ctrl+Alt+P)" at bounding box center [275, 728] width 8 height 12
type input "8800"
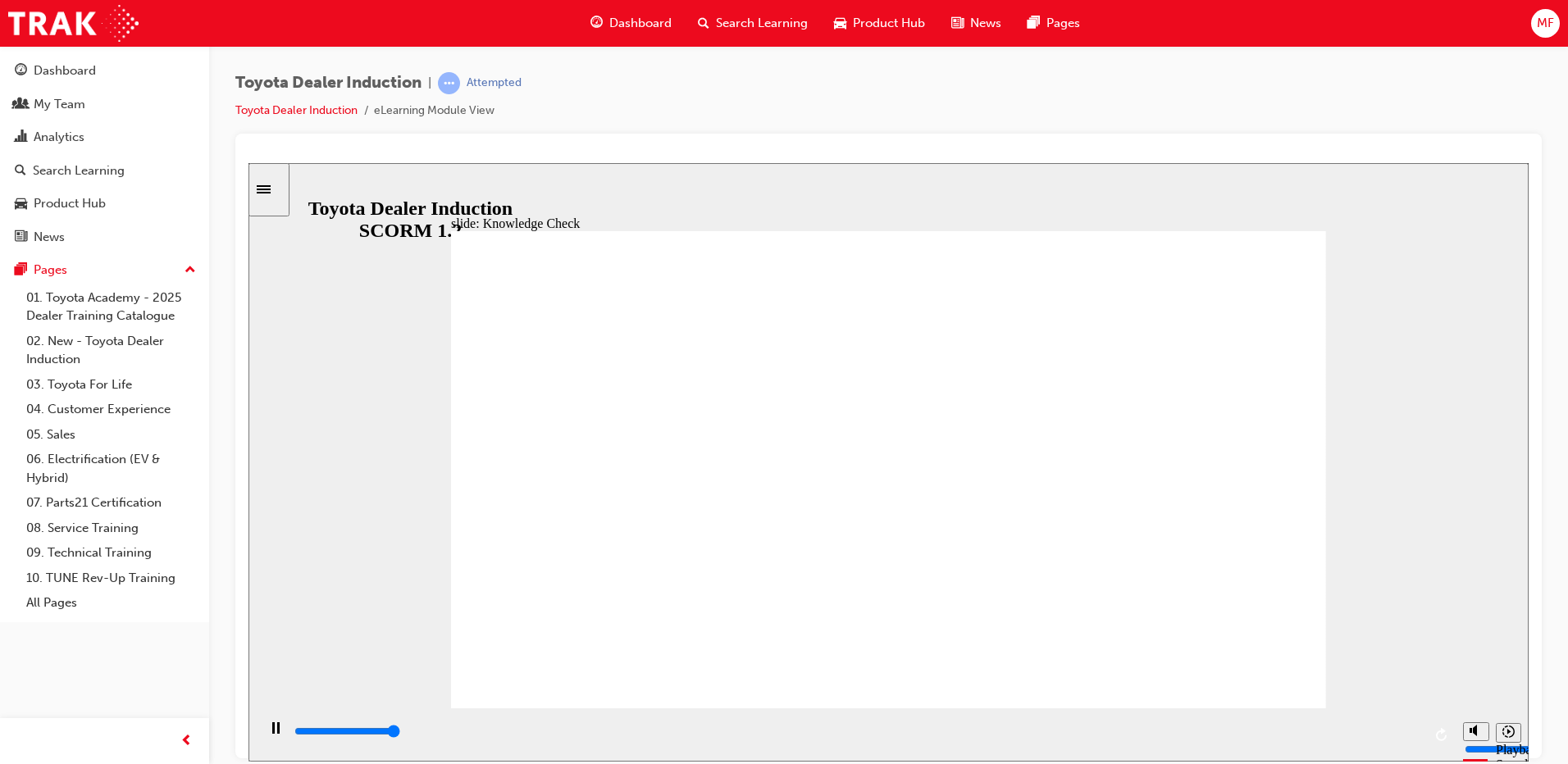
type input "5000"
type input "H"
type input "Ha"
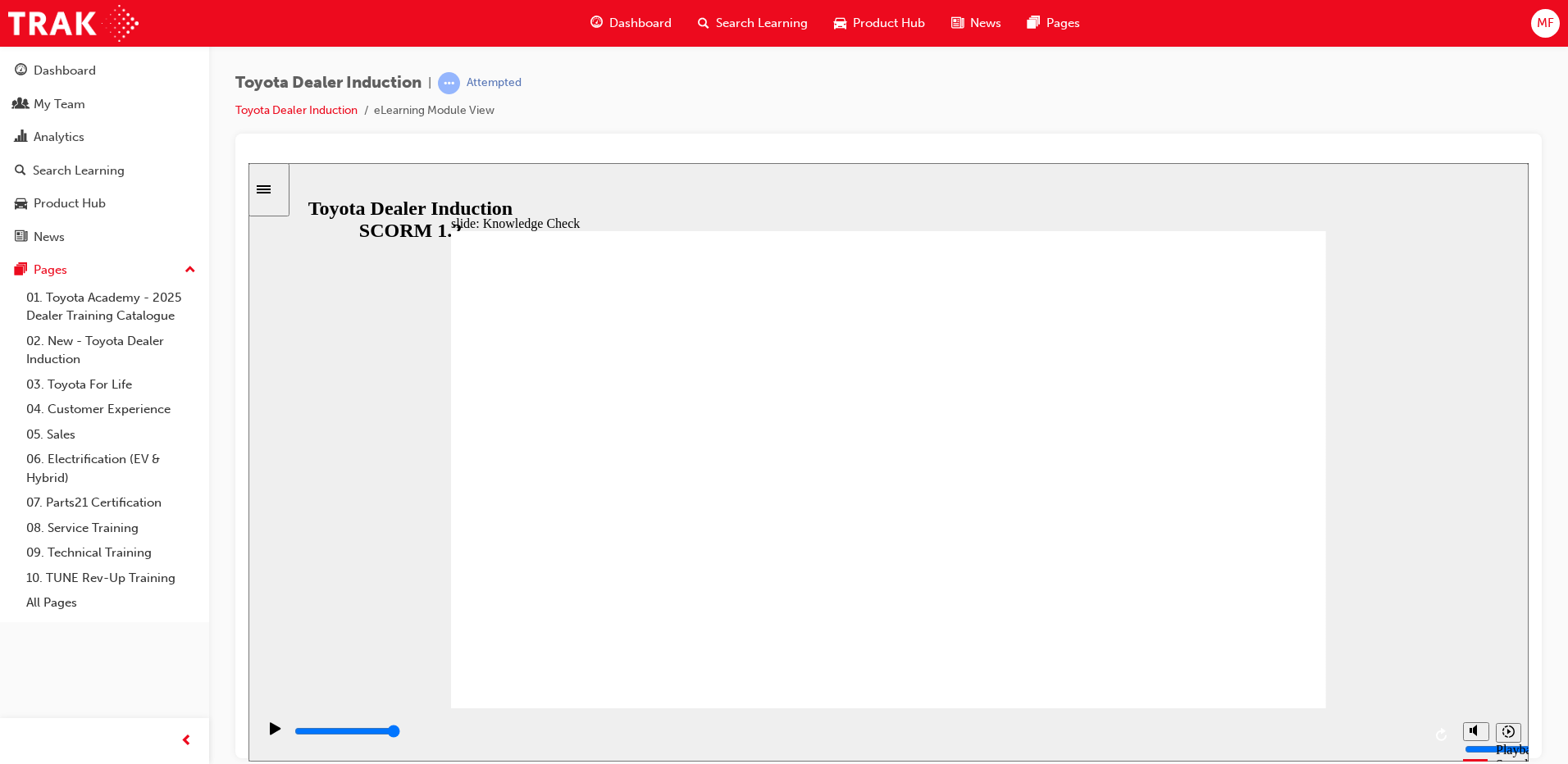
type input "Ha"
type input "Hap"
type input "Happ"
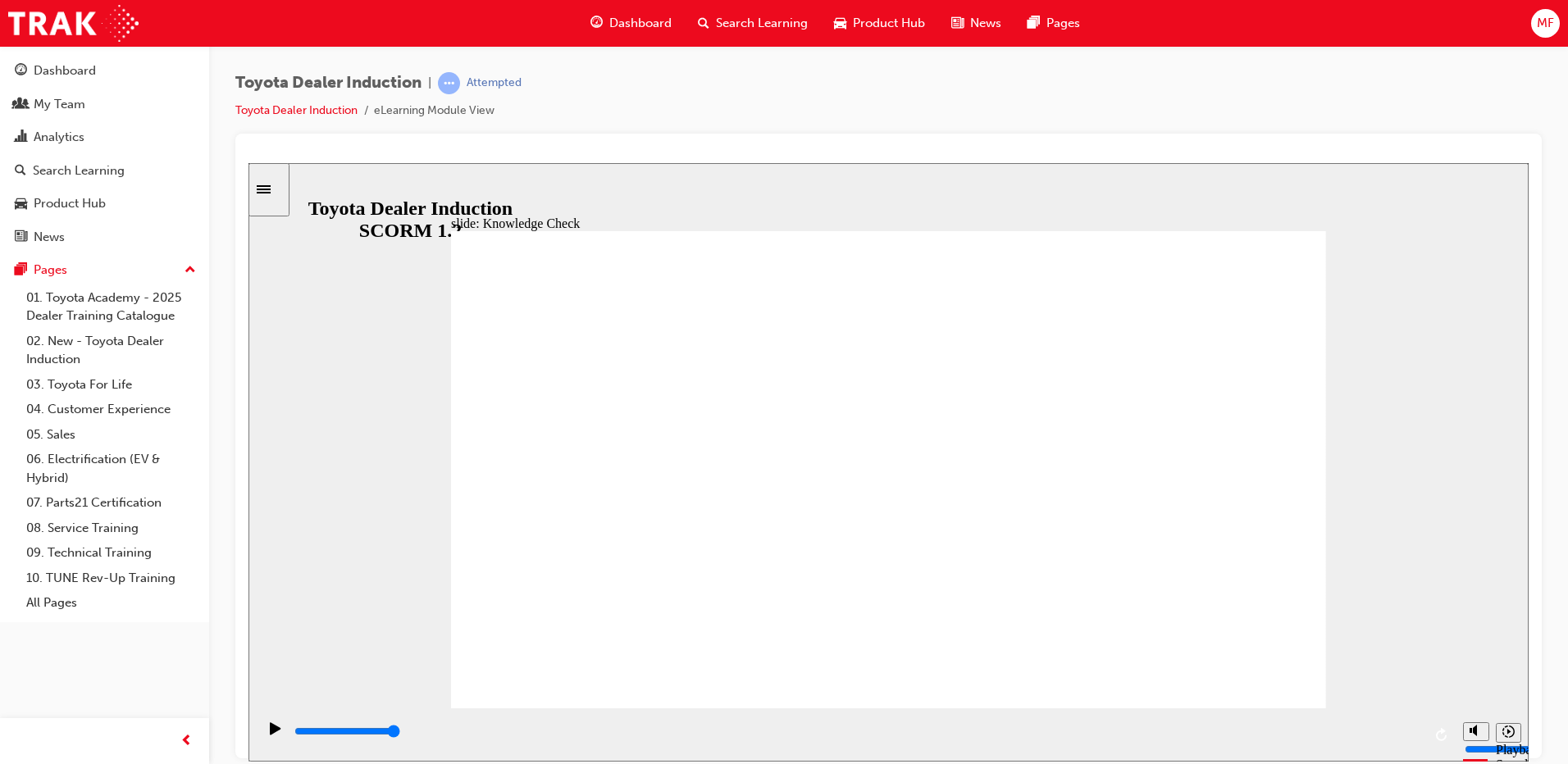
type input "Happi"
type input "Happin"
type input "Happine"
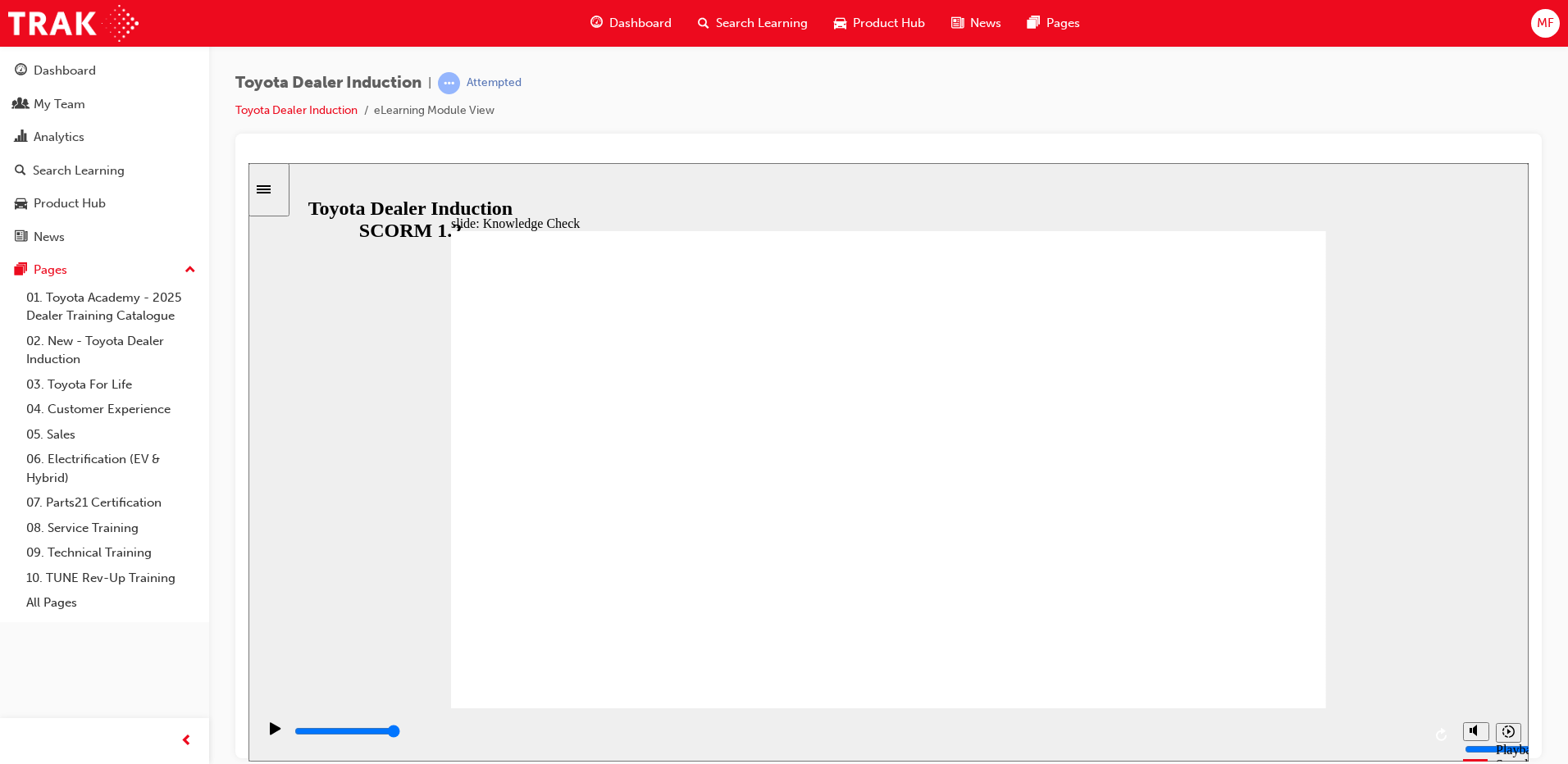
type input "Happine"
type input "Happines"
type input "Happiness"
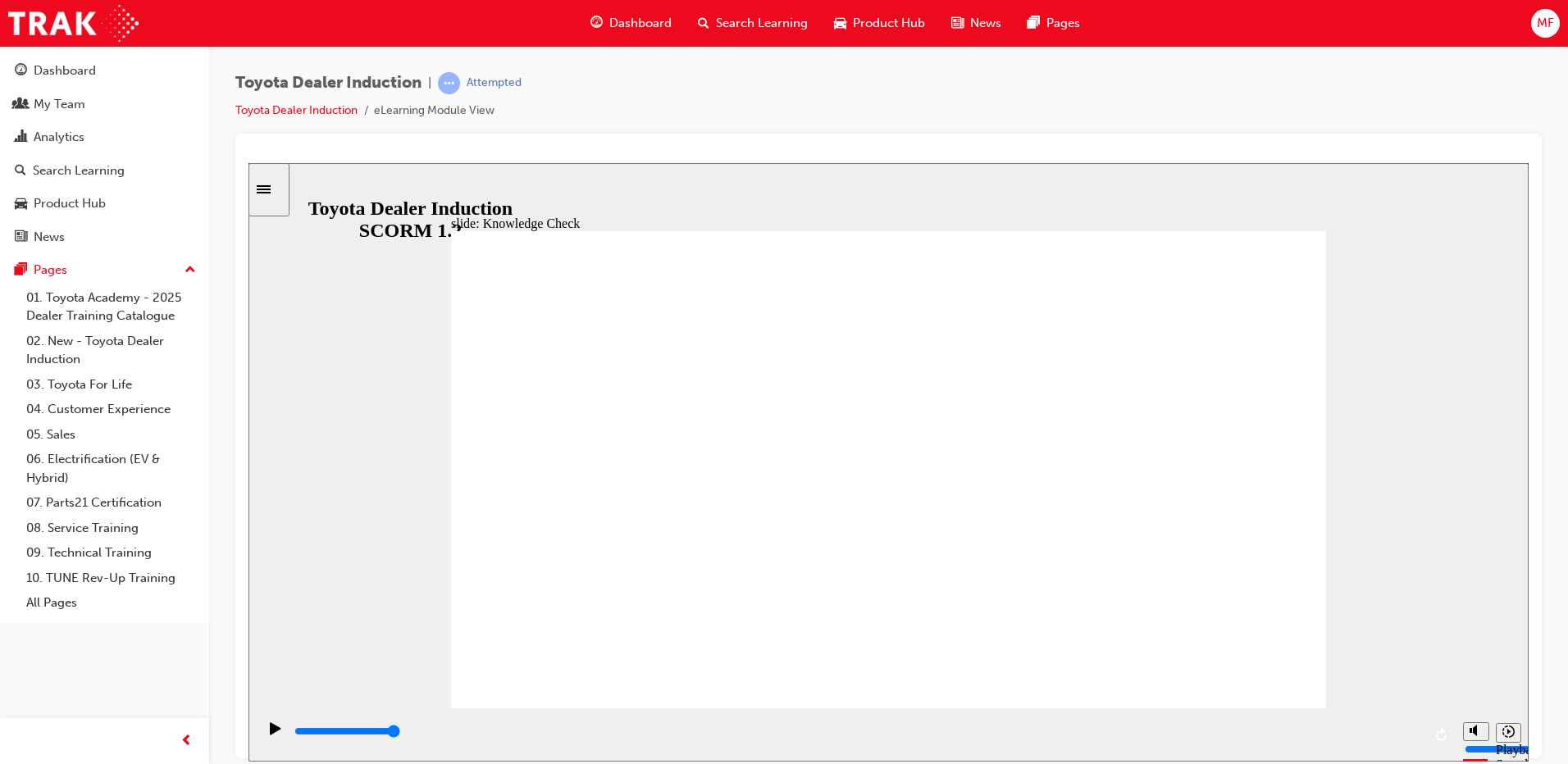
type input "Happiness"
type input "5000"
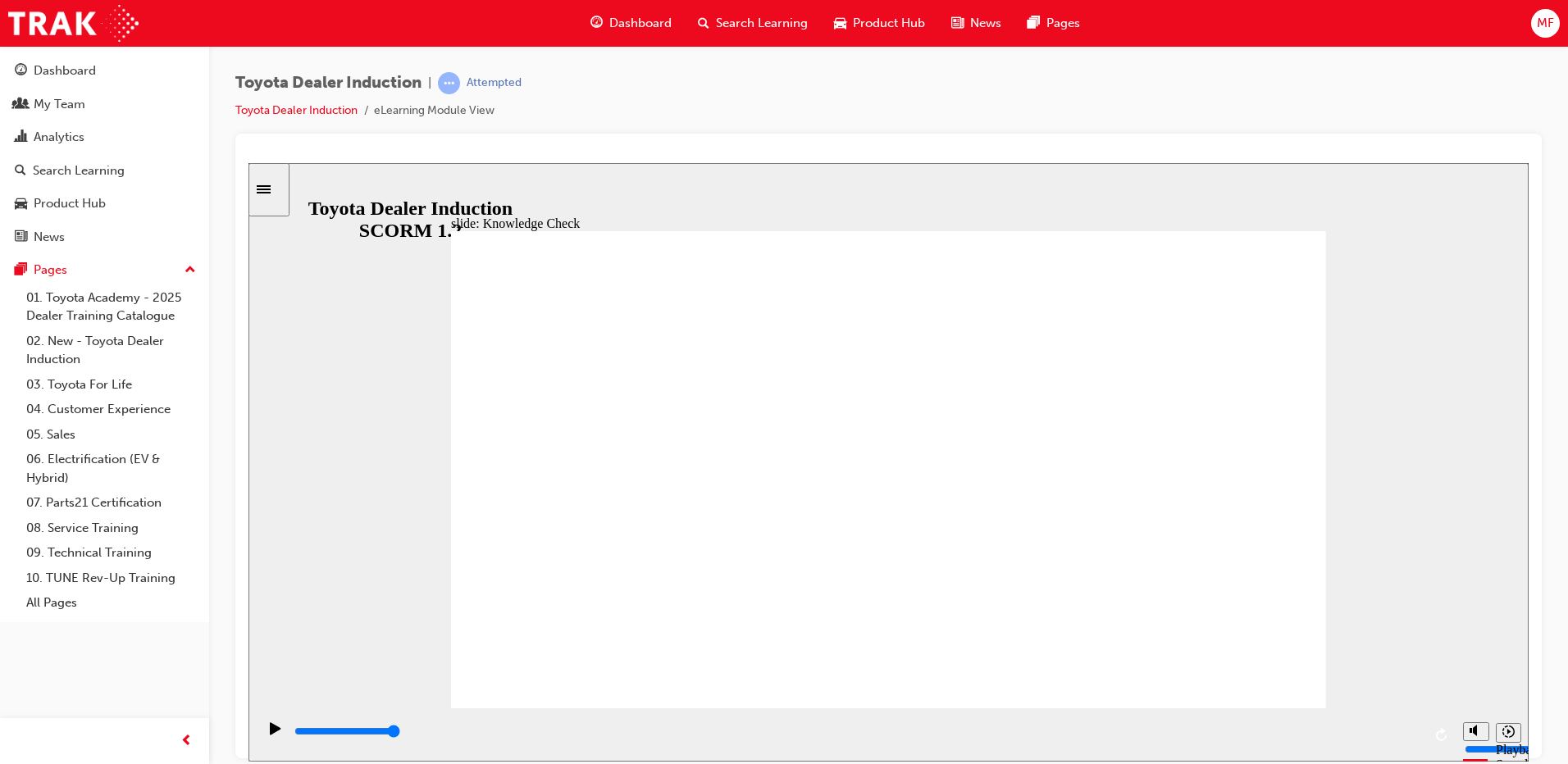
type input "m"
type input "mo"
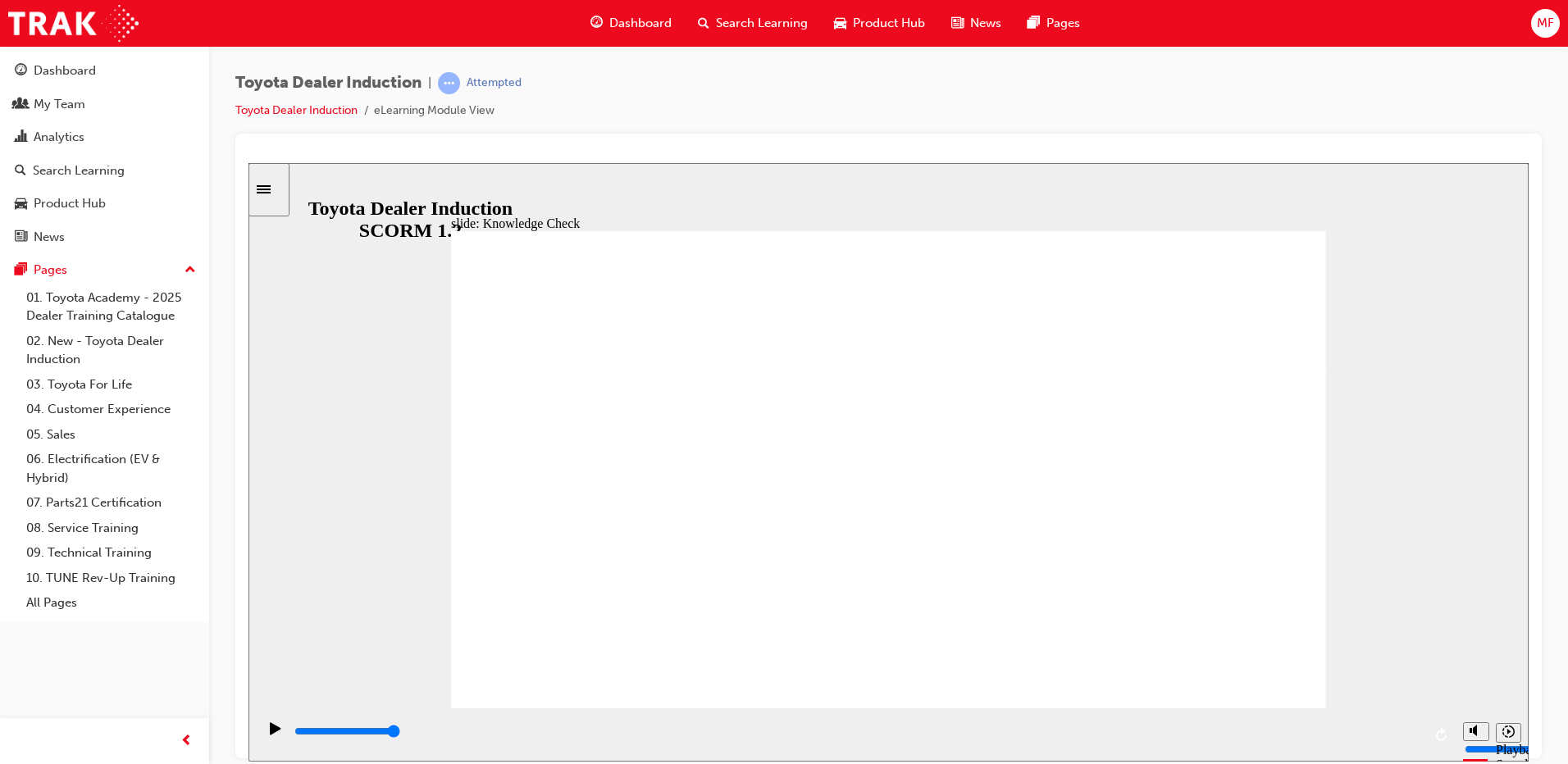
type input "mo"
type input "mov"
type input "move"
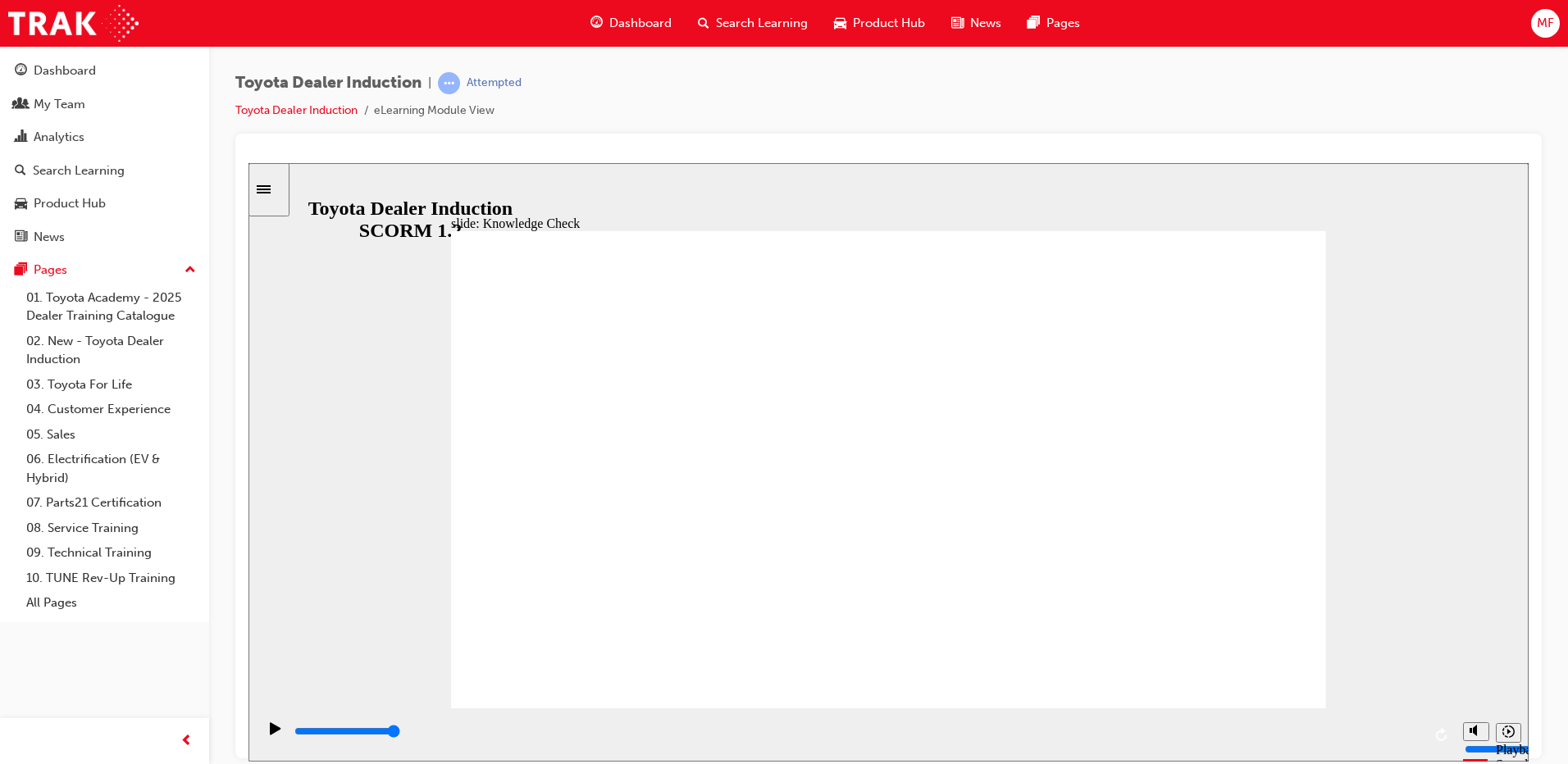
type input "moved"
type input "moved."
type input "moved"
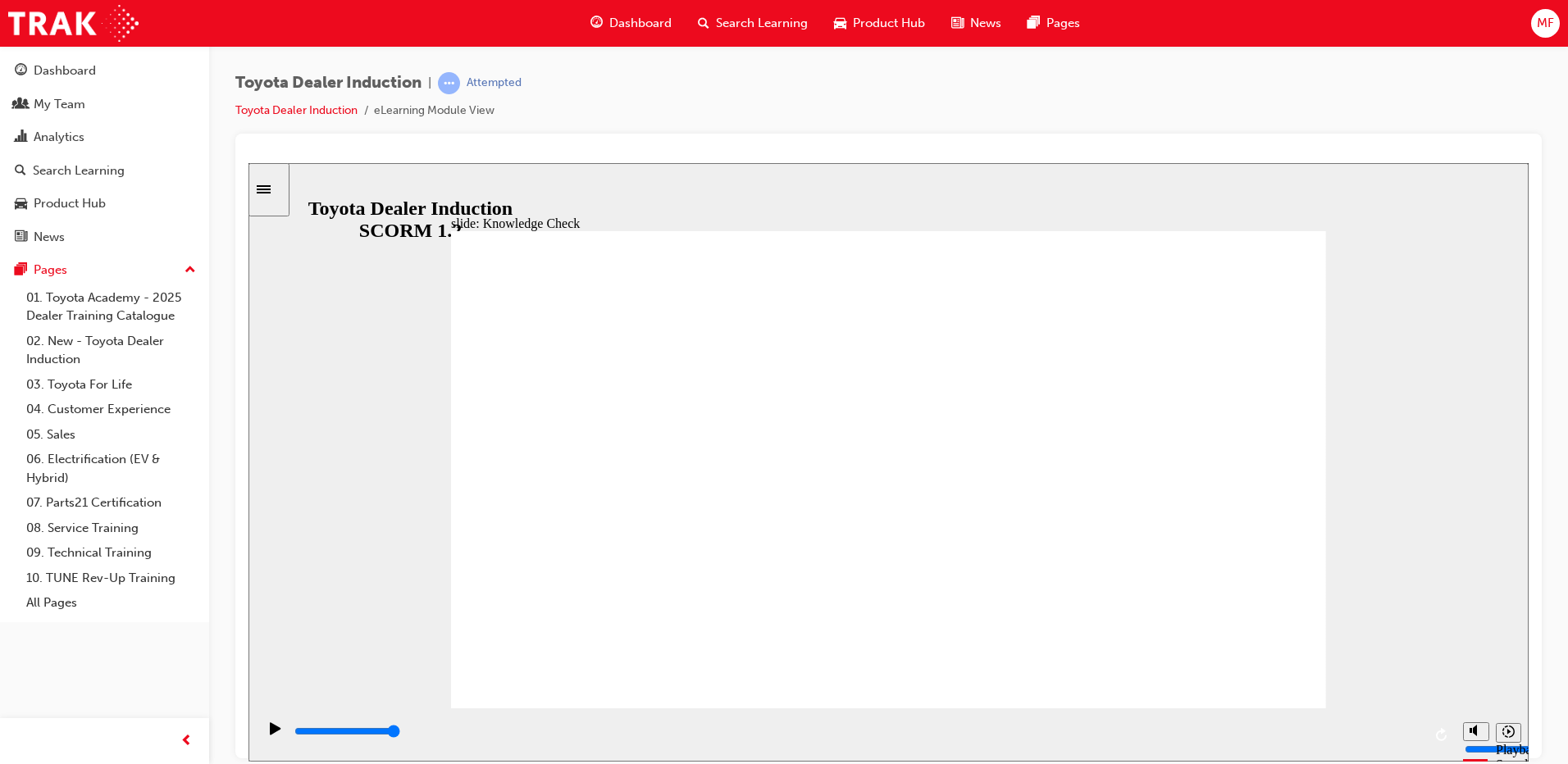
type input "moved"
type input "6500"
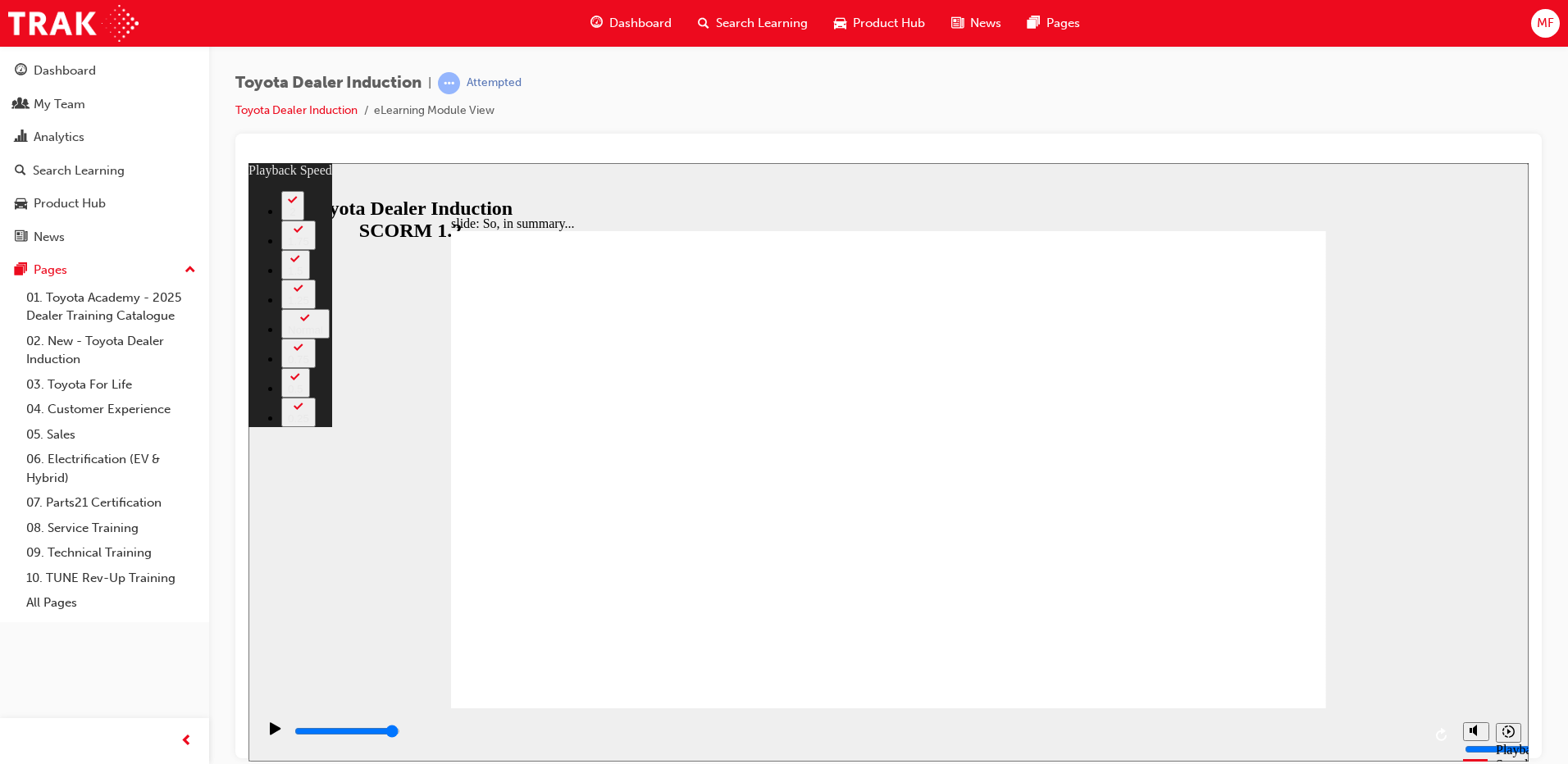
drag, startPoint x: 1110, startPoint y: 670, endPoint x: 1325, endPoint y: 662, distance: 215.1
type input "128"
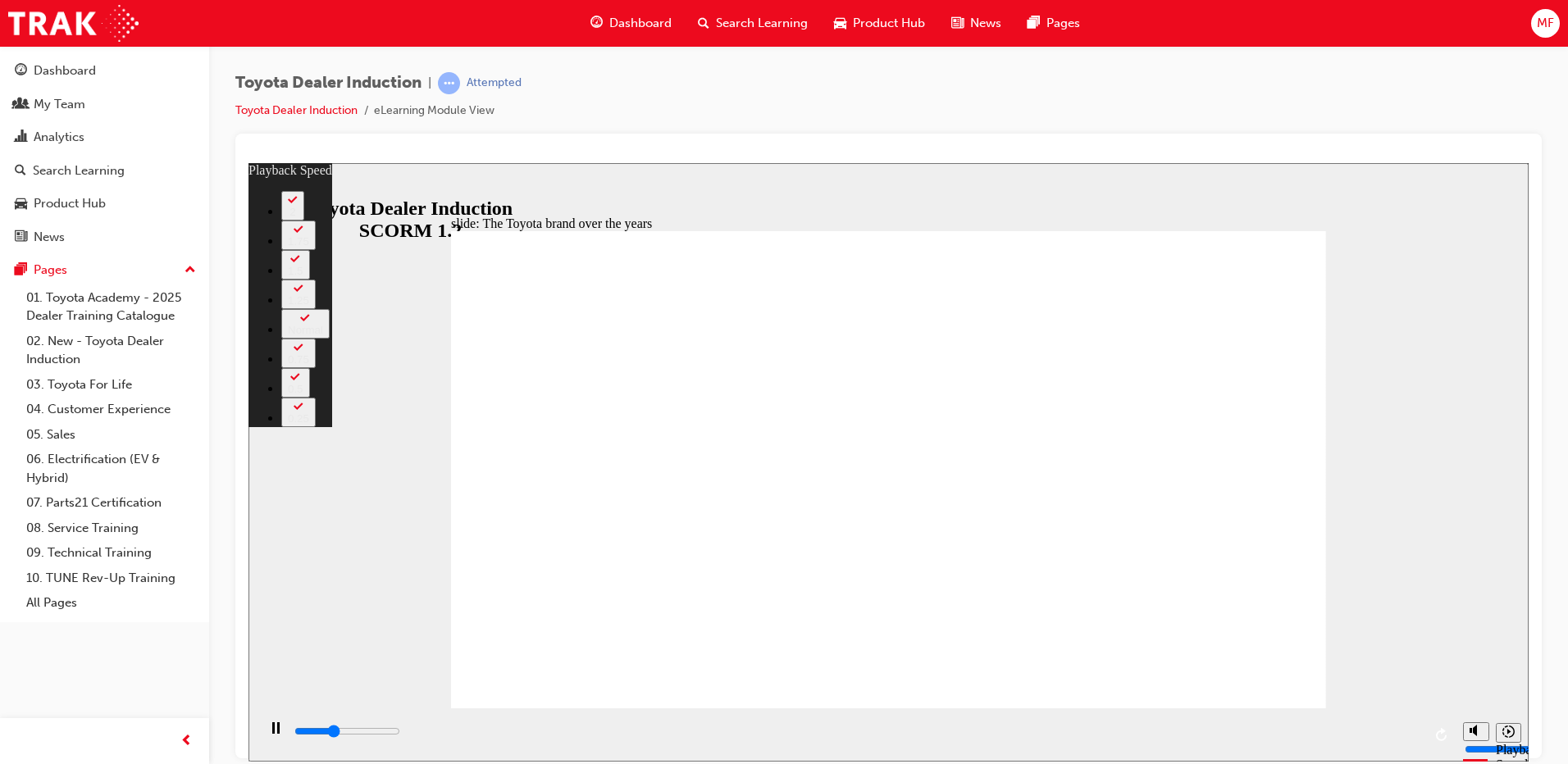
type input "3000"
type input "0"
type input "3200"
type input "0"
type input "3500"
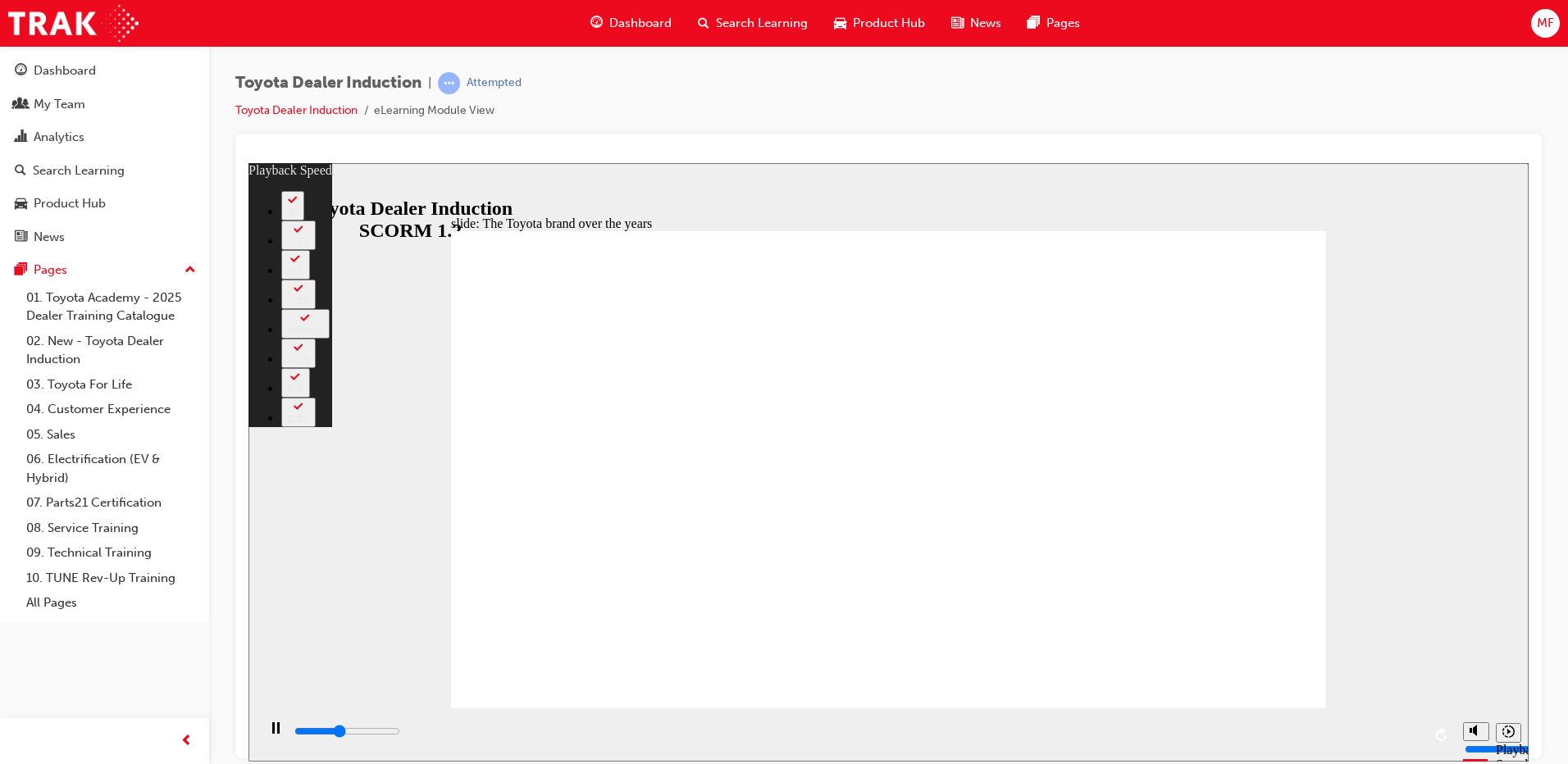
type input "1"
type input "3700"
type input "1"
type input "4000"
type input "1"
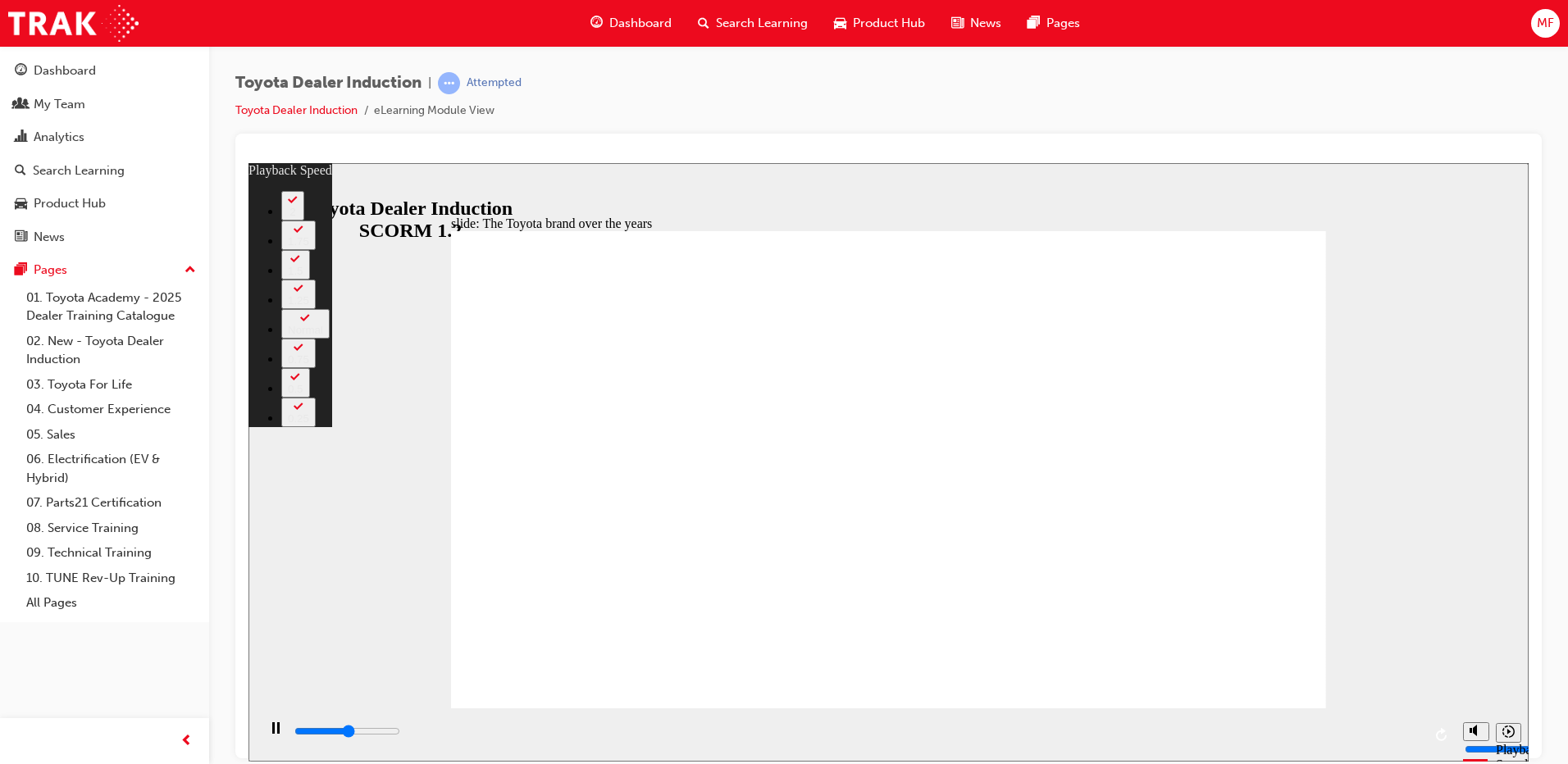
type input "4300"
type input "1"
type input "4300"
type input "1"
type input "4600"
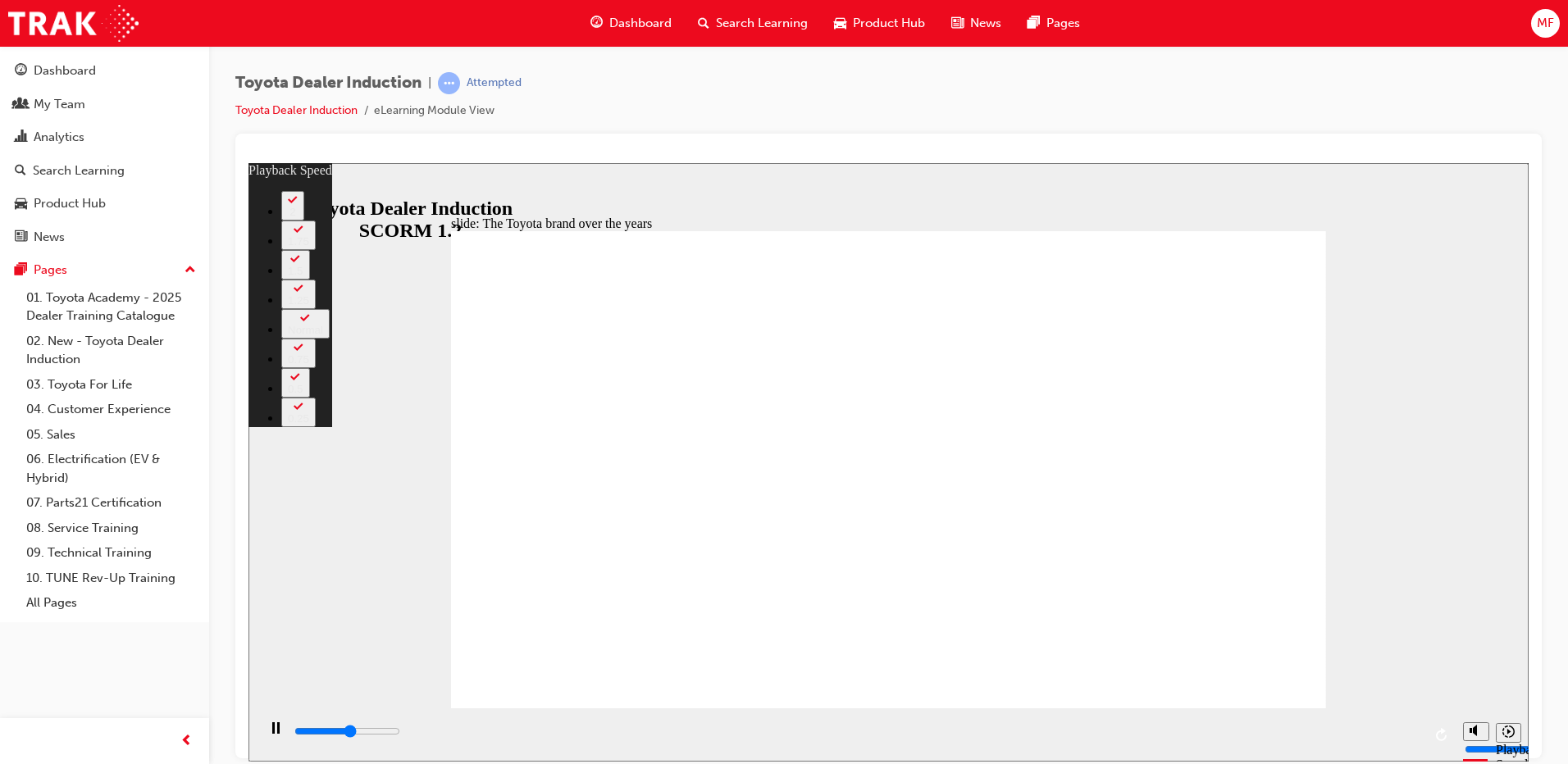
type input "2"
type input "4600"
type input "2"
type input "4800"
type input "2"
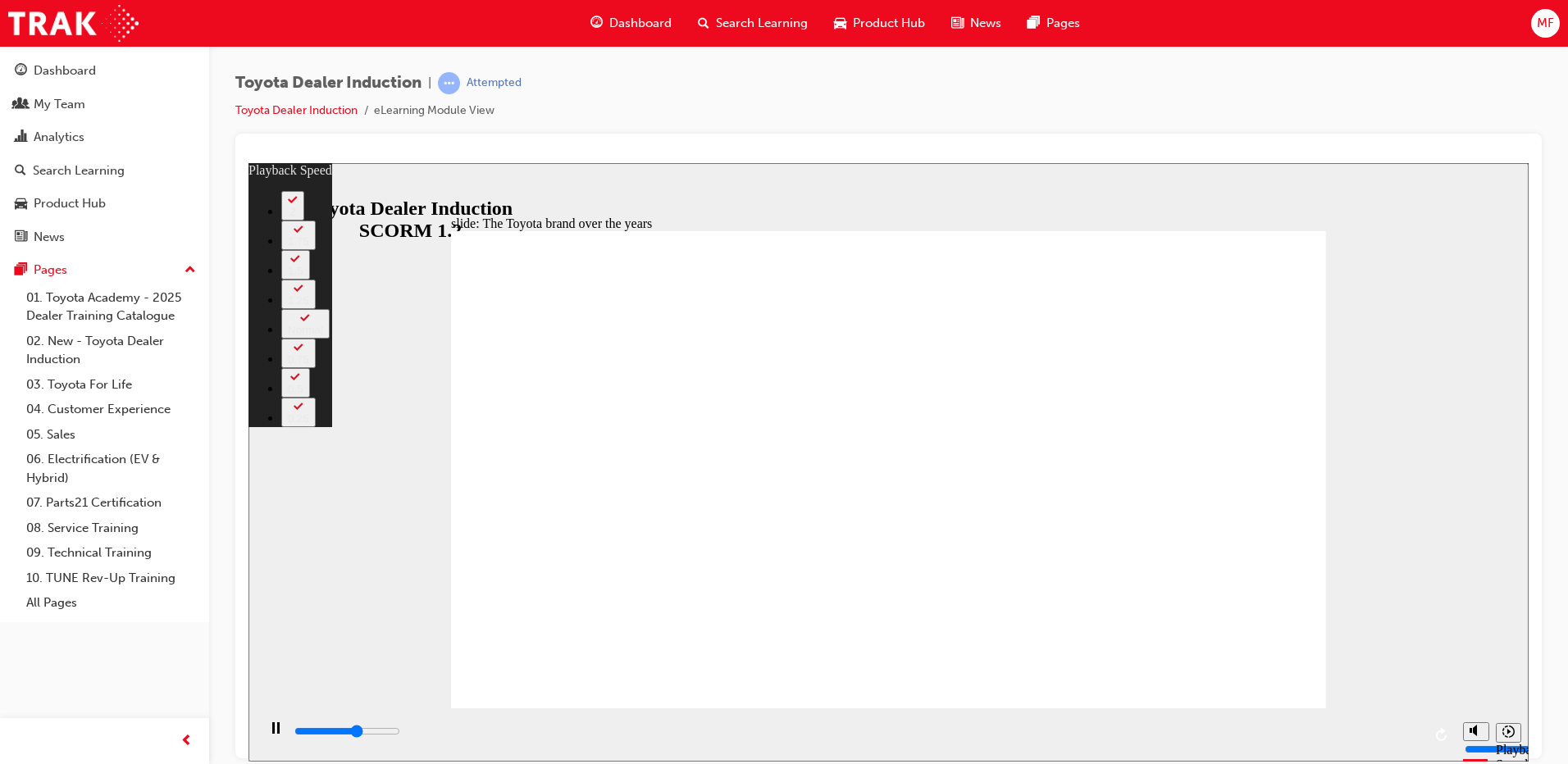
type input "5100"
type input "2"
type input "5300"
type input "2"
type input "5400"
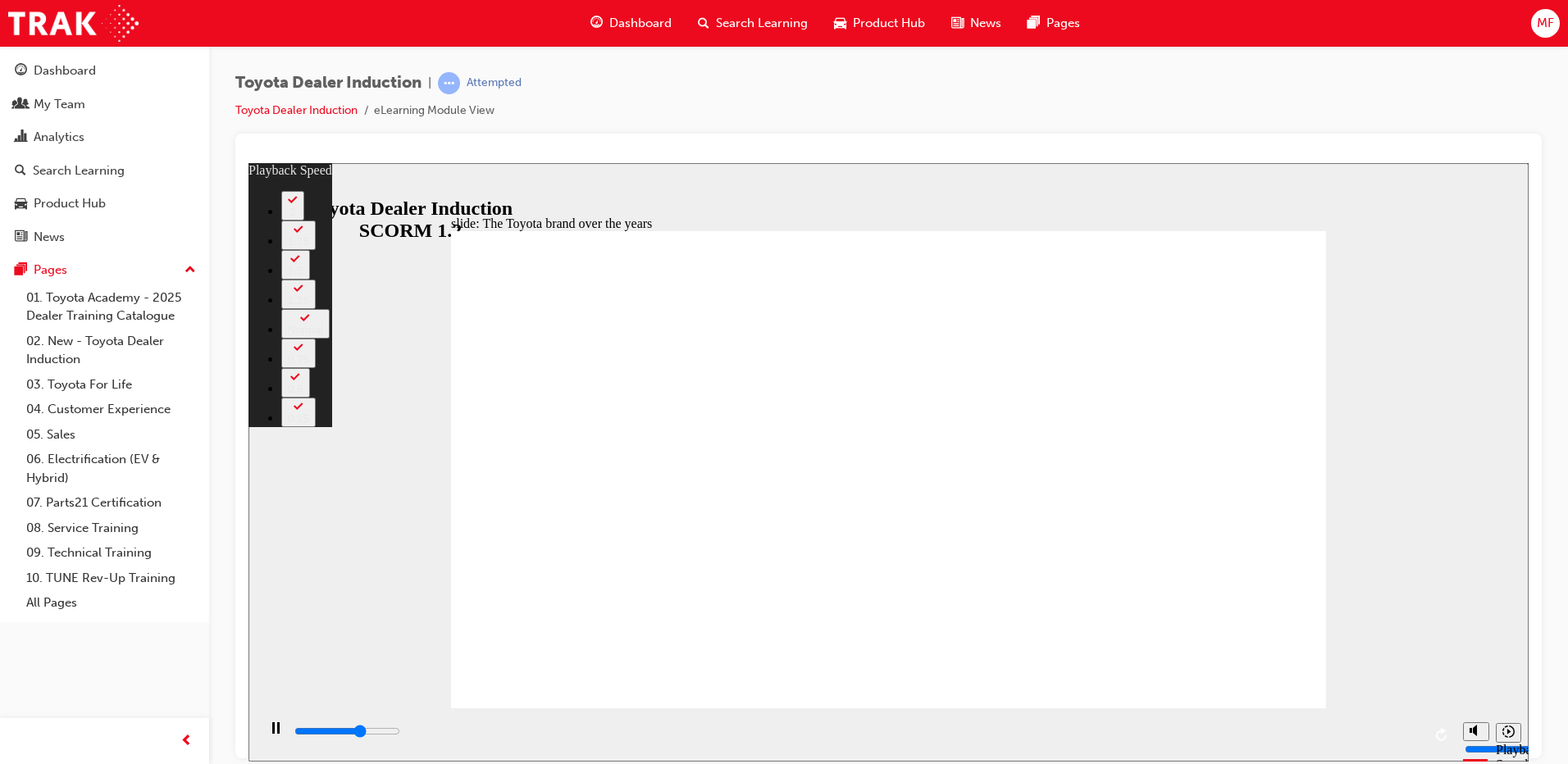
type input "2"
type input "5400"
type input "2"
type input "6300"
type input "143"
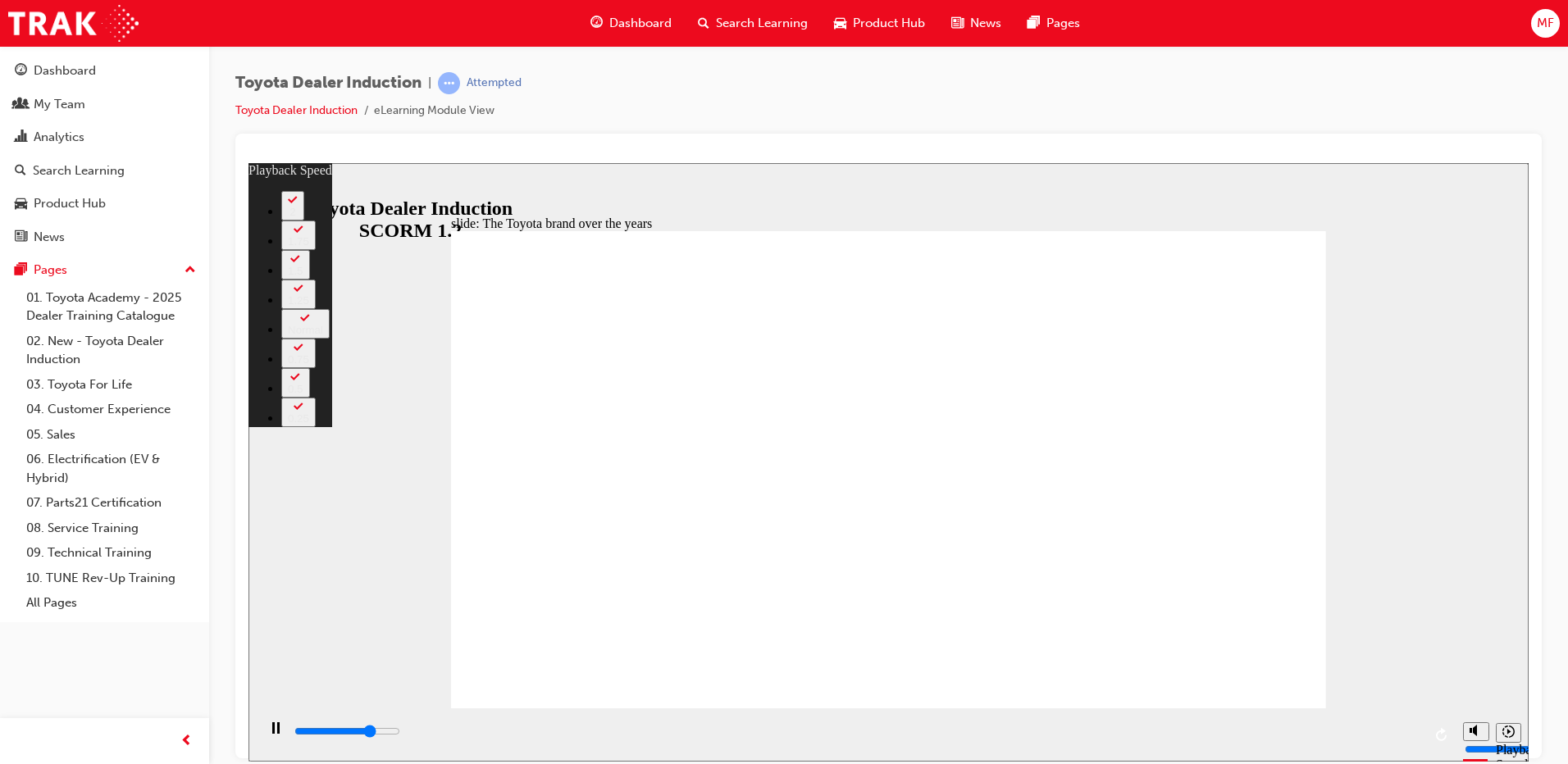
type input "6300"
type input "146"
type input "6400"
type input "150"
type input "6700"
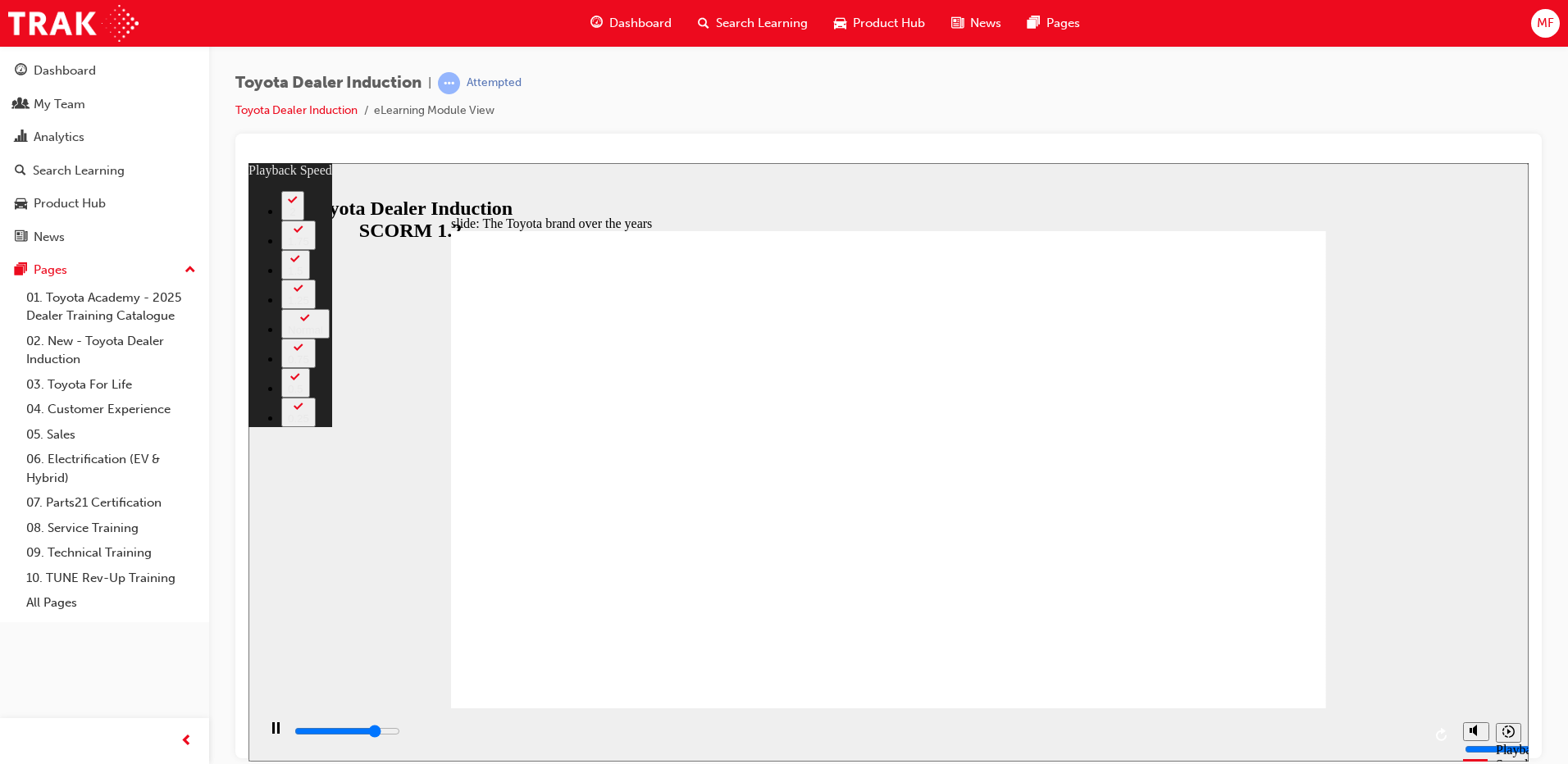
type input "163"
type input "6700"
type input "164"
type input "7000"
type input "165"
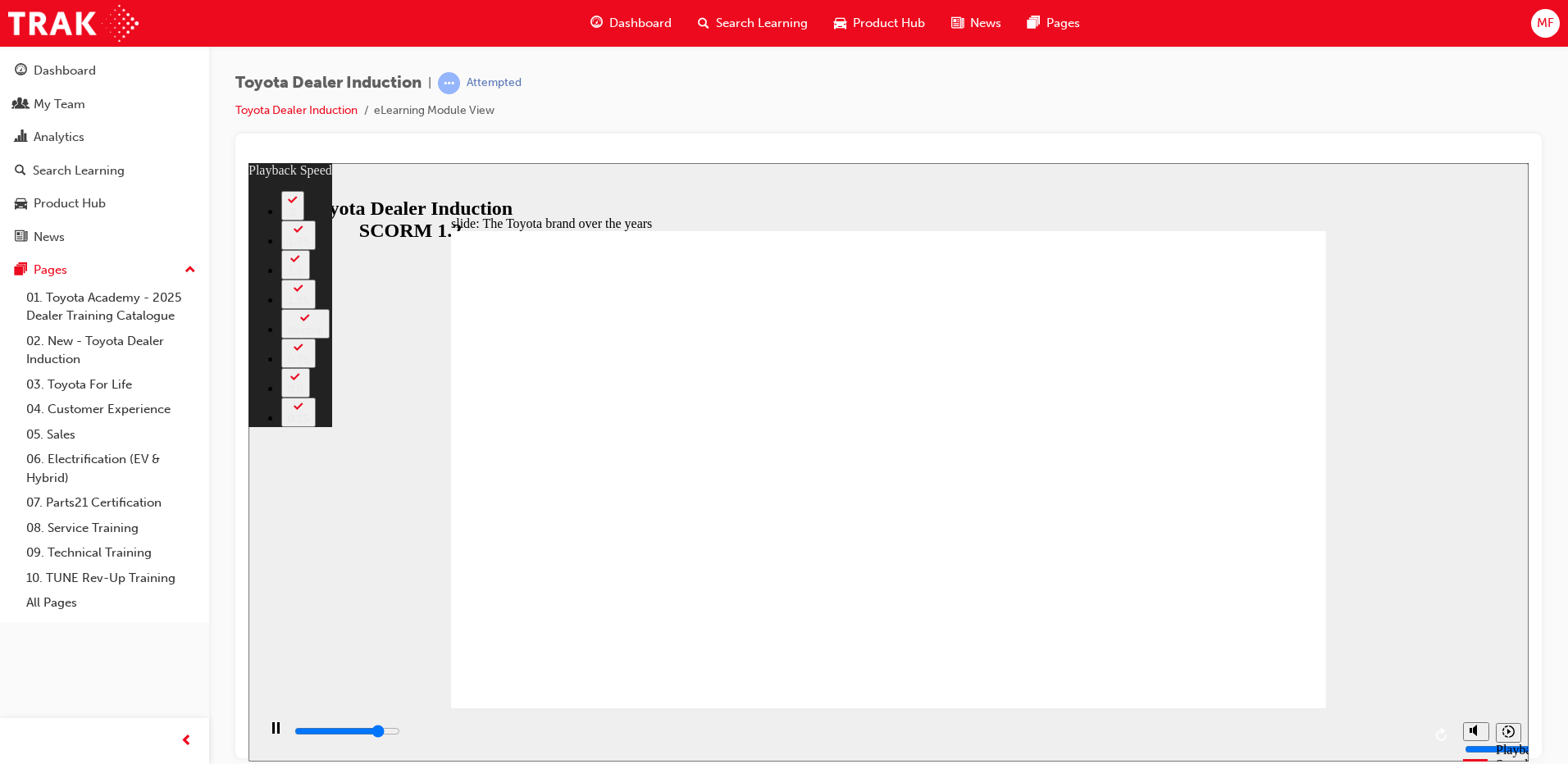
drag, startPoint x: 467, startPoint y: 676, endPoint x: 1340, endPoint y: 647, distance: 873.5
click at [1340, 667] on div "slide: The Toyota brand over the years Rectangle 2 playback speed 2 1.75 1.5 1.…" at bounding box center [888, 461] width 1280 height 599
type input "7000"
type input "165"
type input "7000"
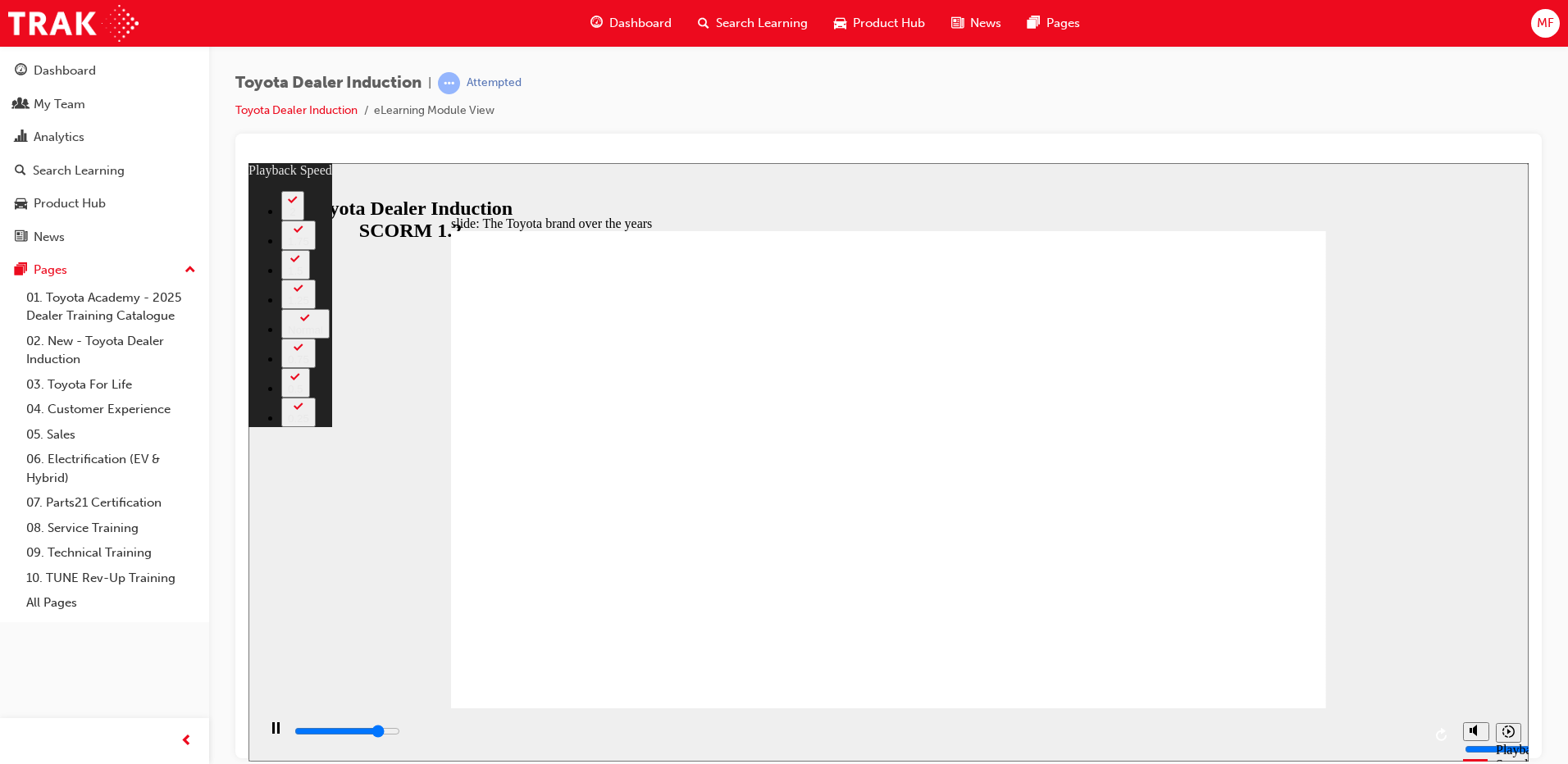
type input "165"
type input "7200"
type input "165"
type input "8400"
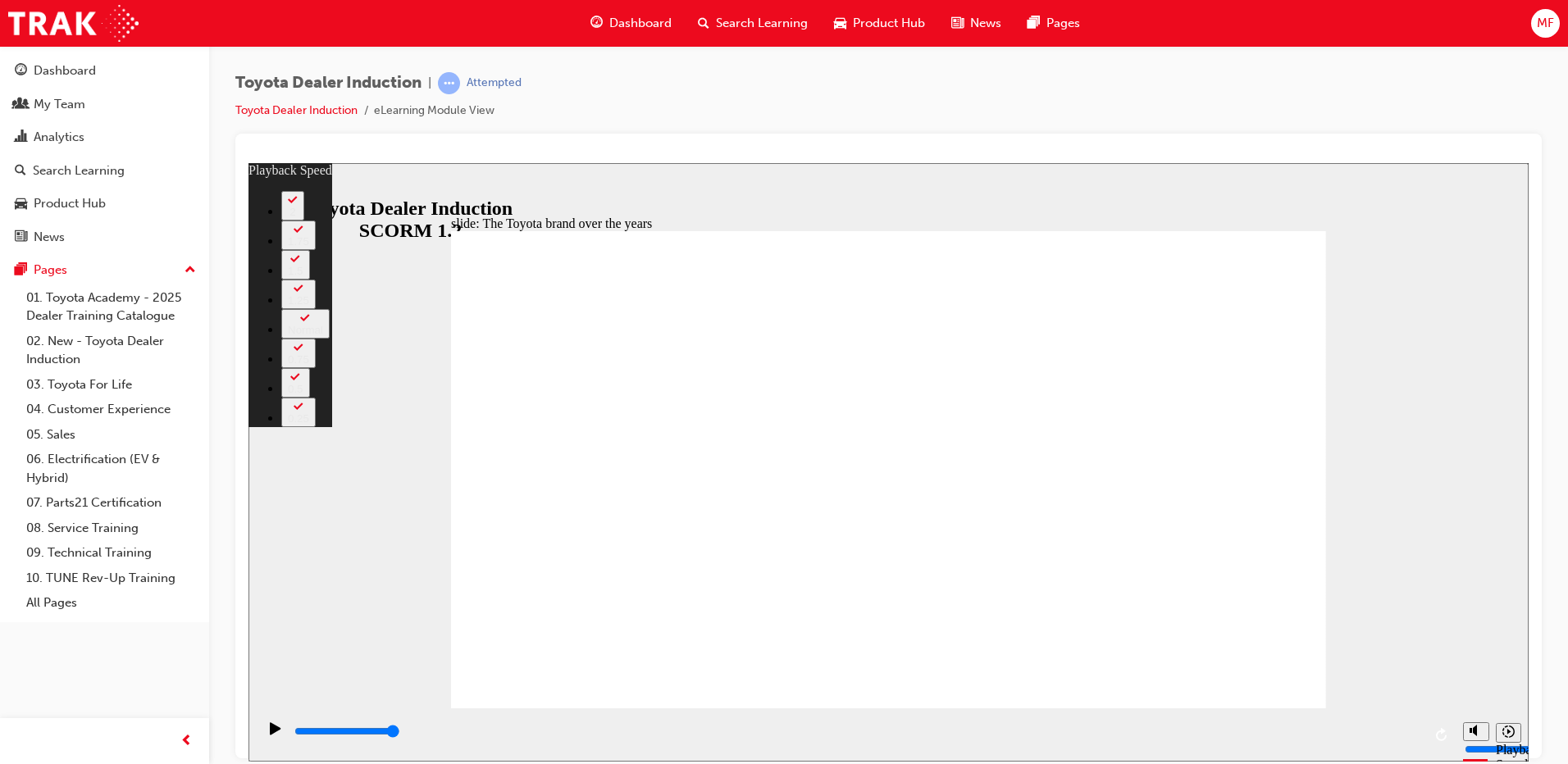
type input "165"
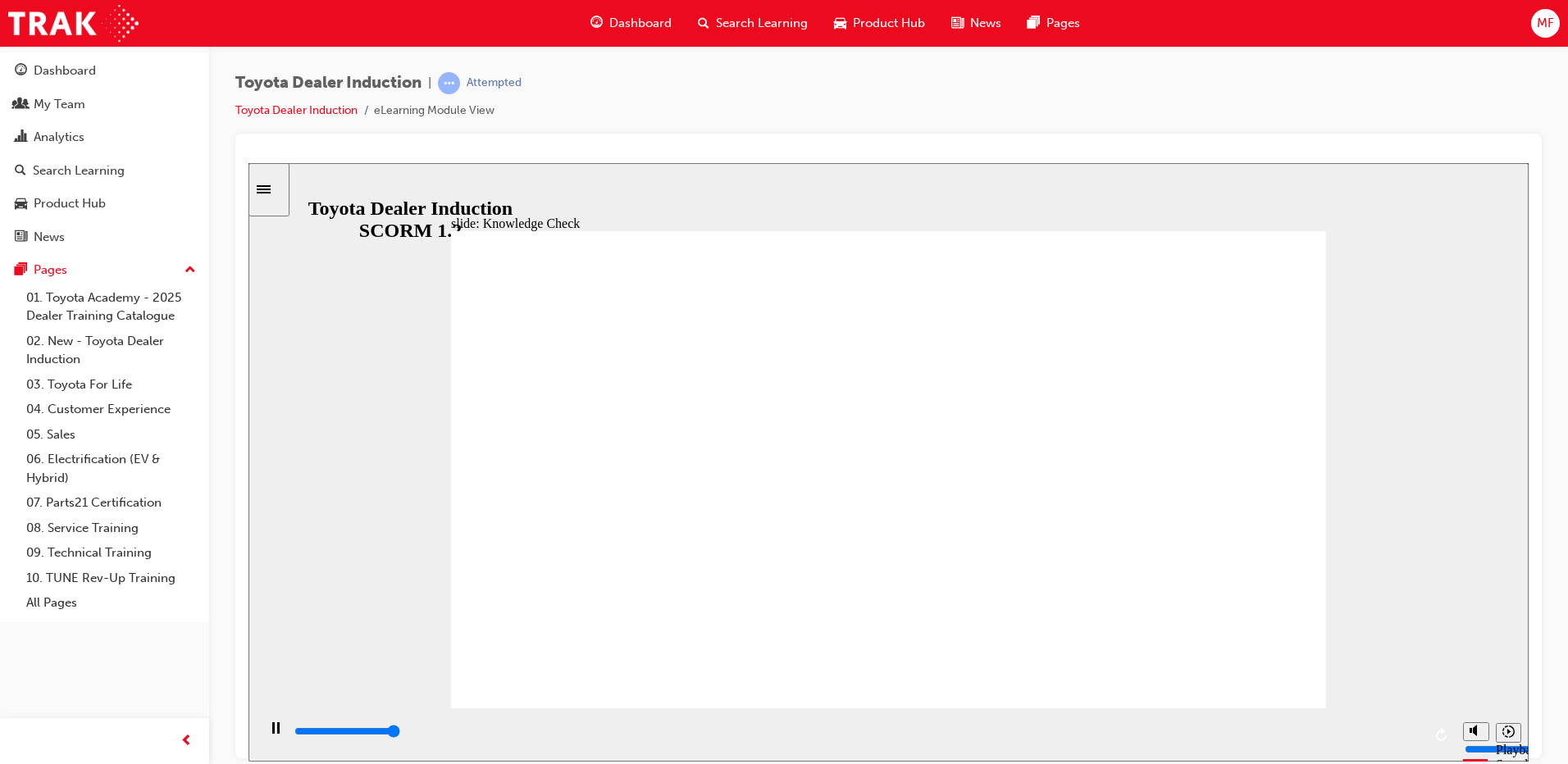
type input "5000"
radio input "true"
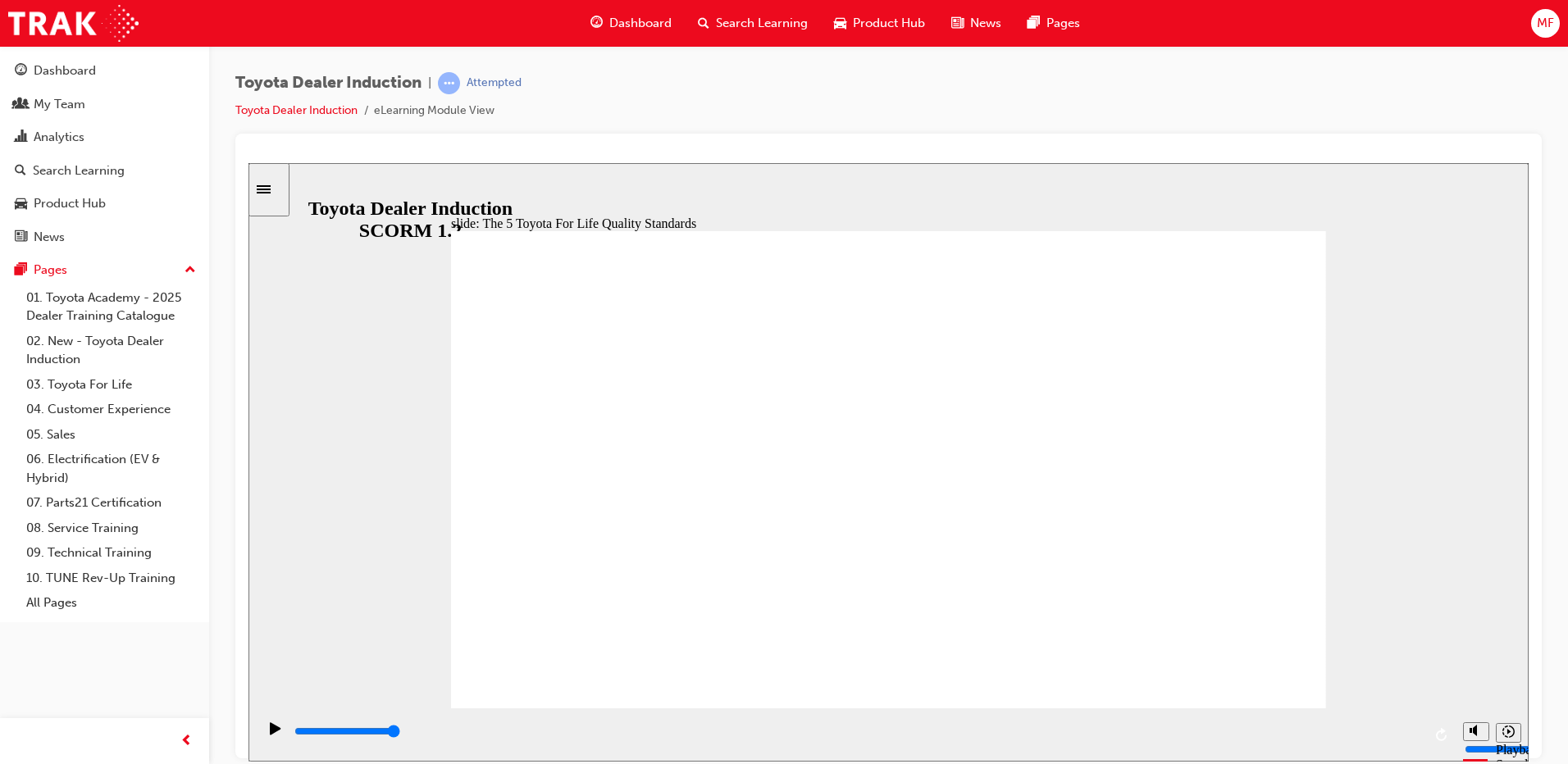
drag, startPoint x: 1234, startPoint y: 317, endPoint x: 1230, endPoint y: 327, distance: 10.8
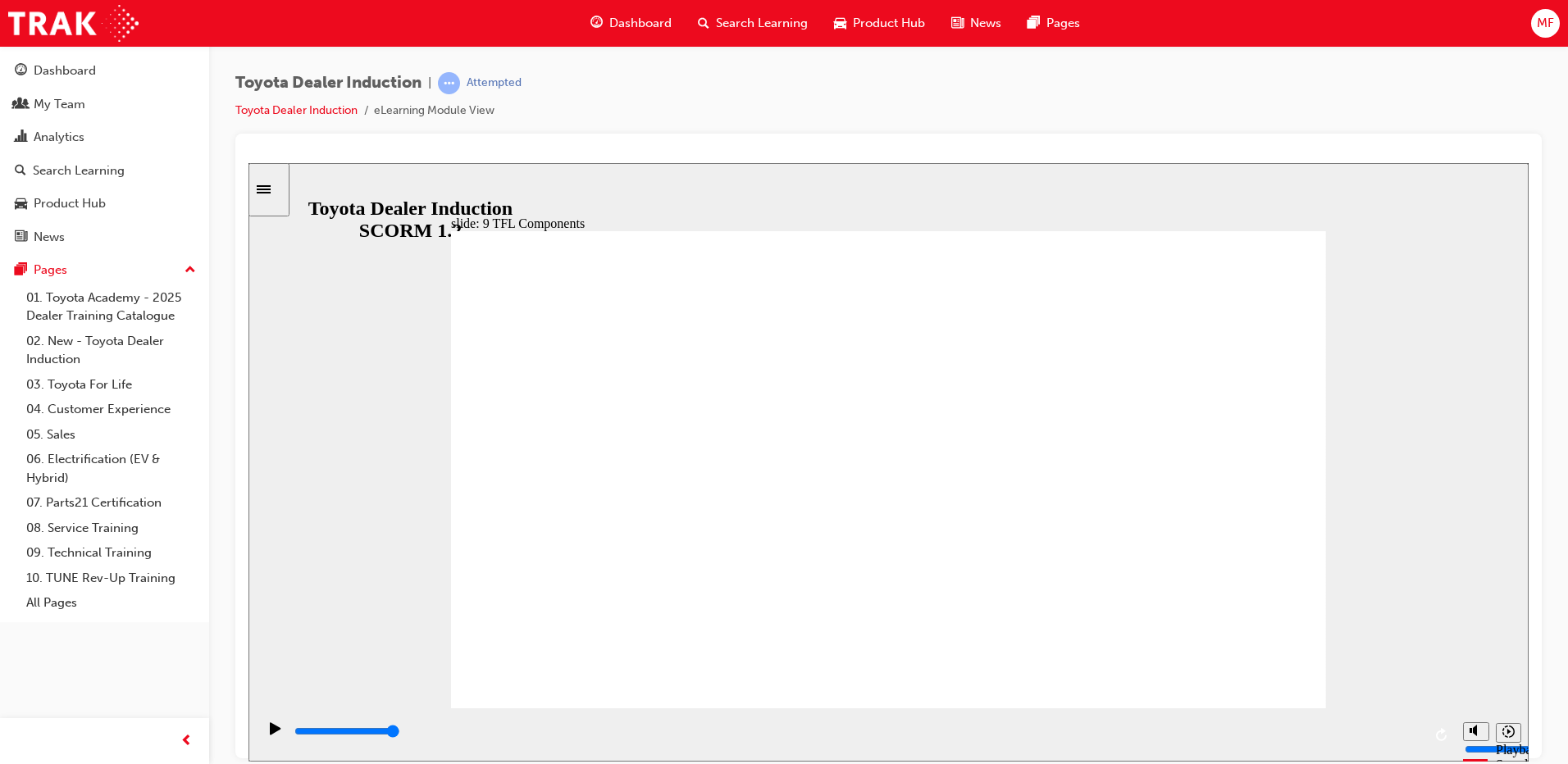
drag, startPoint x: 724, startPoint y: 607, endPoint x: 1289, endPoint y: 675, distance: 569.1
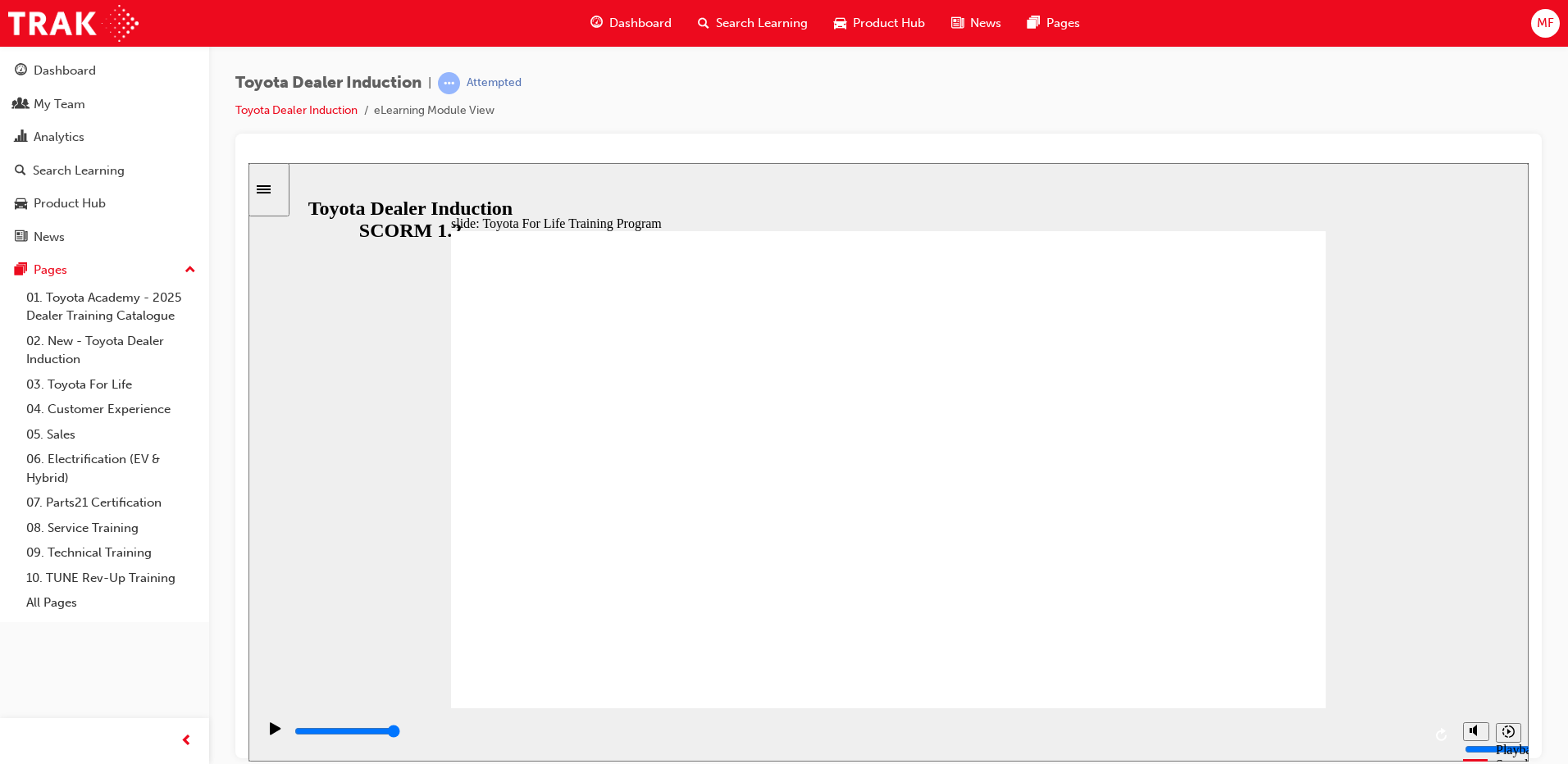
drag, startPoint x: 681, startPoint y: 734, endPoint x: 1435, endPoint y: 730, distance: 754.0
click at [1435, 730] on div "playback controls" at bounding box center [855, 734] width 1198 height 53
type input "10800"
